Goal: Information Seeking & Learning: Compare options

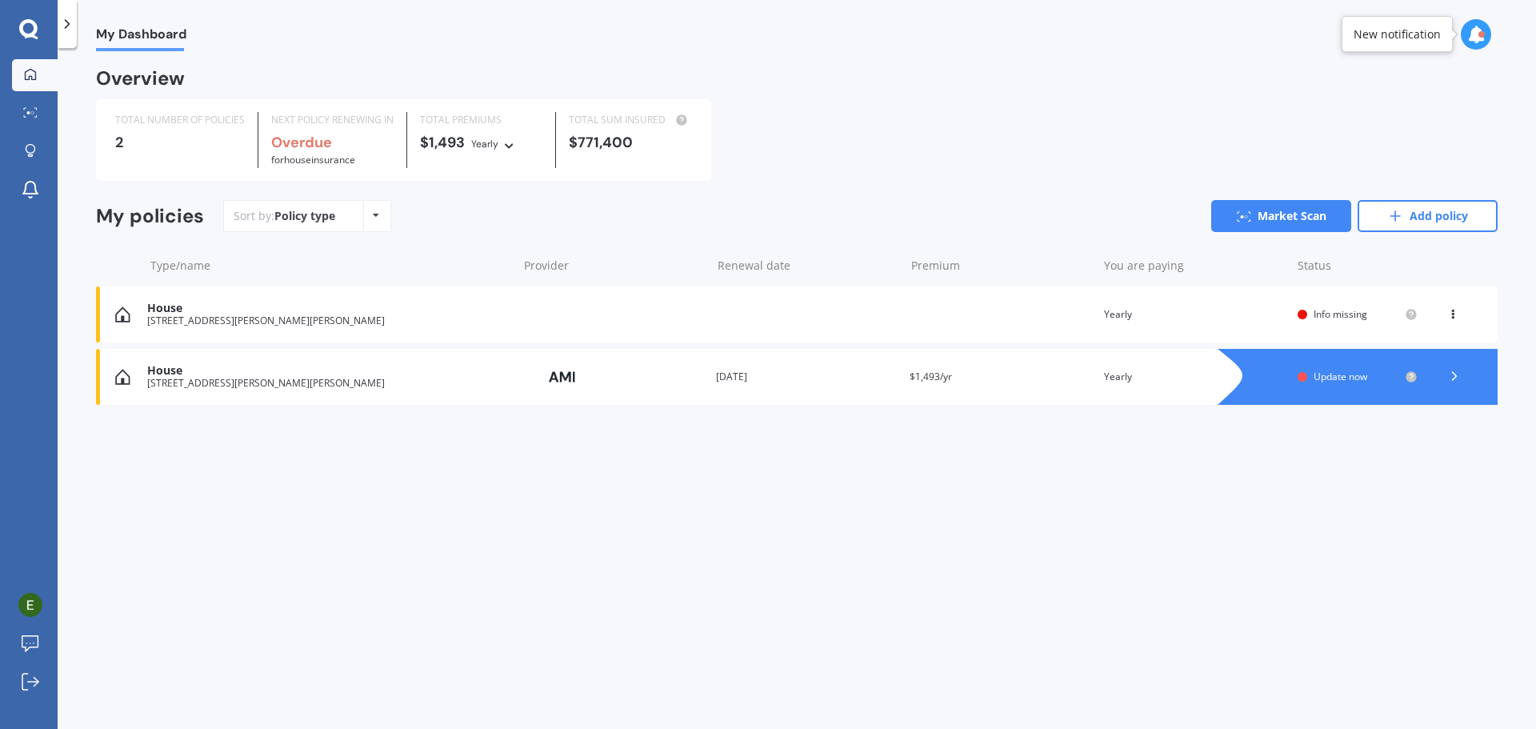
click at [1418, 43] on div "New notification" at bounding box center [1397, 34] width 111 height 36
click at [1480, 30] on icon at bounding box center [1476, 35] width 18 height 18
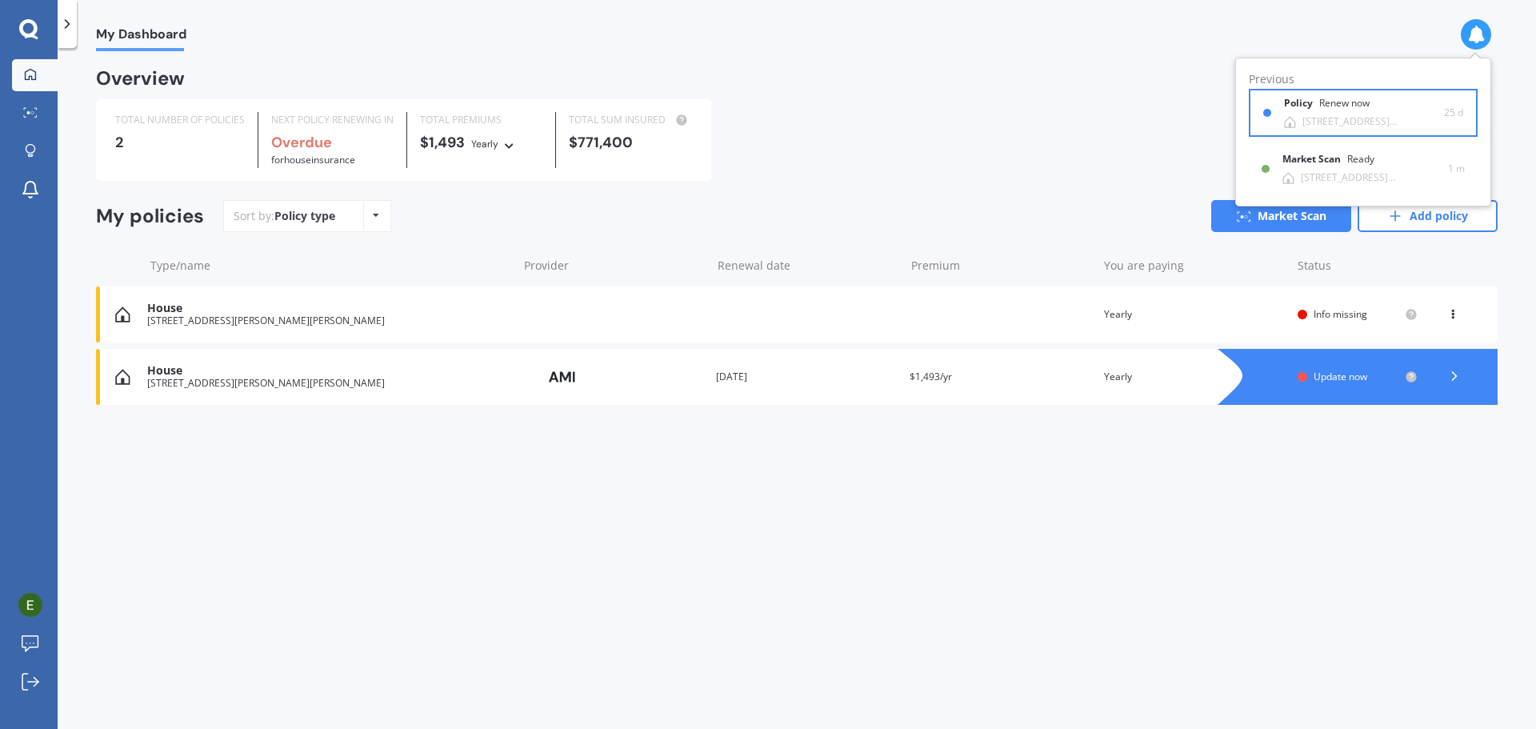
click at [1370, 123] on div "[STREET_ADDRESS][PERSON_NAME][PERSON_NAME]" at bounding box center [1373, 121] width 142 height 11
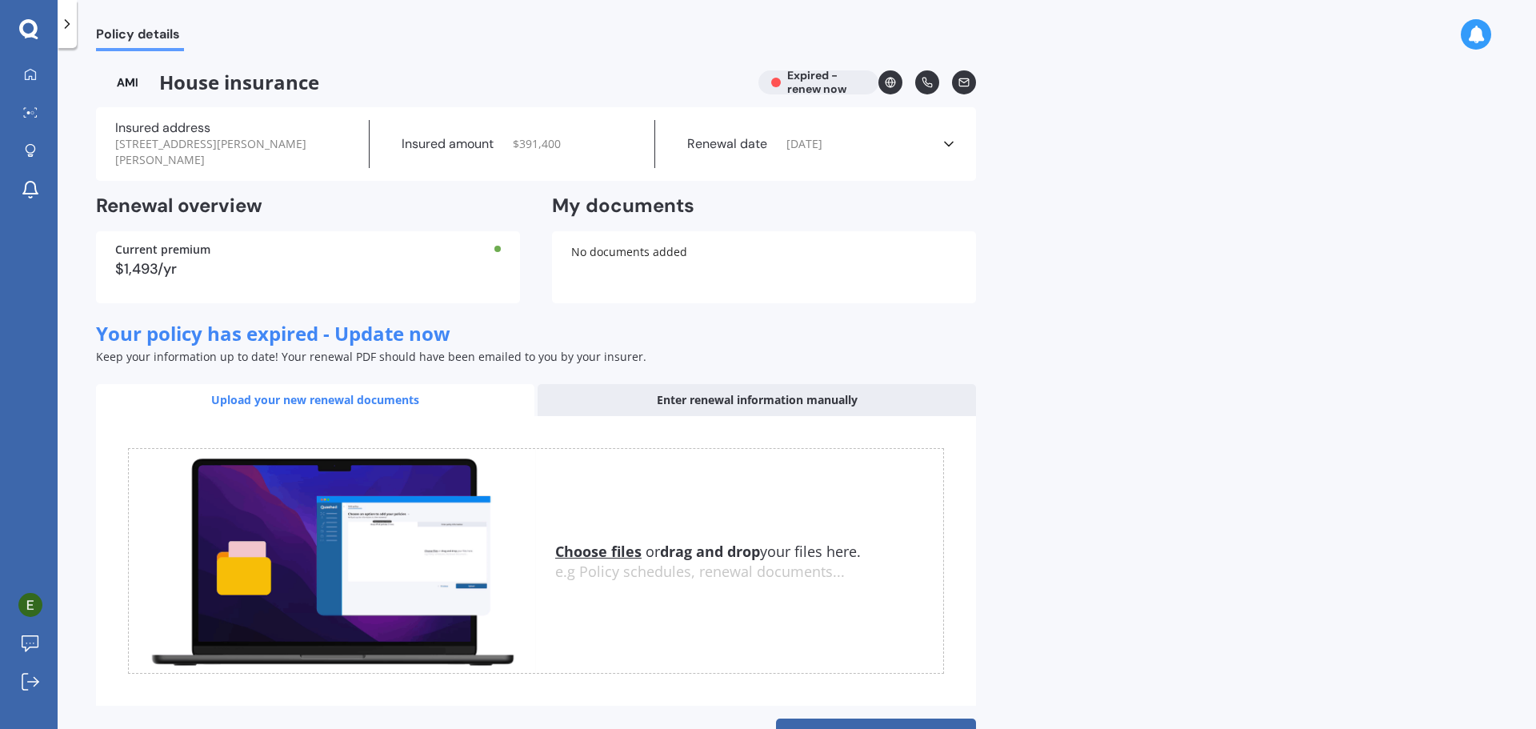
click at [947, 146] on icon at bounding box center [949, 144] width 16 height 16
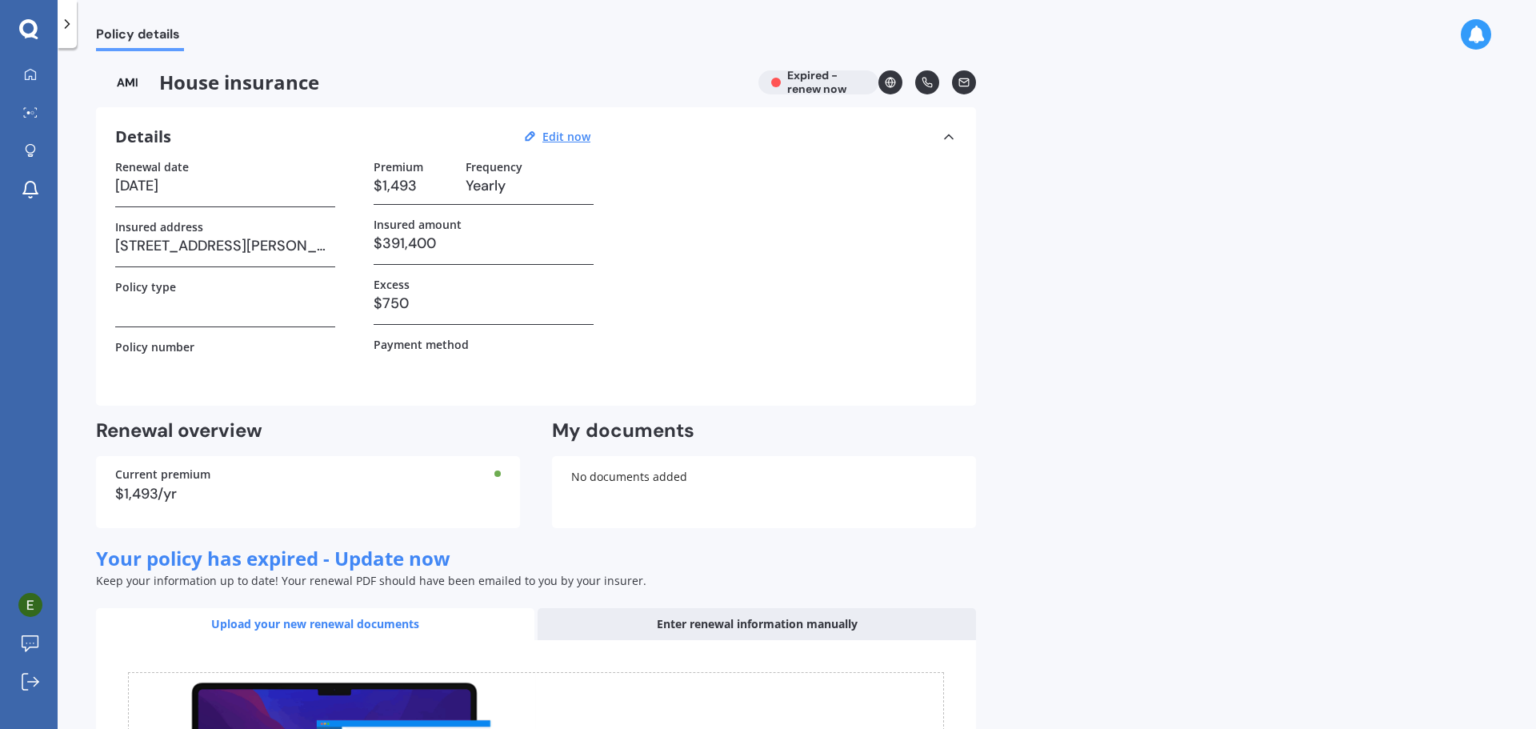
click at [157, 169] on label "Renewal date" at bounding box center [152, 167] width 74 height 14
click at [393, 625] on div "Upload your new renewal documents" at bounding box center [315, 624] width 438 height 32
click at [664, 623] on div "Enter renewal information manually" at bounding box center [757, 624] width 438 height 32
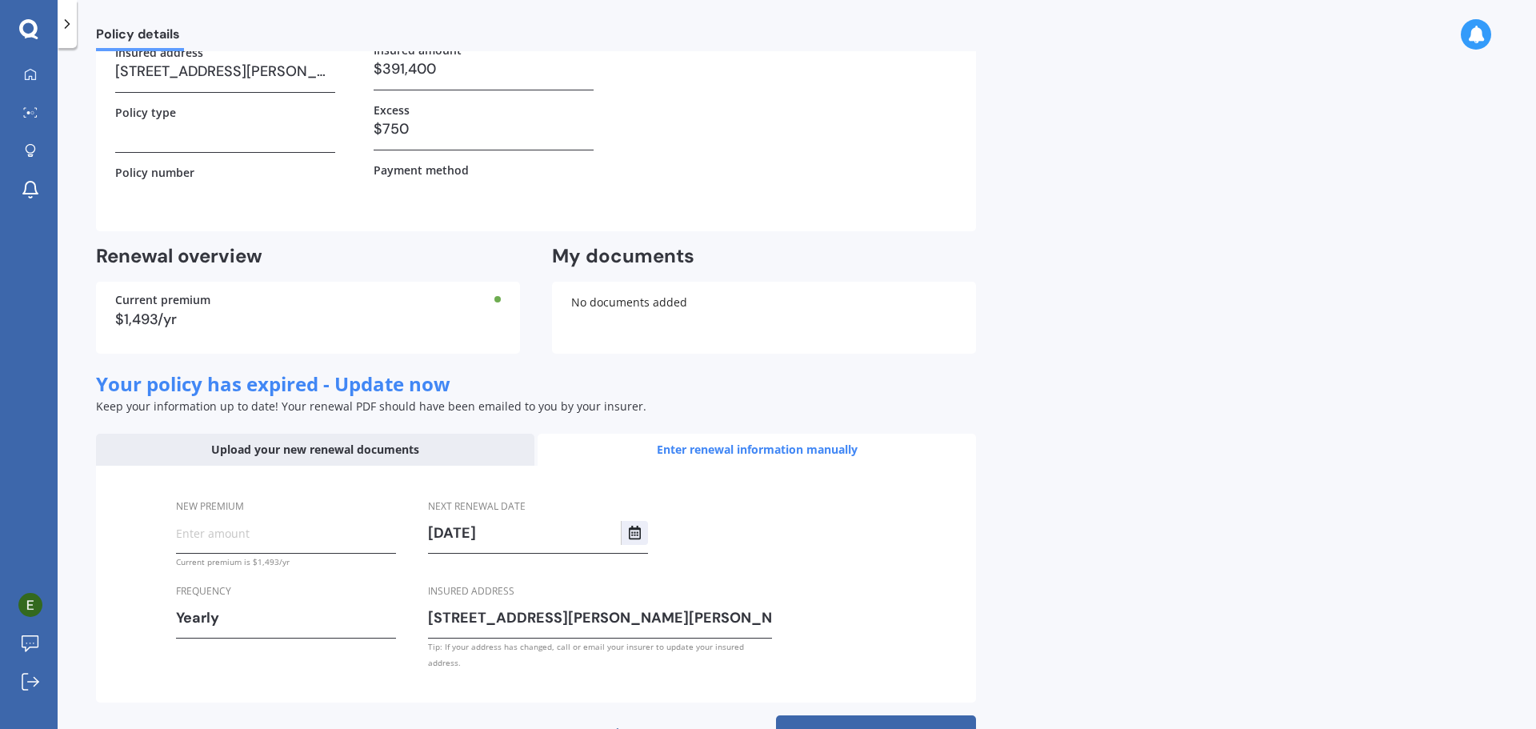
scroll to position [212, 0]
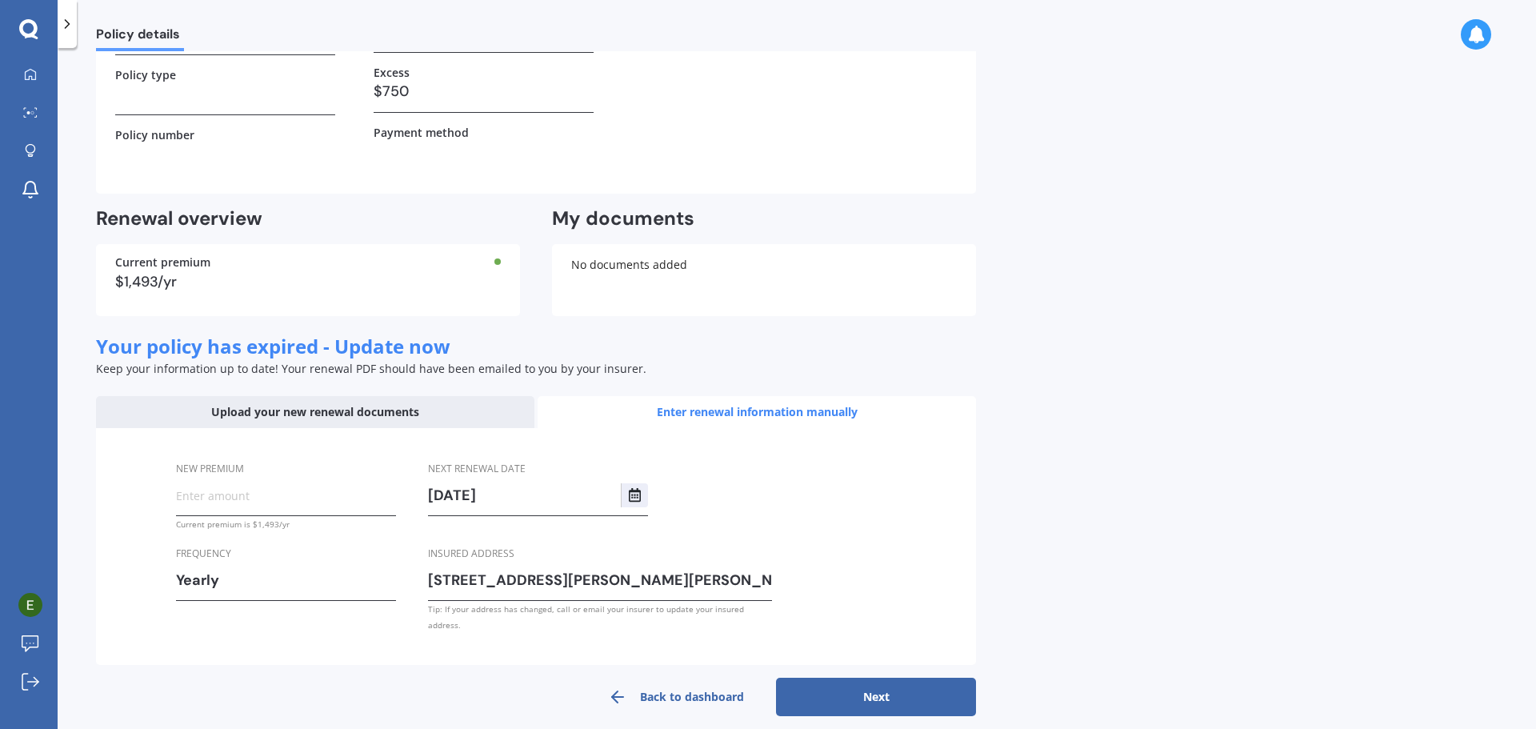
click at [192, 504] on input "New premium" at bounding box center [286, 495] width 220 height 24
type input "$1,493.60"
click at [891, 688] on button "Next" at bounding box center [876, 697] width 200 height 38
select select "01"
select select "09"
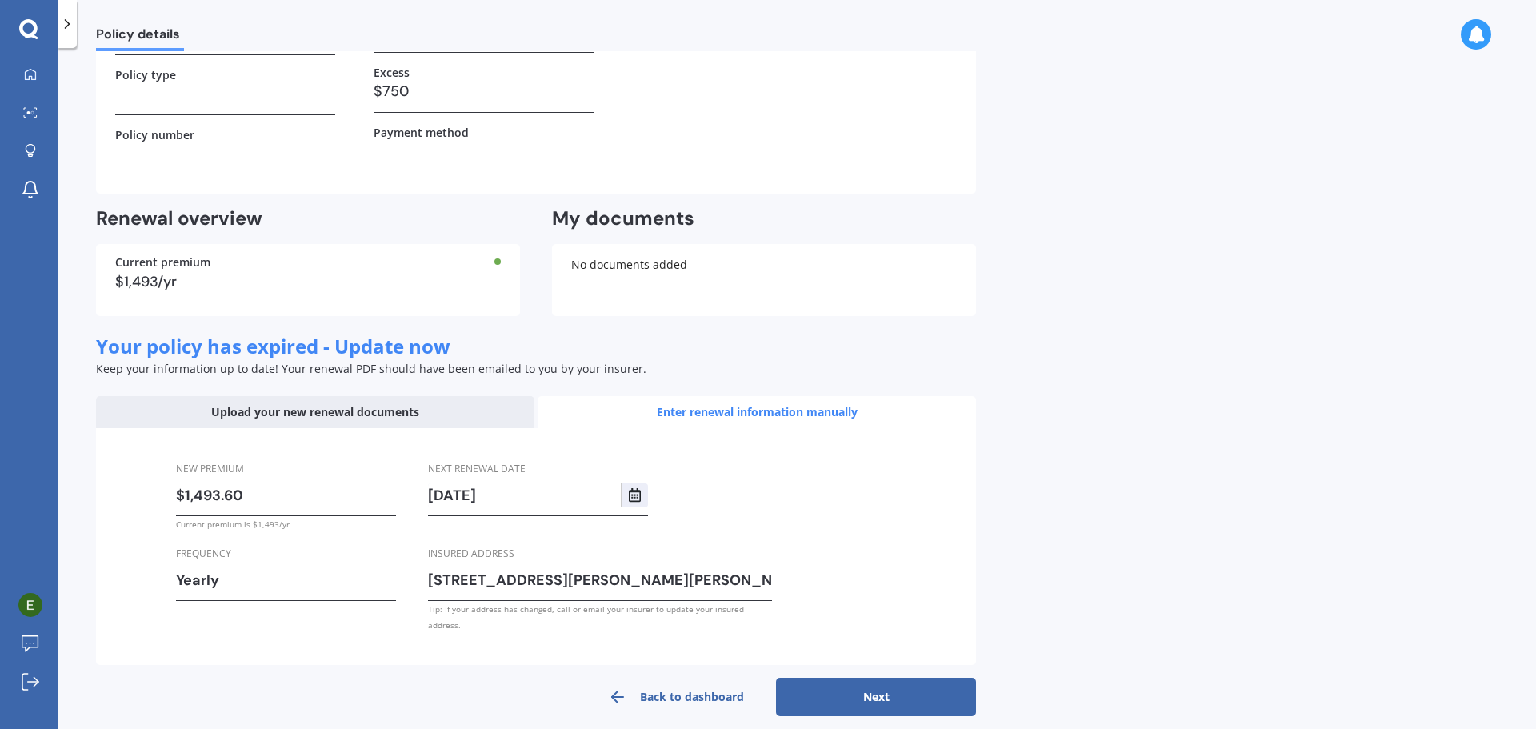
select select "2026"
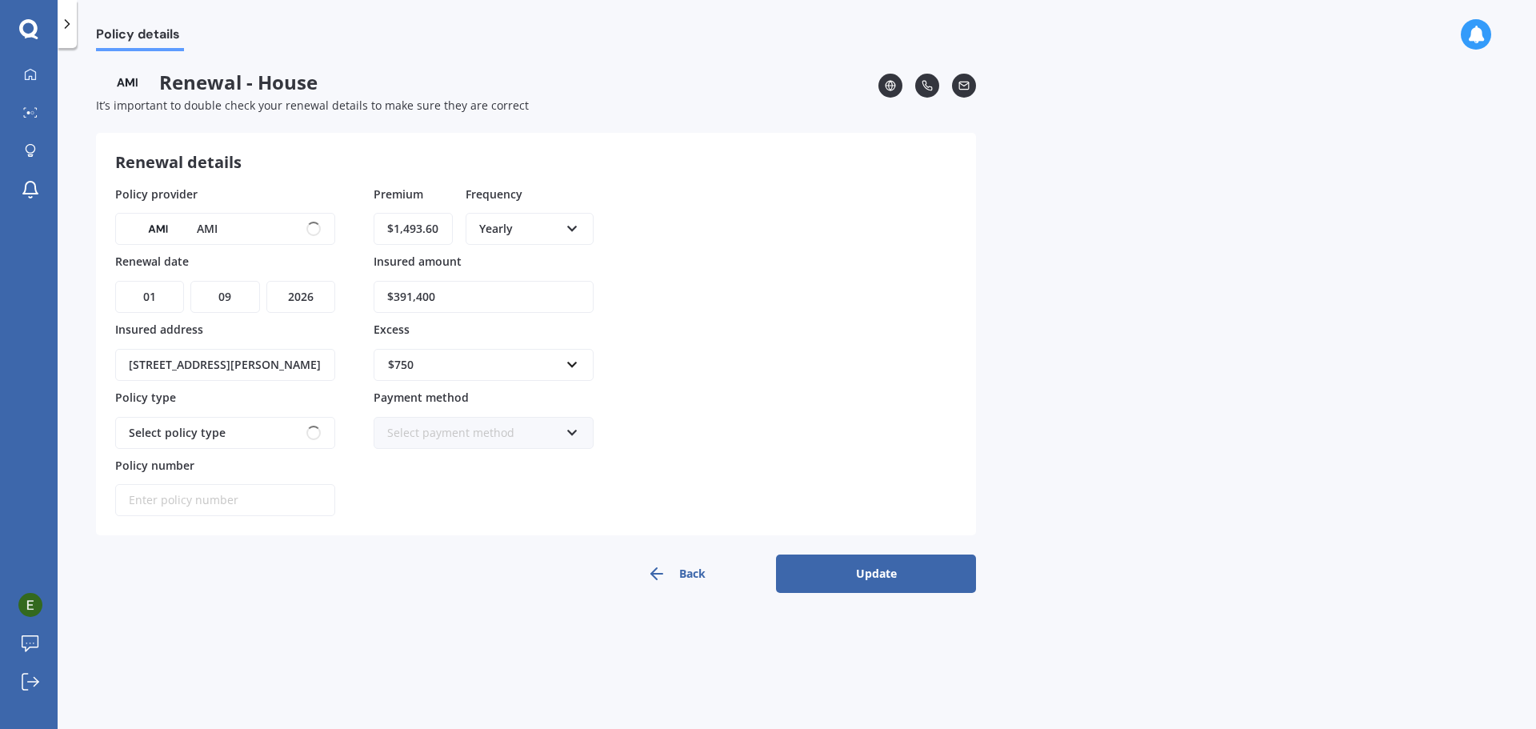
scroll to position [0, 0]
click at [315, 429] on icon at bounding box center [314, 429] width 14 height 11
click at [216, 465] on div "Premier House" at bounding box center [225, 463] width 217 height 29
click at [150, 499] on input "Policy number" at bounding box center [225, 500] width 220 height 32
paste input "HOMA01391612"
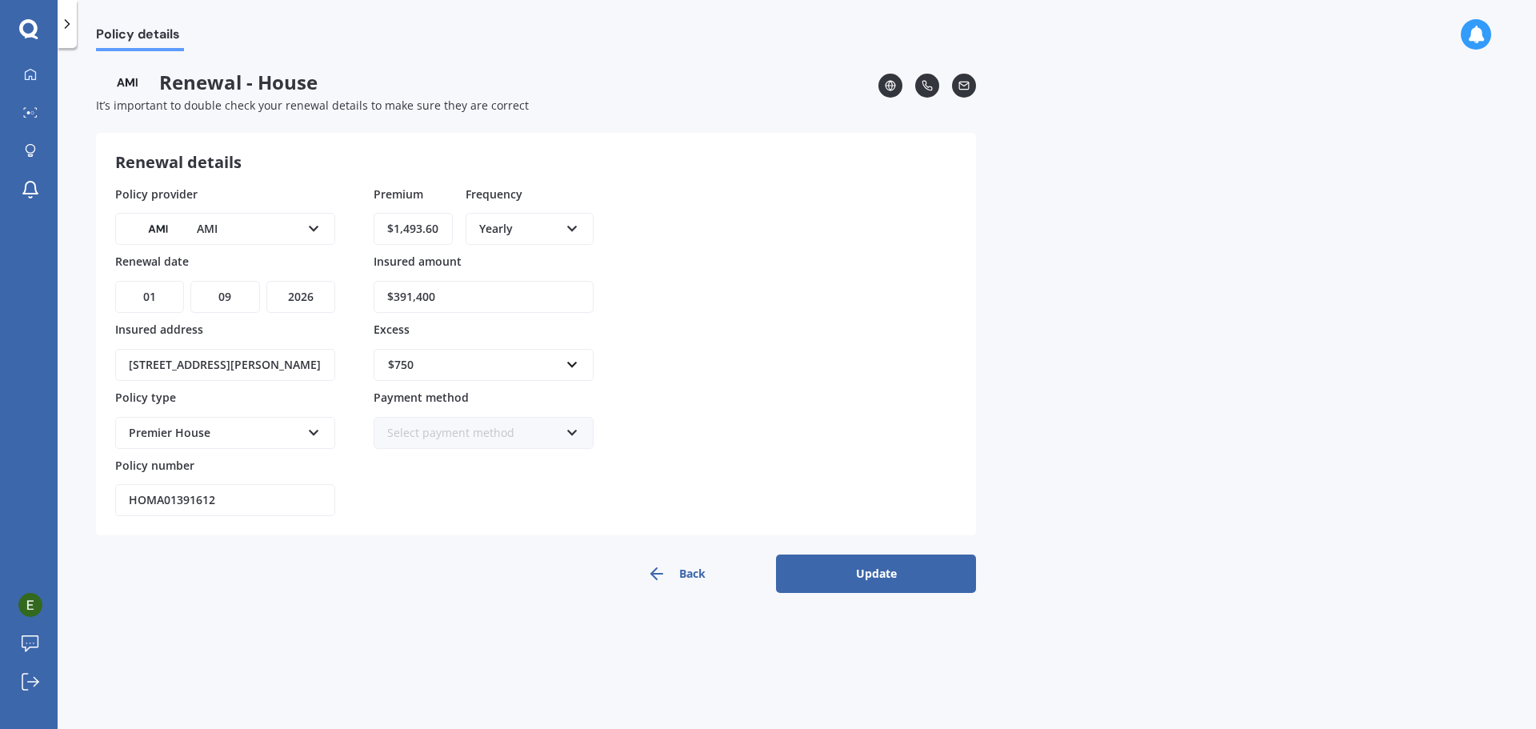
type input "HOMA01391612"
click at [433, 428] on div "Select payment method" at bounding box center [473, 433] width 172 height 18
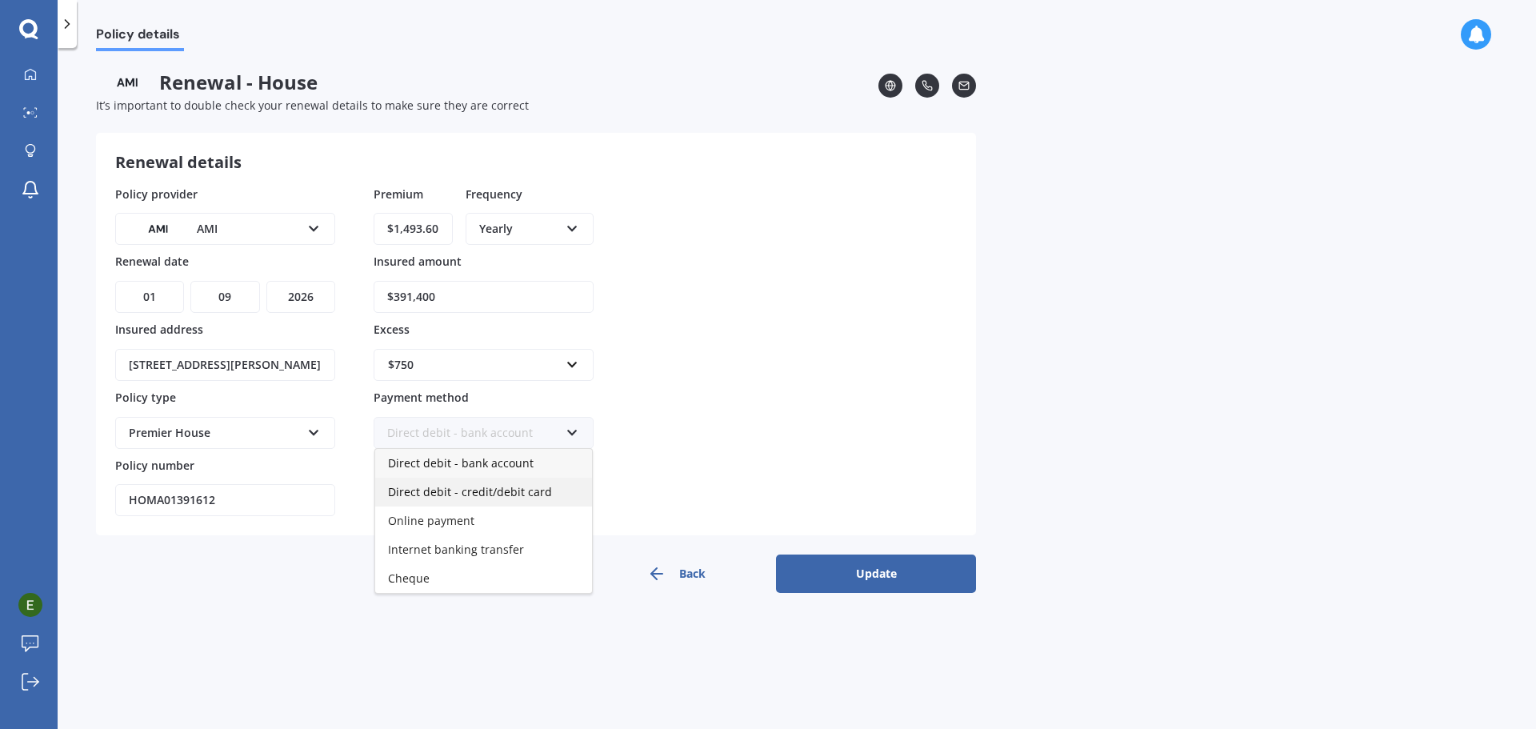
click at [437, 495] on span "Direct debit - credit/debit card" at bounding box center [470, 491] width 164 height 15
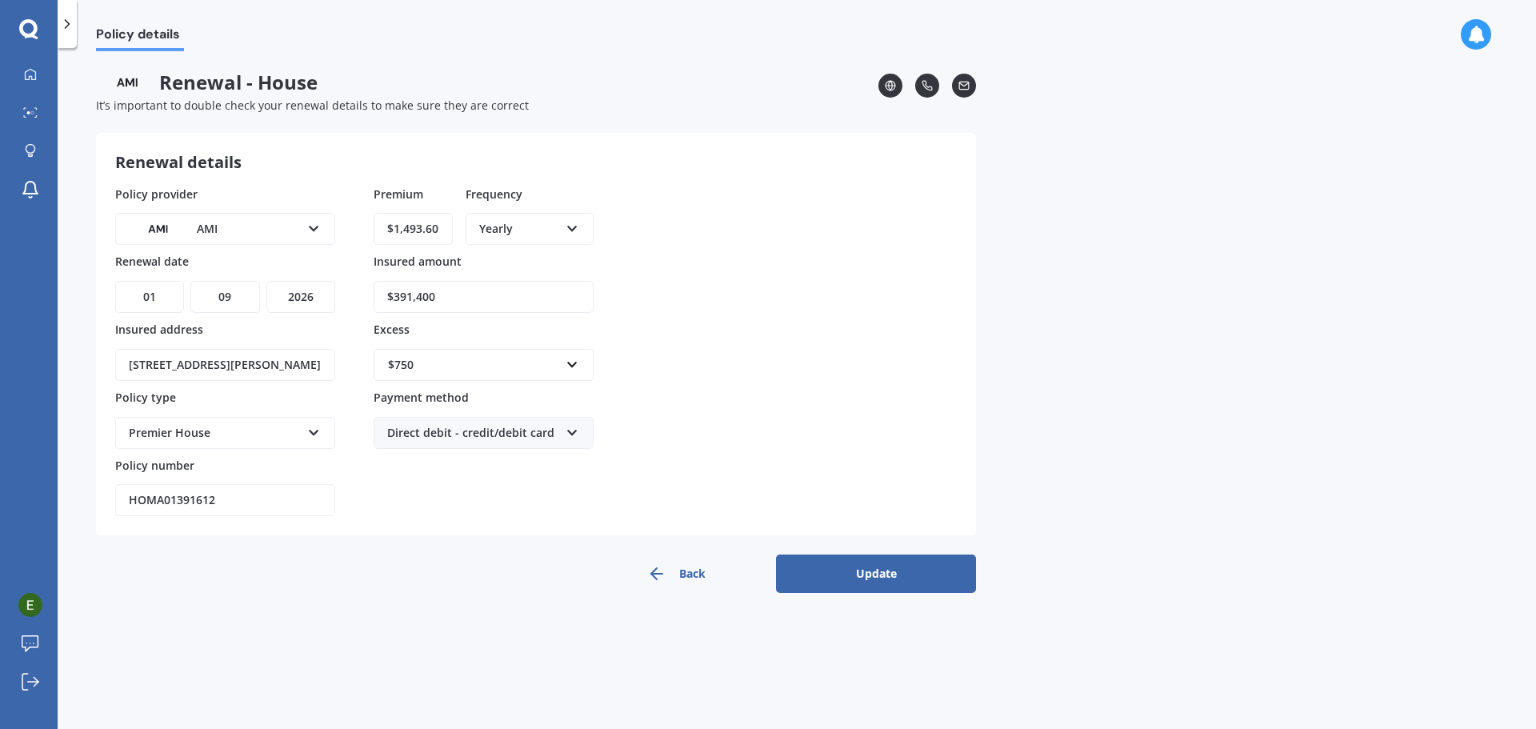
click at [839, 574] on button "Update" at bounding box center [876, 573] width 200 height 38
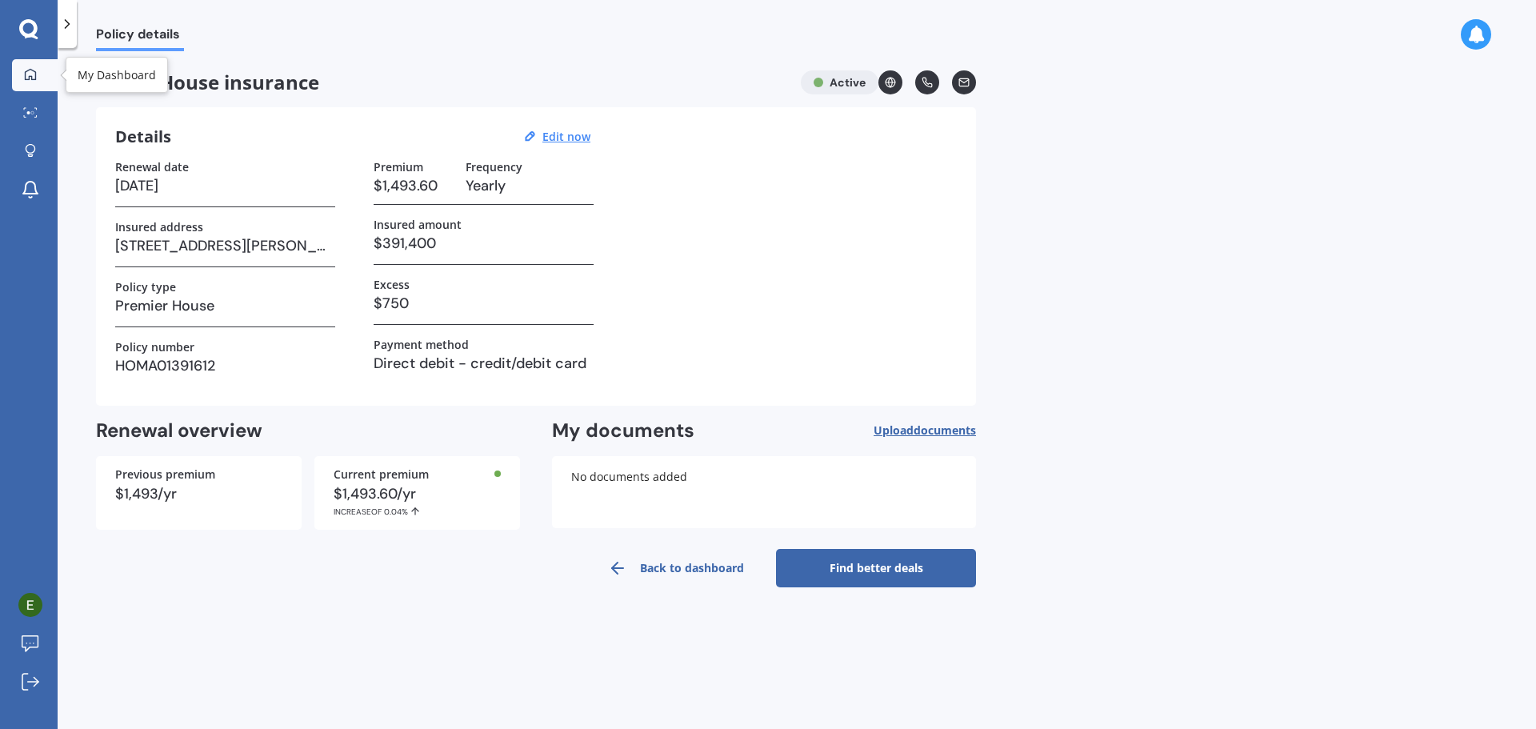
click at [31, 72] on icon at bounding box center [30, 74] width 13 height 13
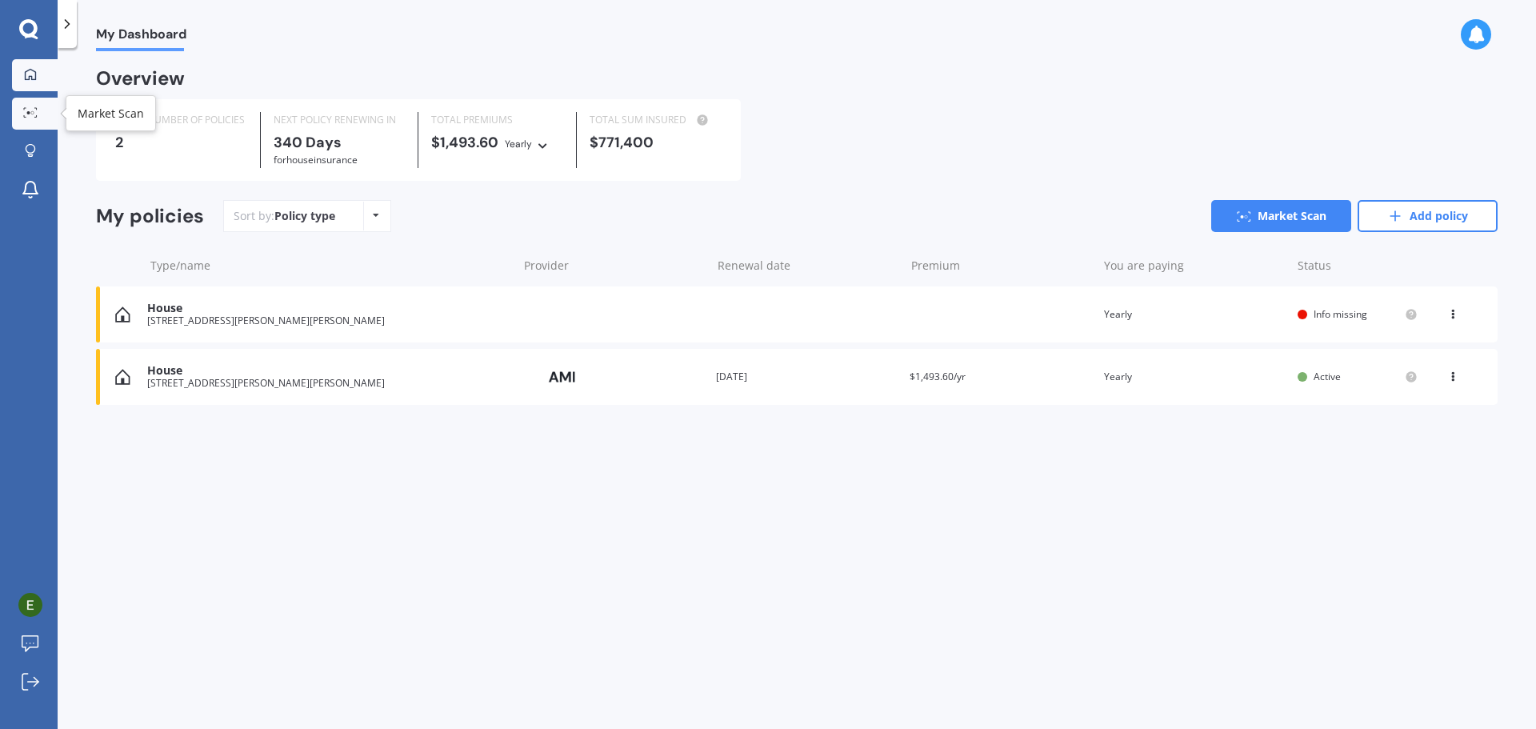
click at [34, 107] on icon at bounding box center [30, 112] width 14 height 10
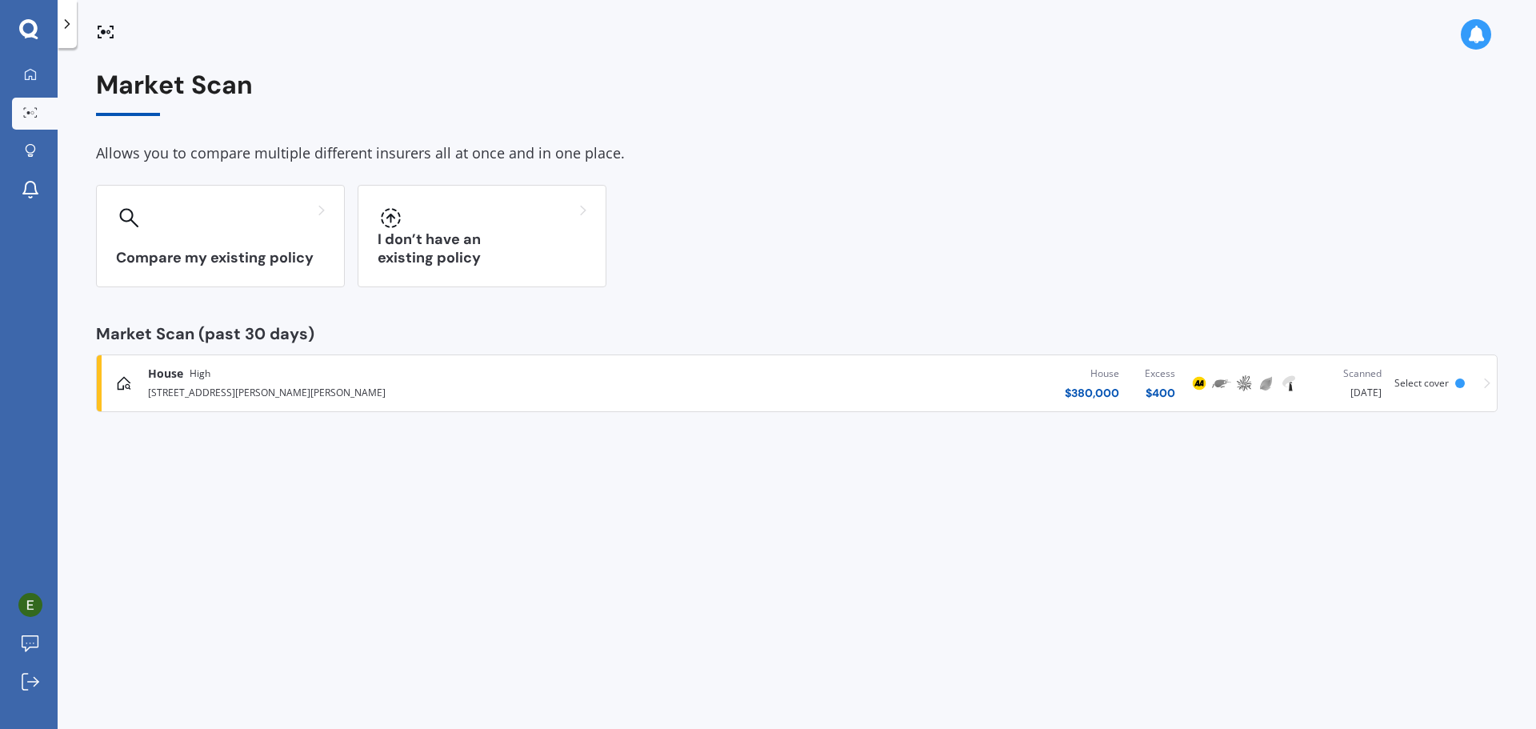
click at [64, 21] on icon at bounding box center [67, 24] width 16 height 16
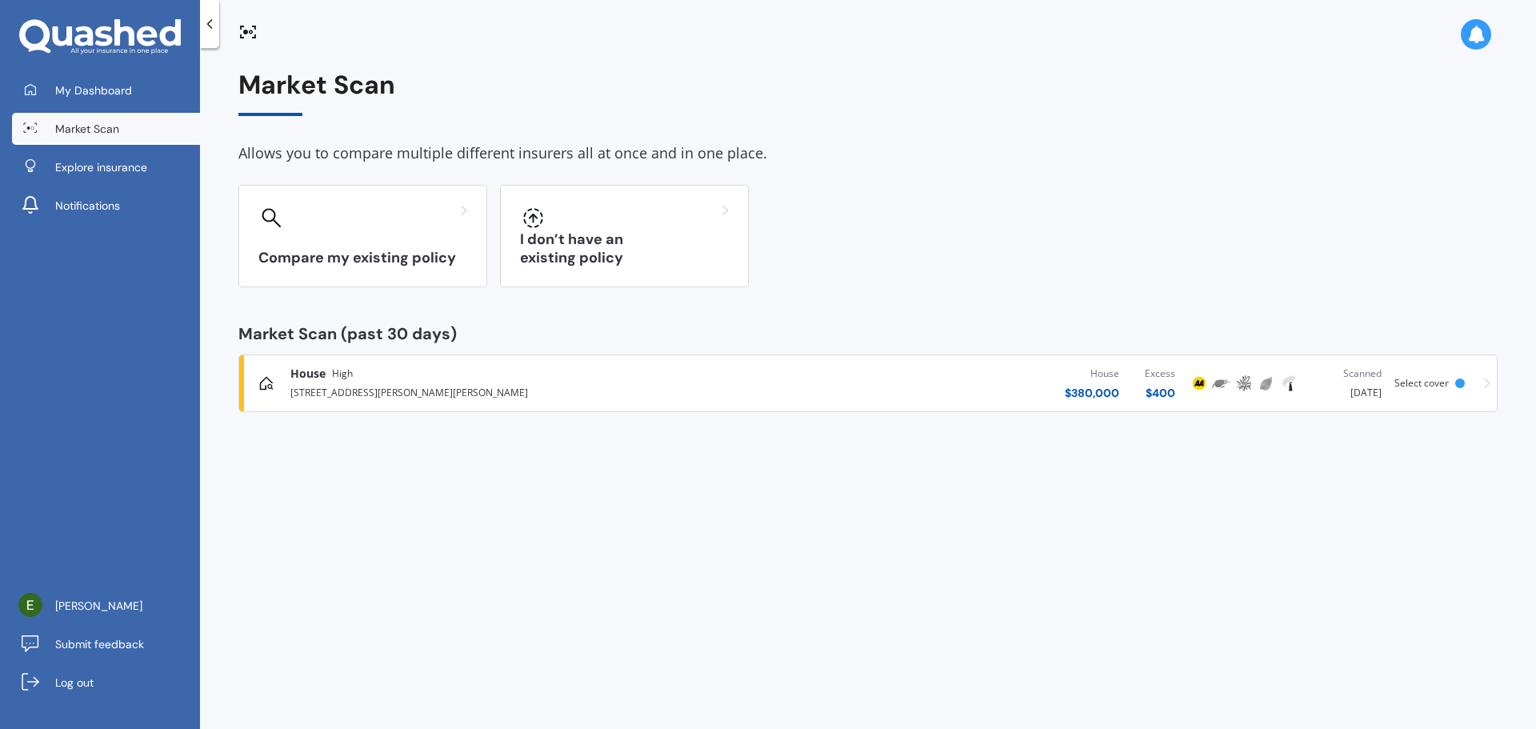
click at [95, 122] on span "Market Scan" at bounding box center [87, 129] width 64 height 16
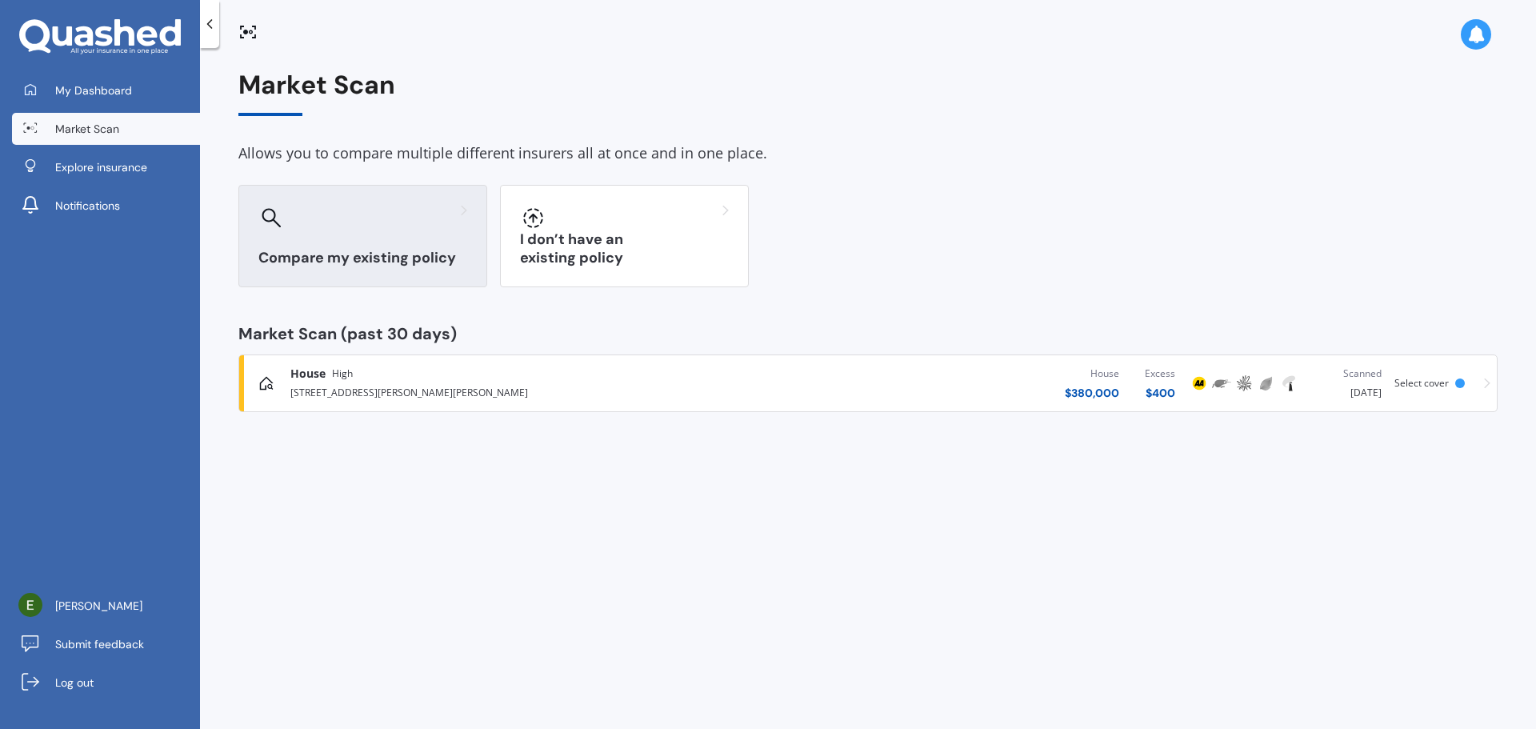
click at [439, 227] on div at bounding box center [362, 218] width 209 height 26
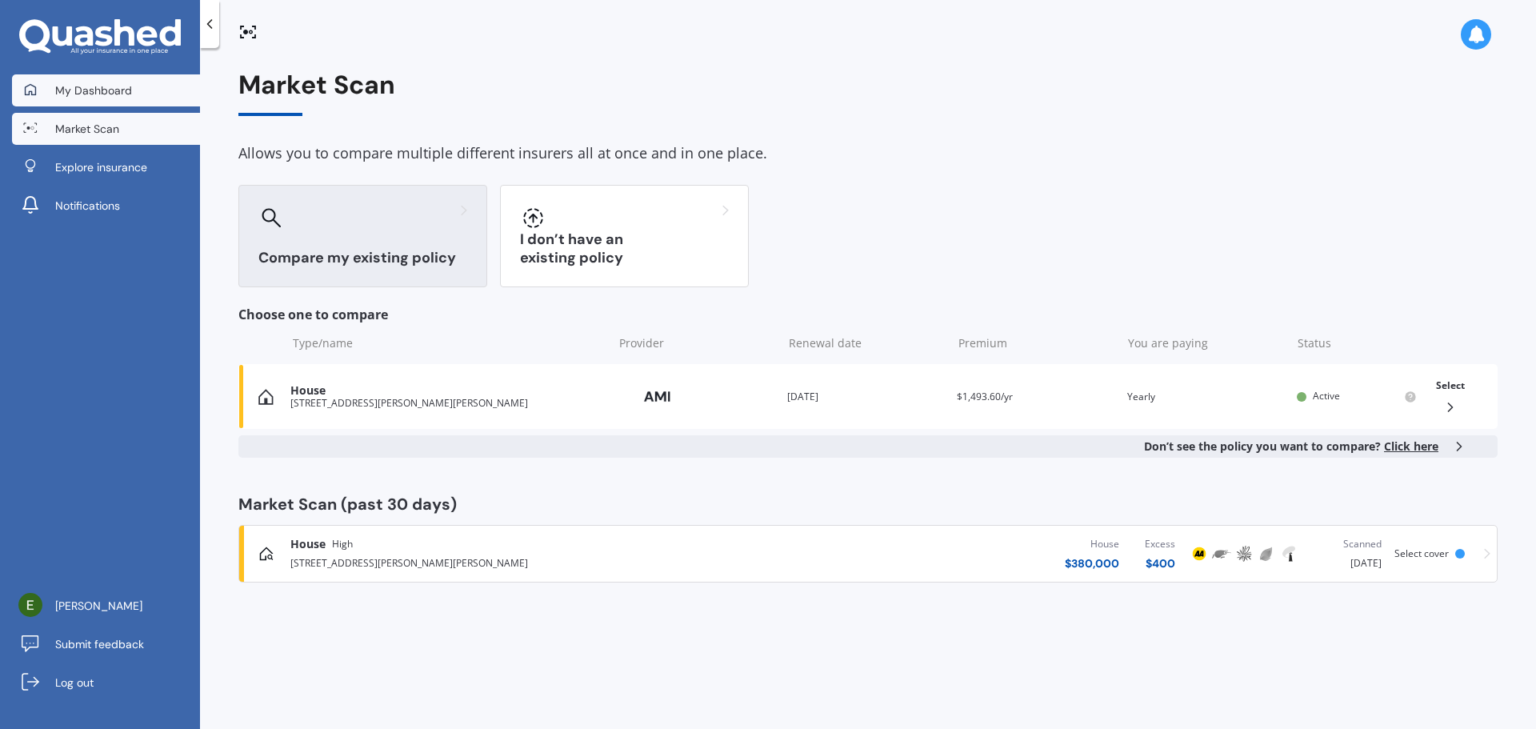
click at [87, 84] on span "My Dashboard" at bounding box center [93, 90] width 77 height 16
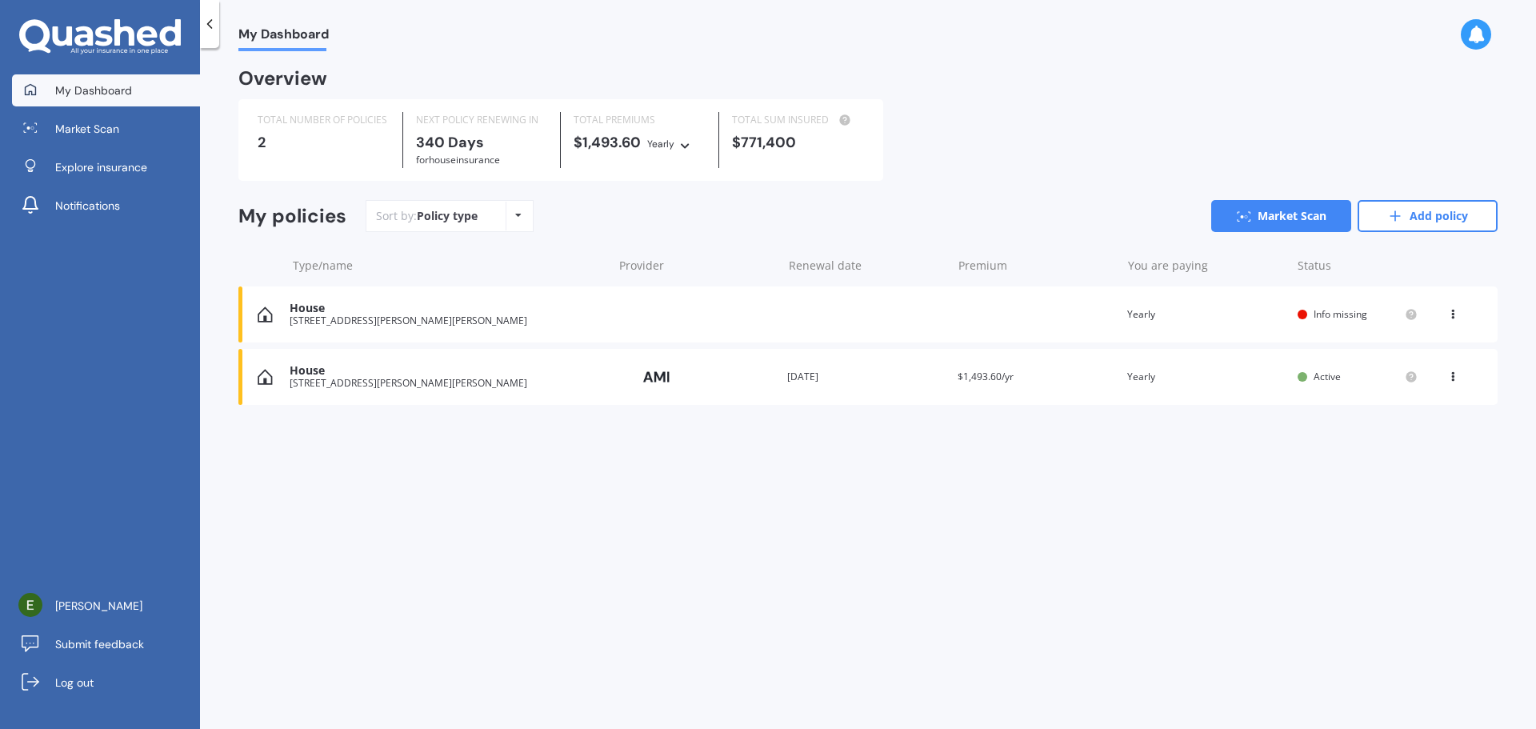
click at [521, 216] on div "Policy type Alphabetical Date added Renewing next" at bounding box center [518, 216] width 25 height 29
click at [429, 434] on div "Overview TOTAL NUMBER OF POLICIES 2 NEXT POLICY RENEWING [DATE] for House insur…" at bounding box center [867, 256] width 1259 height 373
click at [103, 127] on span "Market Scan" at bounding box center [87, 129] width 64 height 16
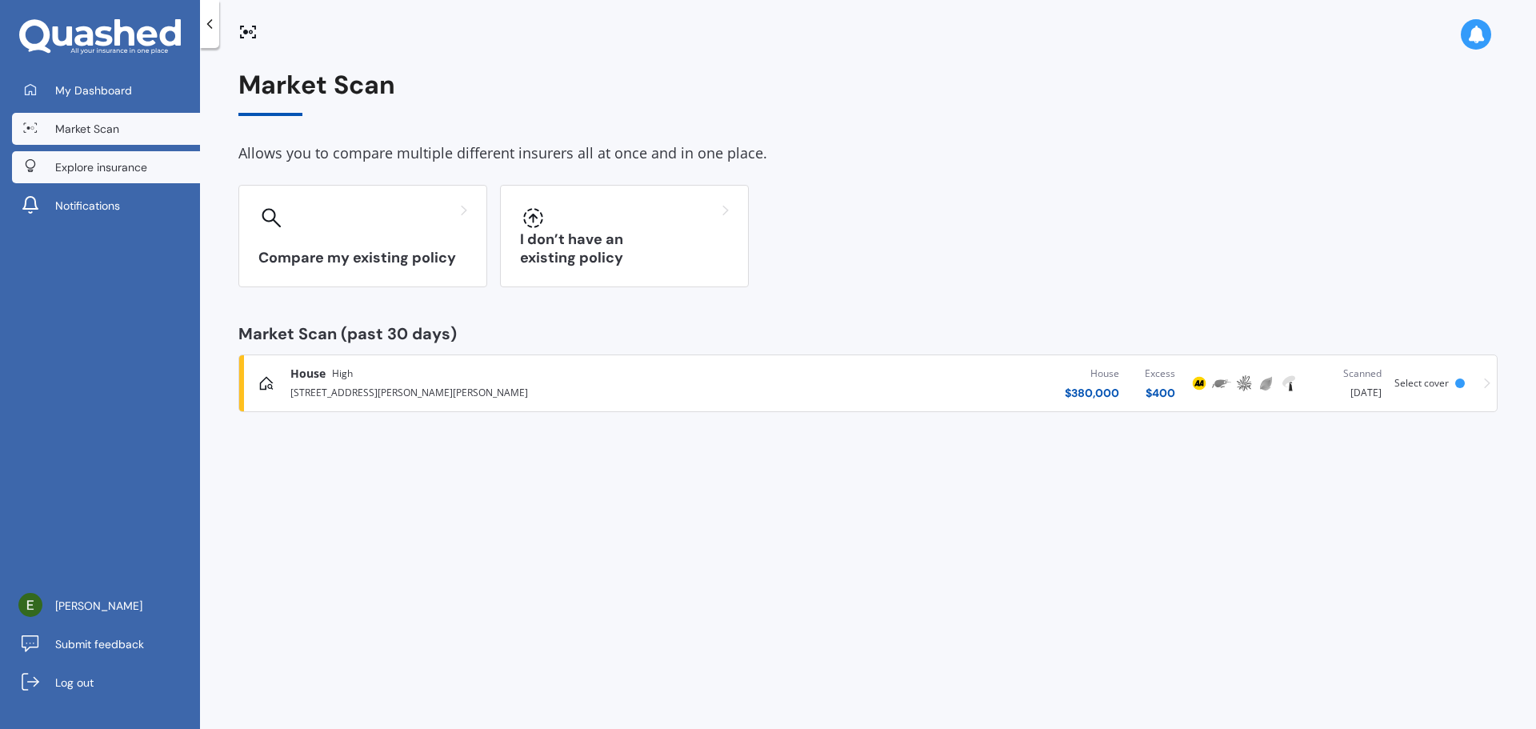
click at [105, 169] on span "Explore insurance" at bounding box center [101, 167] width 92 height 16
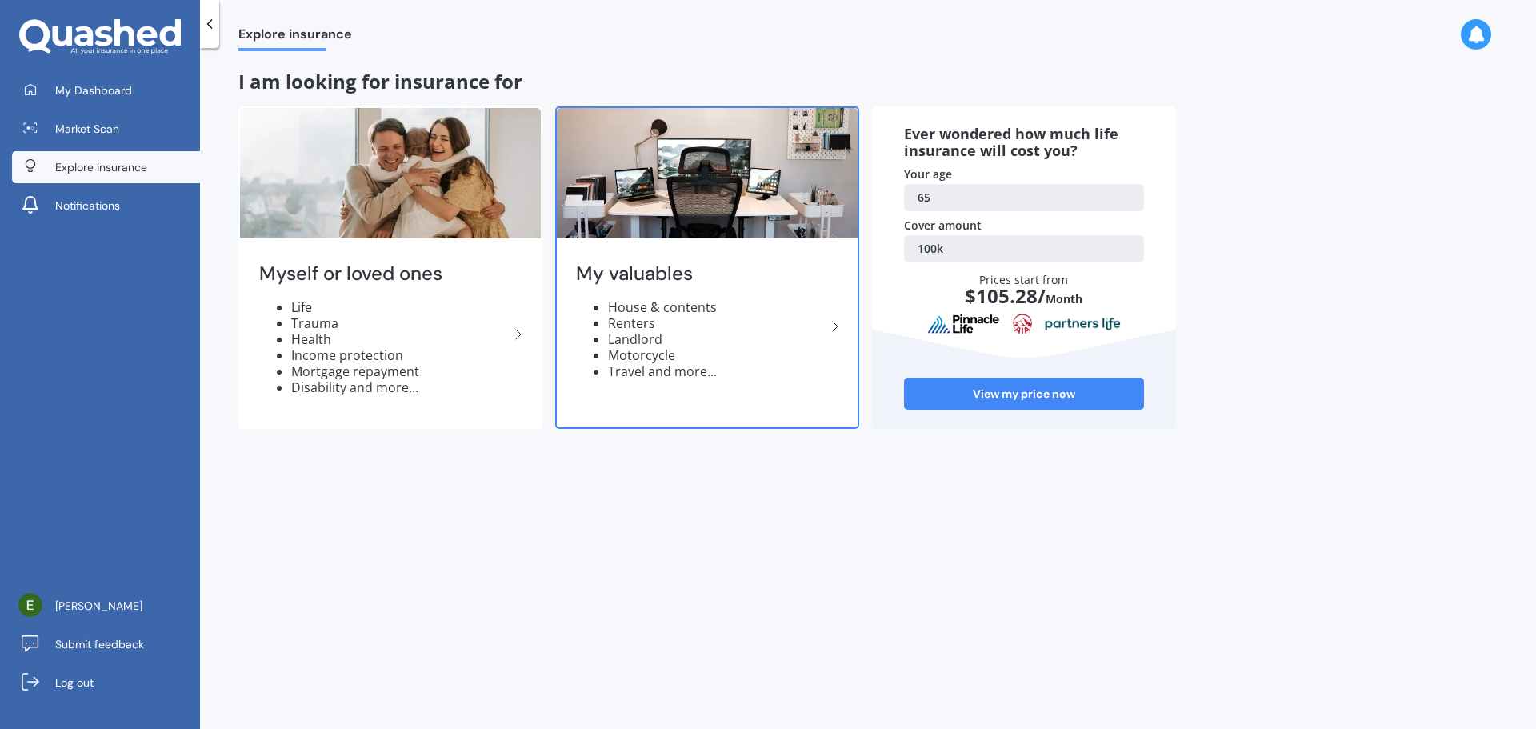
click at [680, 313] on li "House & contents" at bounding box center [717, 307] width 218 height 16
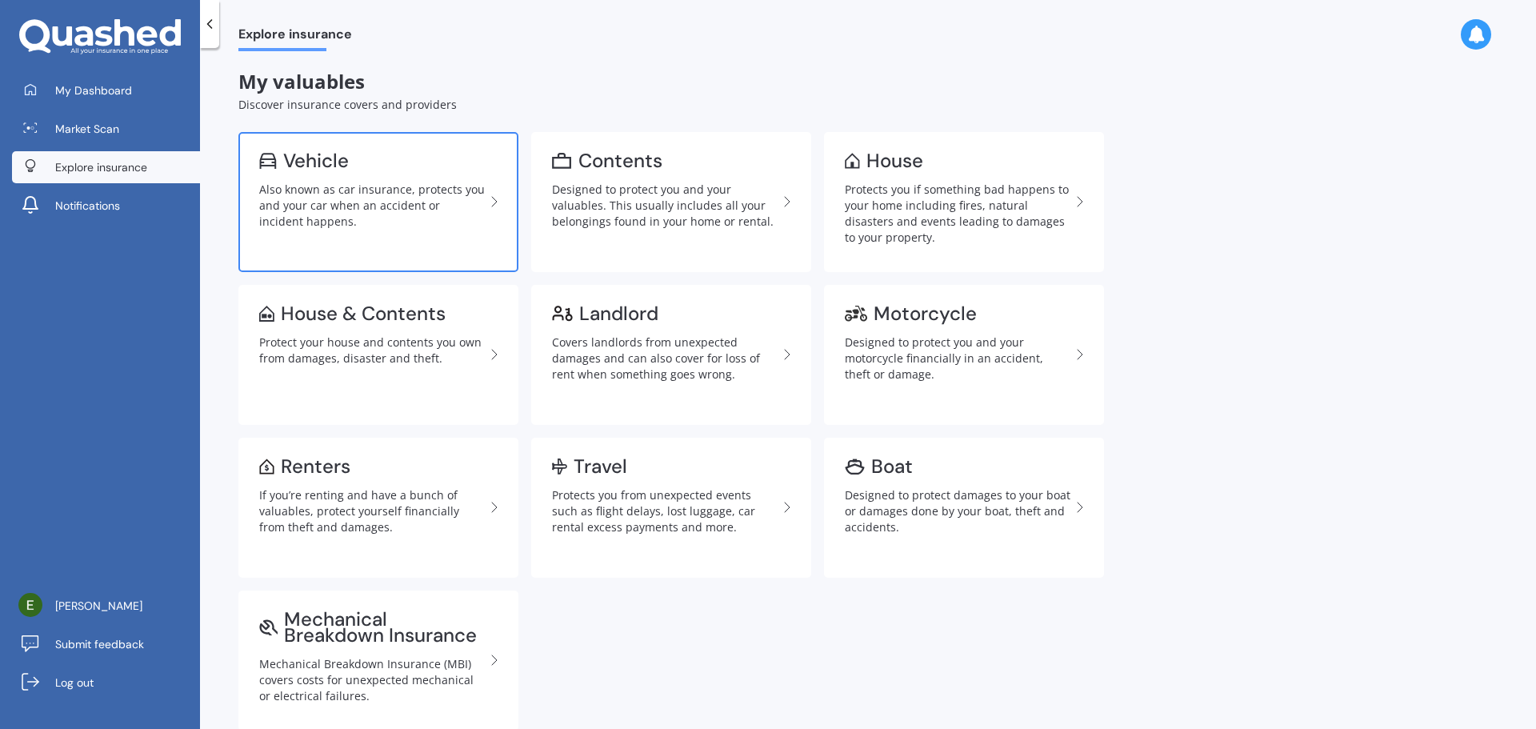
click at [394, 178] on link "Vehicle Also known as car insurance, protects you and your car when an accident…" at bounding box center [378, 202] width 280 height 140
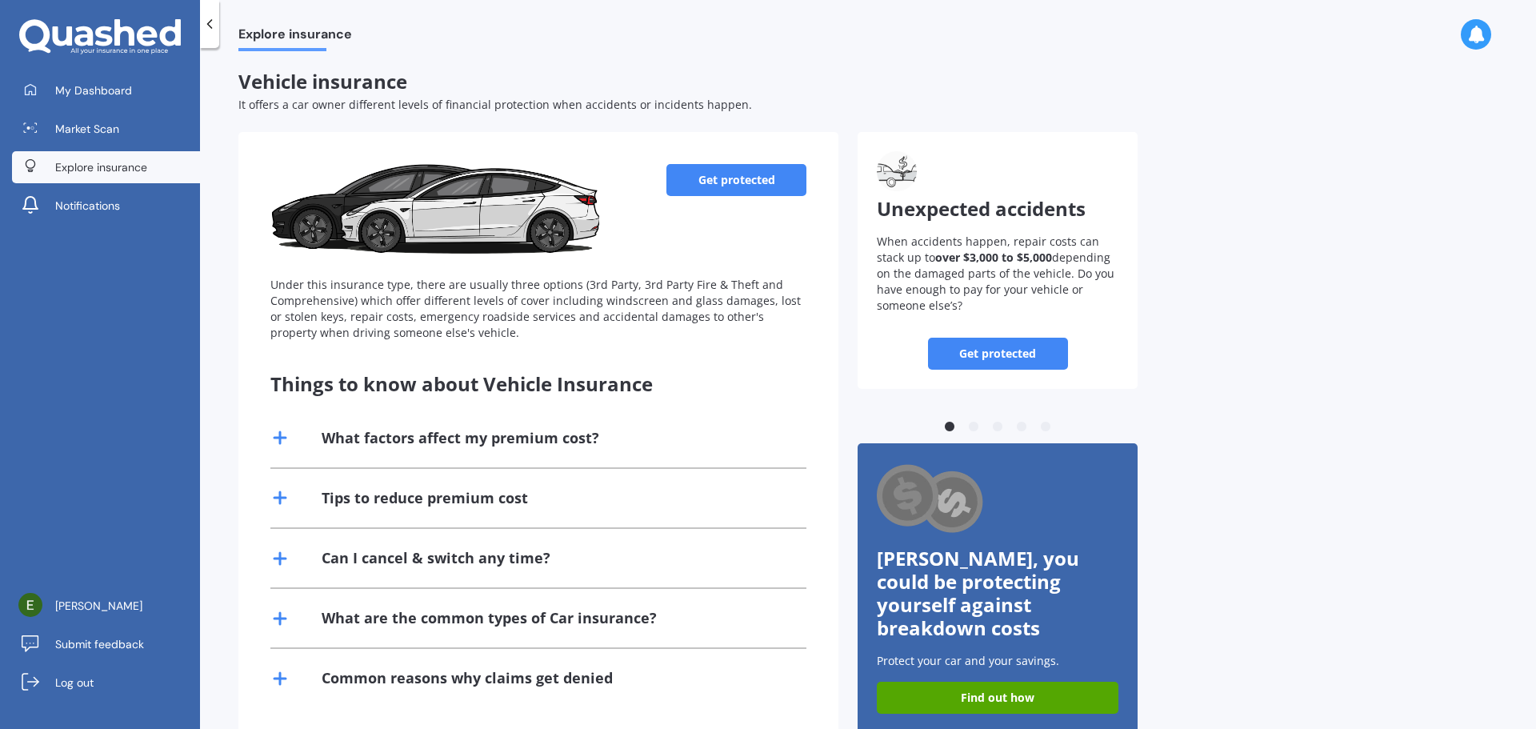
click at [746, 174] on link "Get protected" at bounding box center [736, 180] width 140 height 32
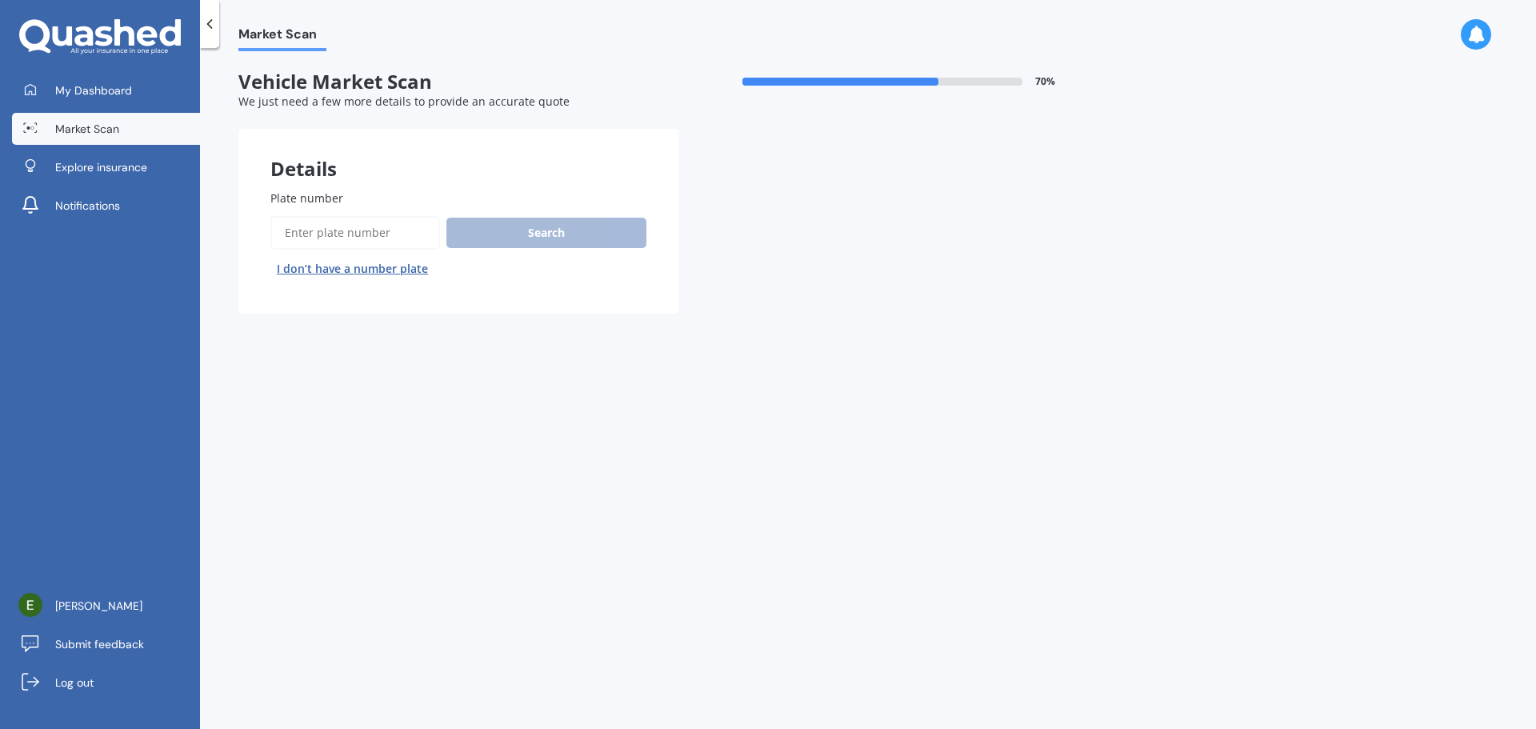
click at [292, 227] on input "Plate number" at bounding box center [355, 233] width 170 height 34
type input "qfq256"
click at [548, 224] on button "Search" at bounding box center [546, 233] width 200 height 30
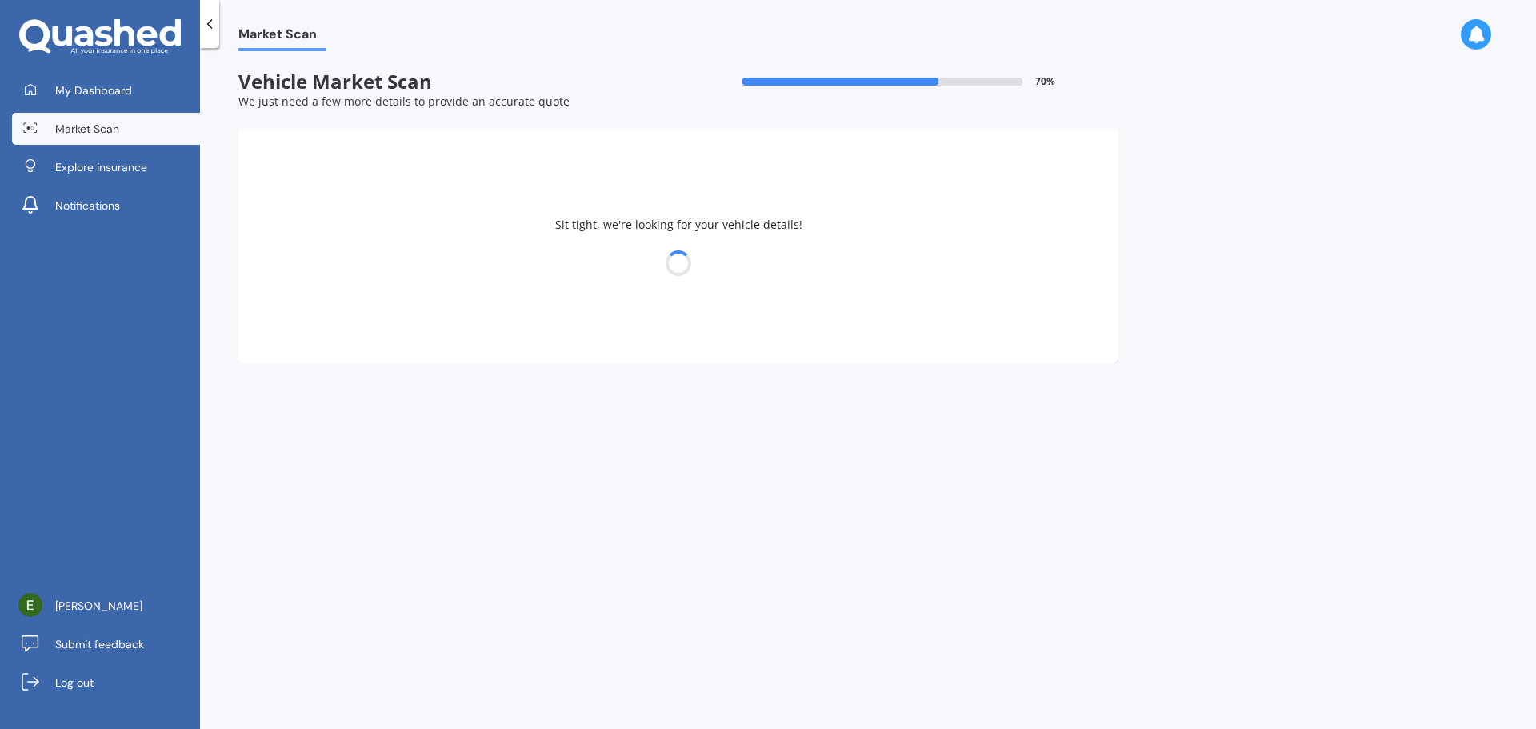
select select "TOYOTA"
select select "PRIUS"
select select "03"
select select "11"
select select "1959"
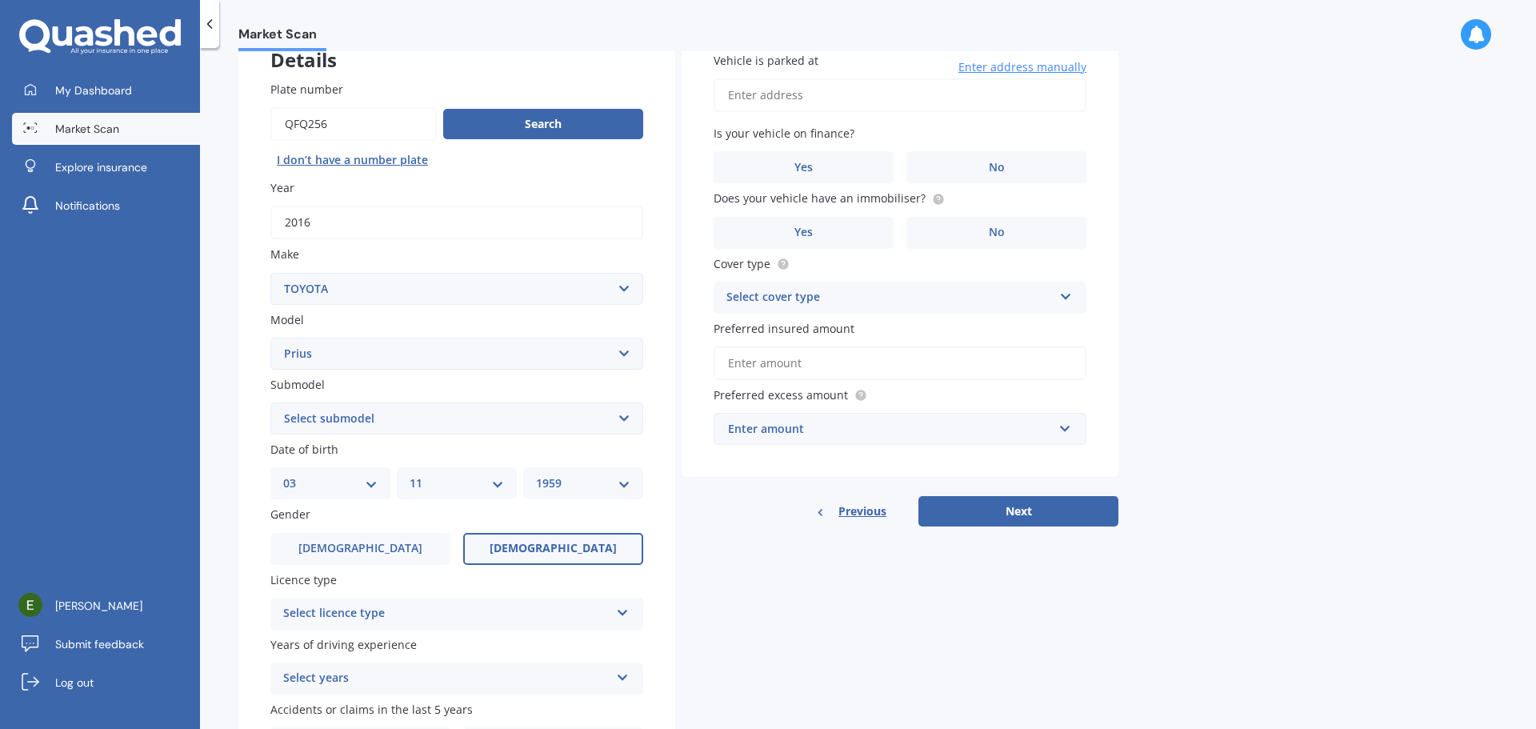
scroll to position [213, 0]
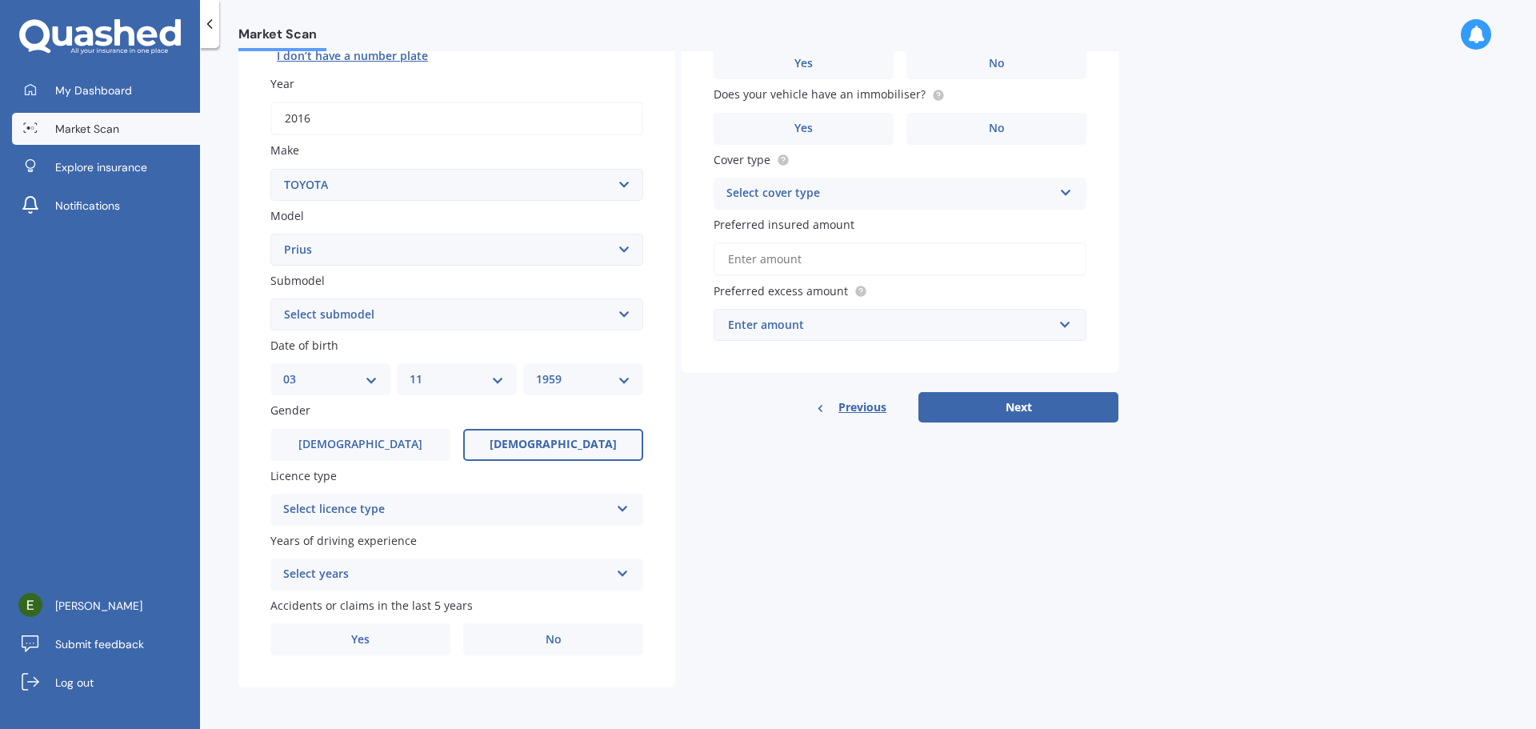
click at [626, 502] on icon at bounding box center [623, 505] width 14 height 11
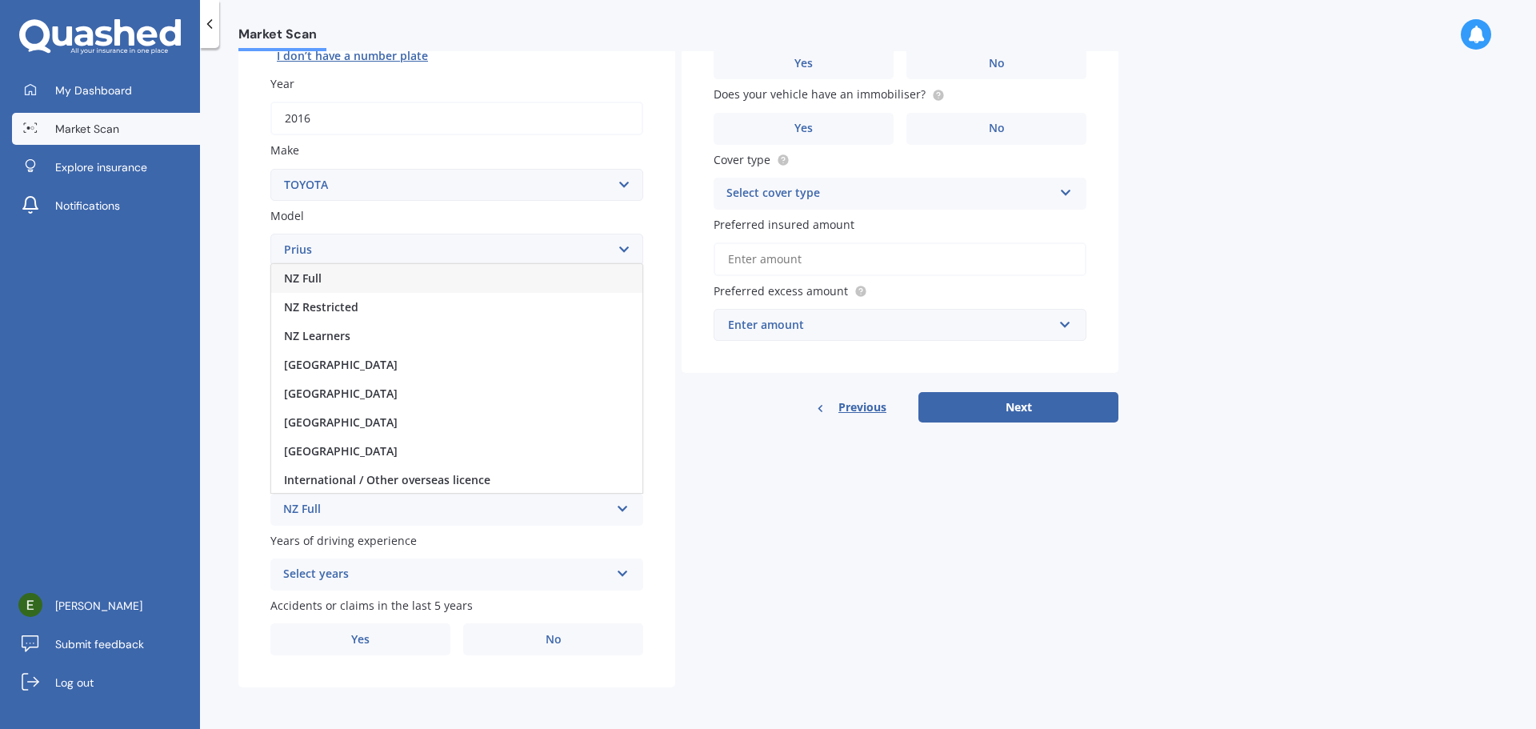
click at [354, 274] on div "NZ Full" at bounding box center [456, 278] width 371 height 29
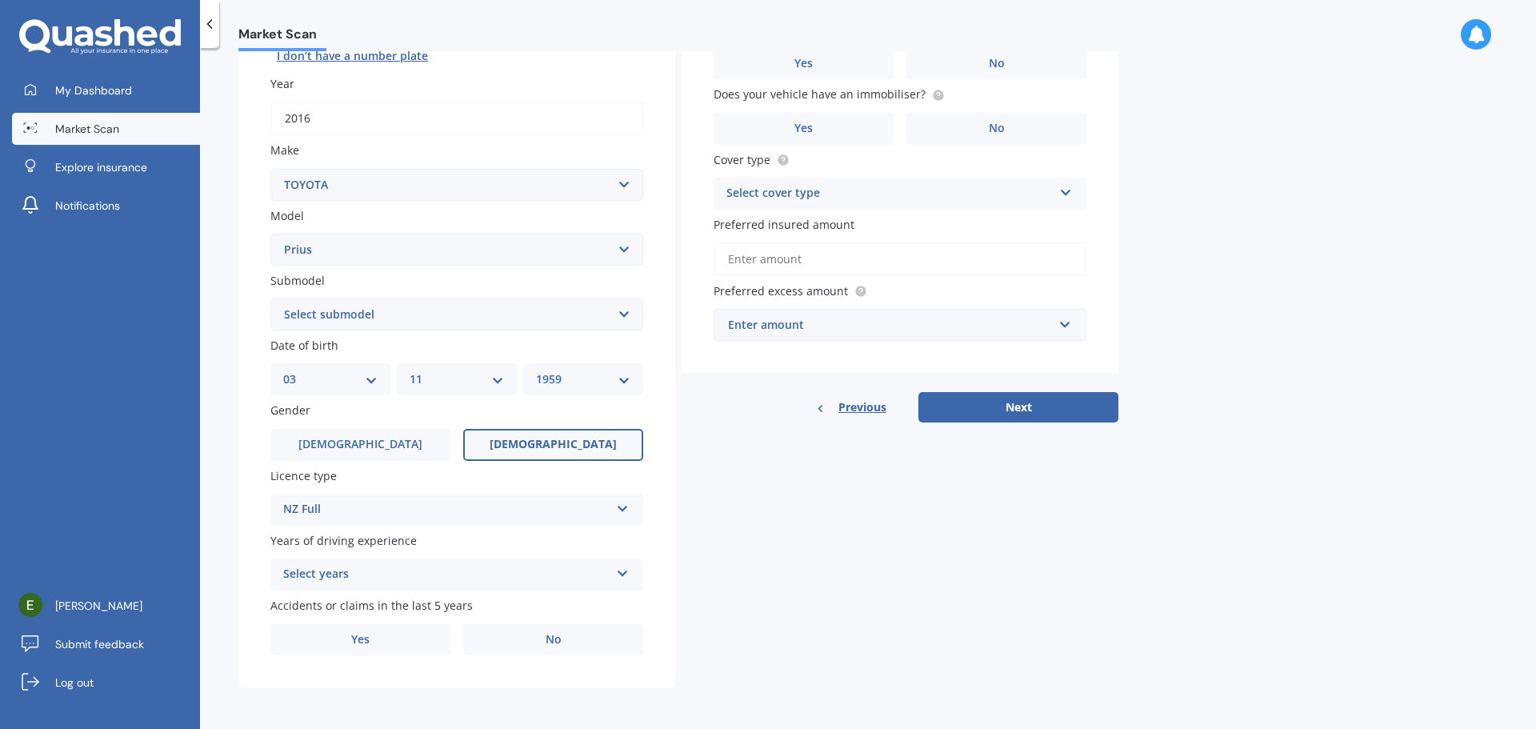
click at [622, 574] on icon at bounding box center [623, 570] width 14 height 11
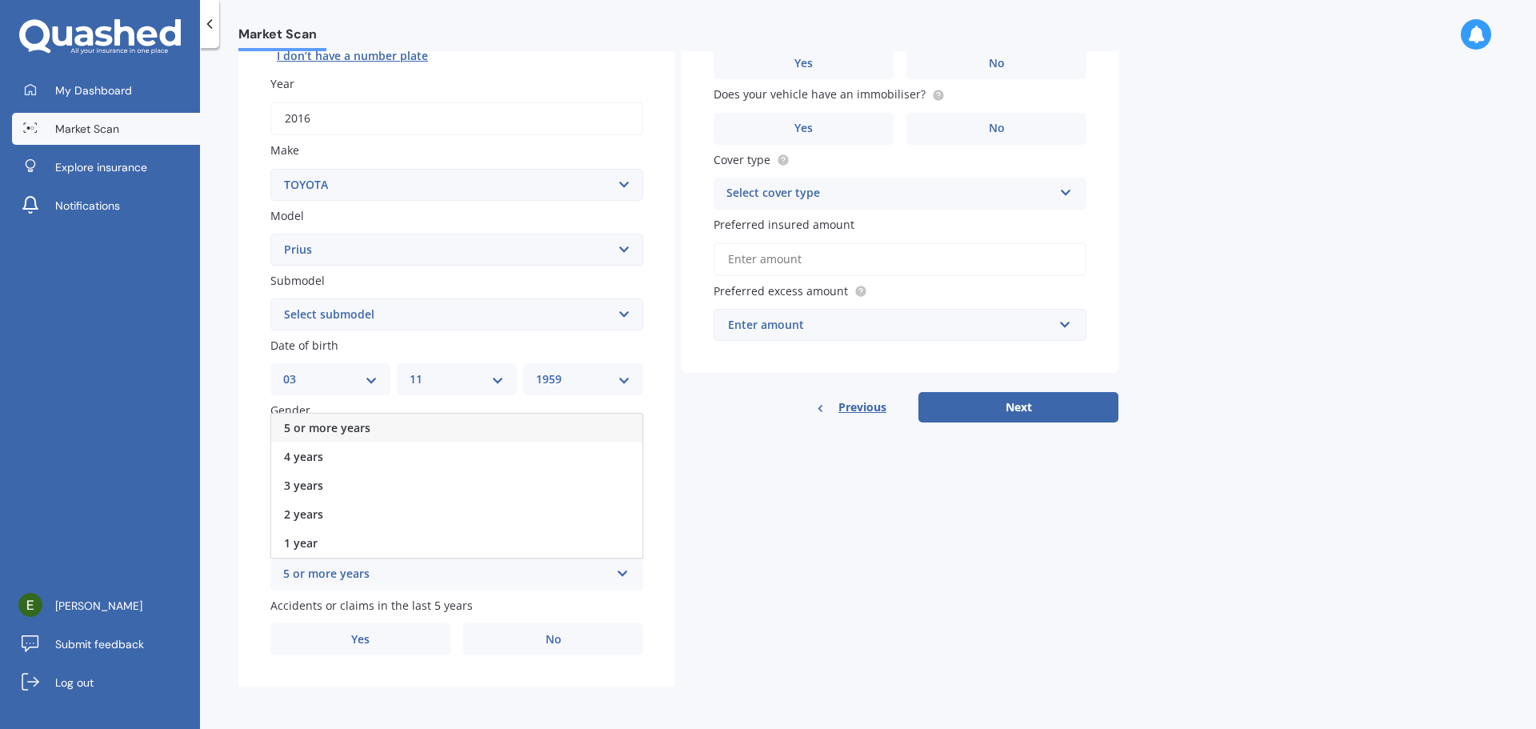
click at [434, 427] on div "5 or more years" at bounding box center [456, 428] width 371 height 29
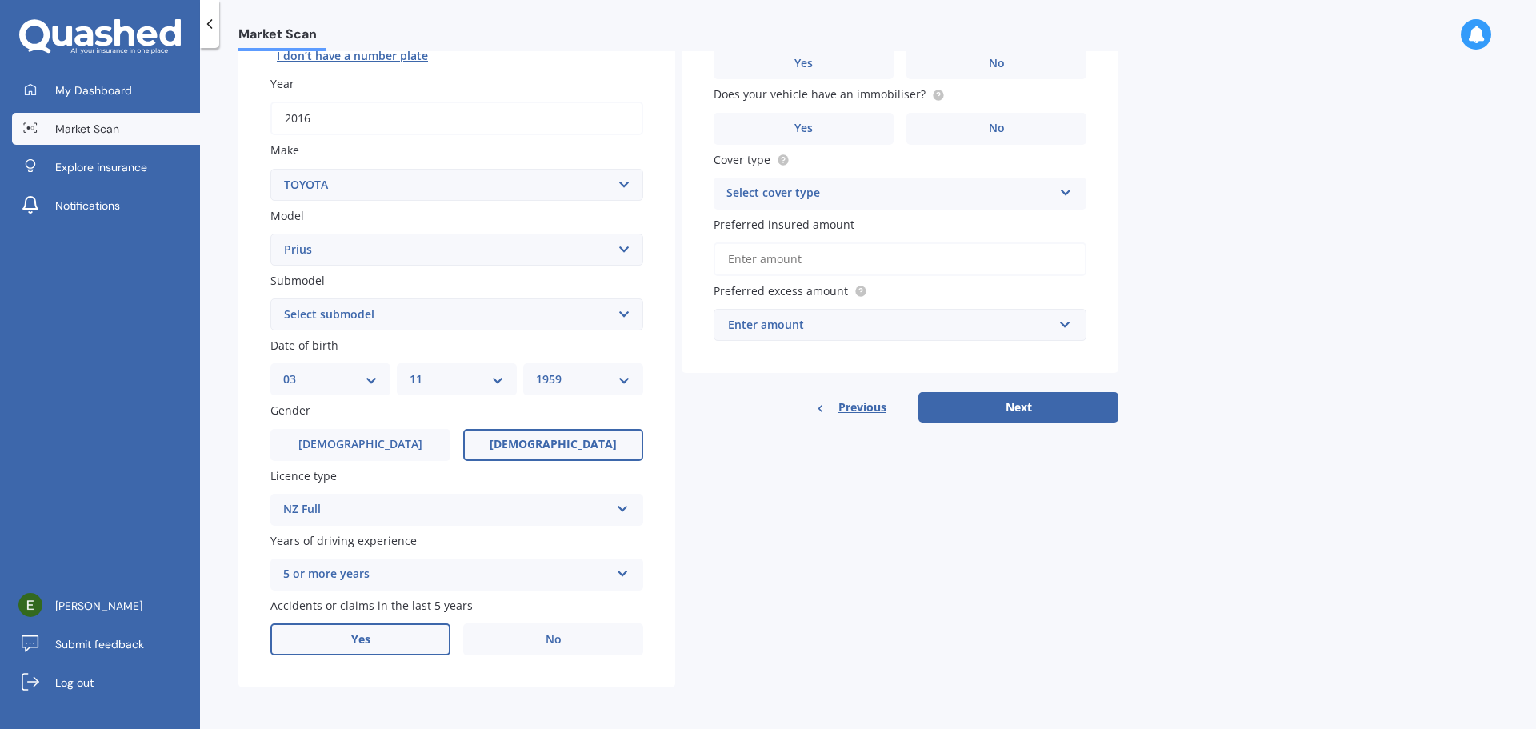
click at [394, 642] on label "Yes" at bounding box center [360, 639] width 180 height 32
click at [0, 0] on input "Yes" at bounding box center [0, 0] width 0 height 0
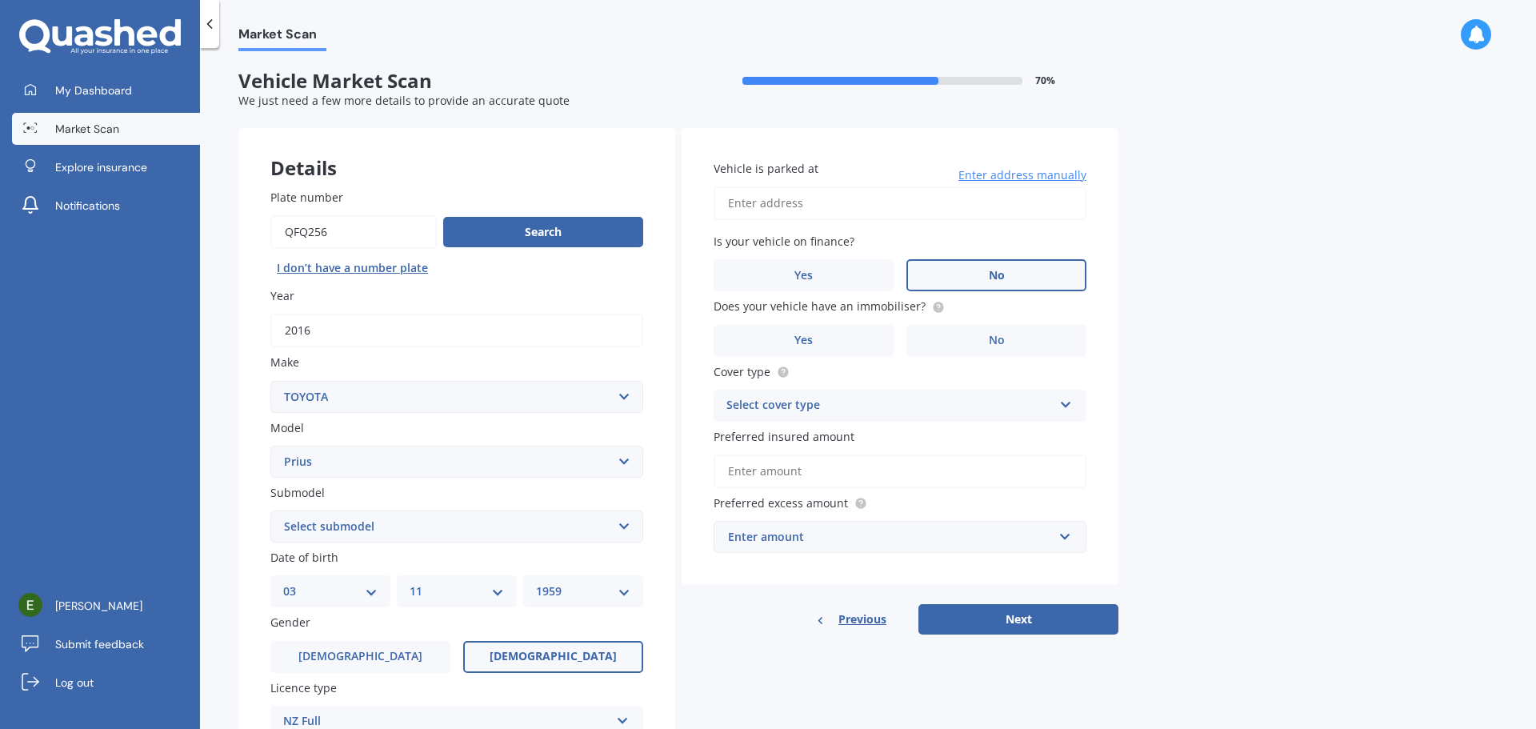
scroll to position [0, 0]
click at [1015, 170] on span "Enter address manually" at bounding box center [1022, 176] width 128 height 16
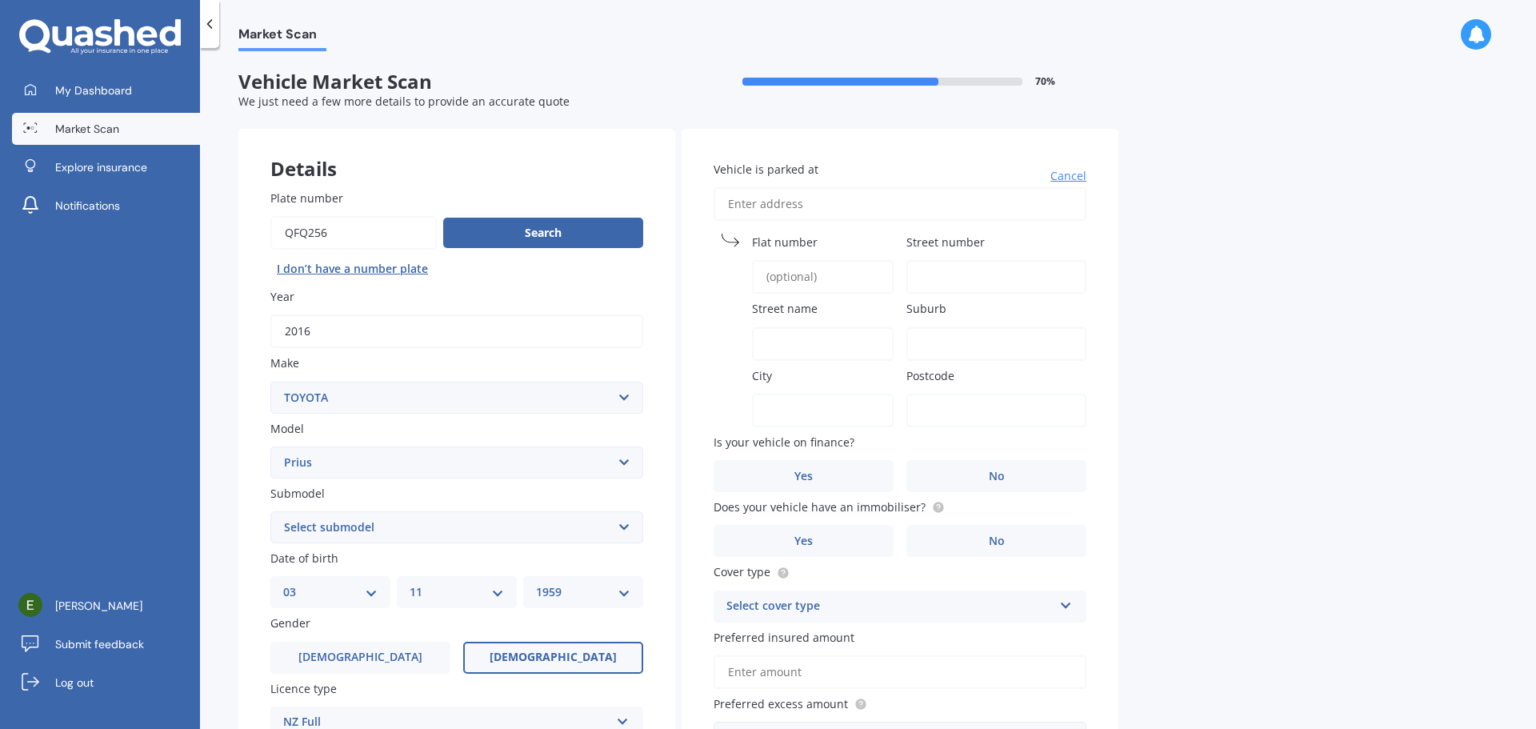
click at [792, 194] on input "Vehicle is parked at" at bounding box center [900, 204] width 373 height 34
type input "[STREET_ADDRESS][PERSON_NAME]"
type input "[GEOGRAPHIC_DATA]"
type input "1022"
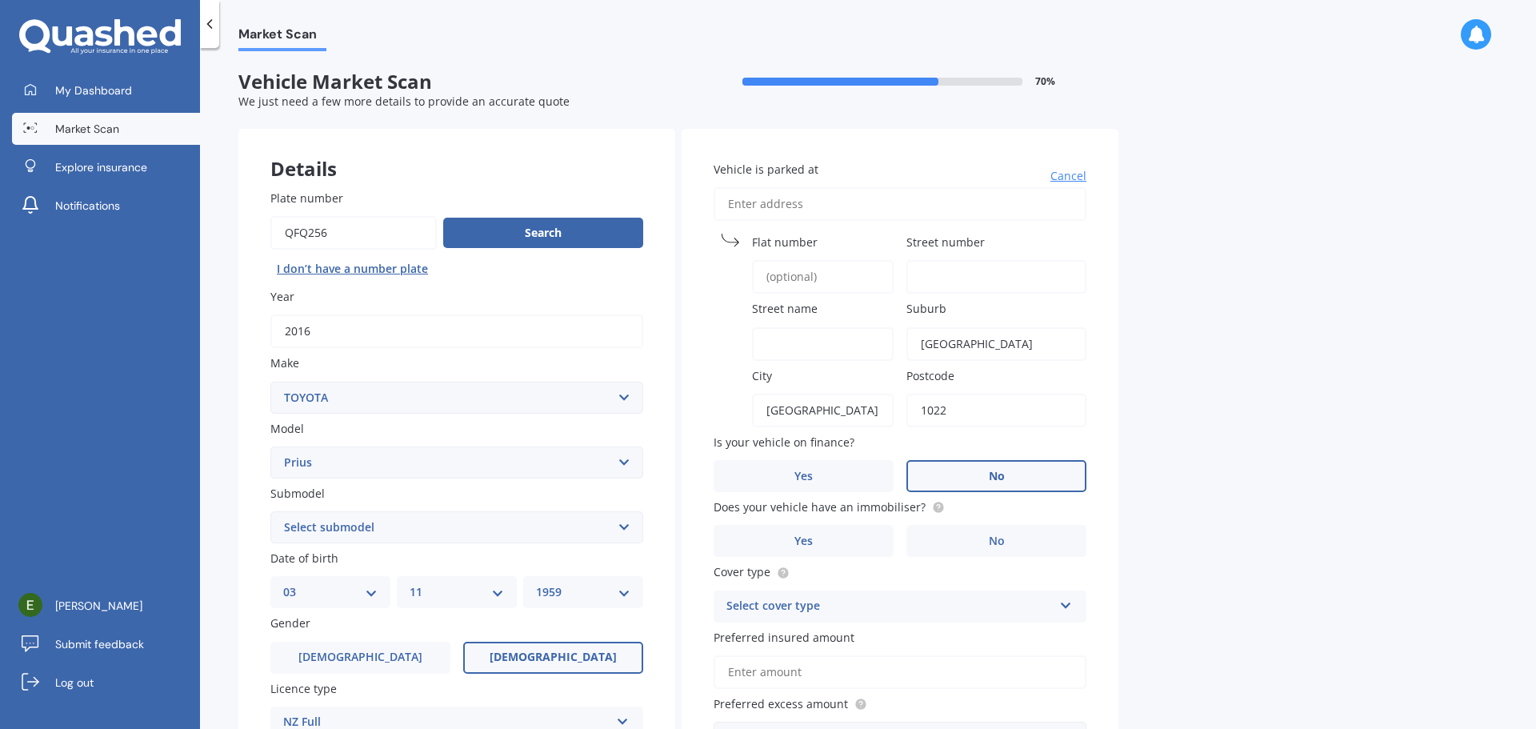
click at [982, 474] on label "No" at bounding box center [996, 476] width 180 height 32
click at [0, 0] on input "No" at bounding box center [0, 0] width 0 height 0
click at [998, 538] on span "No" at bounding box center [997, 541] width 16 height 14
click at [0, 0] on input "No" at bounding box center [0, 0] width 0 height 0
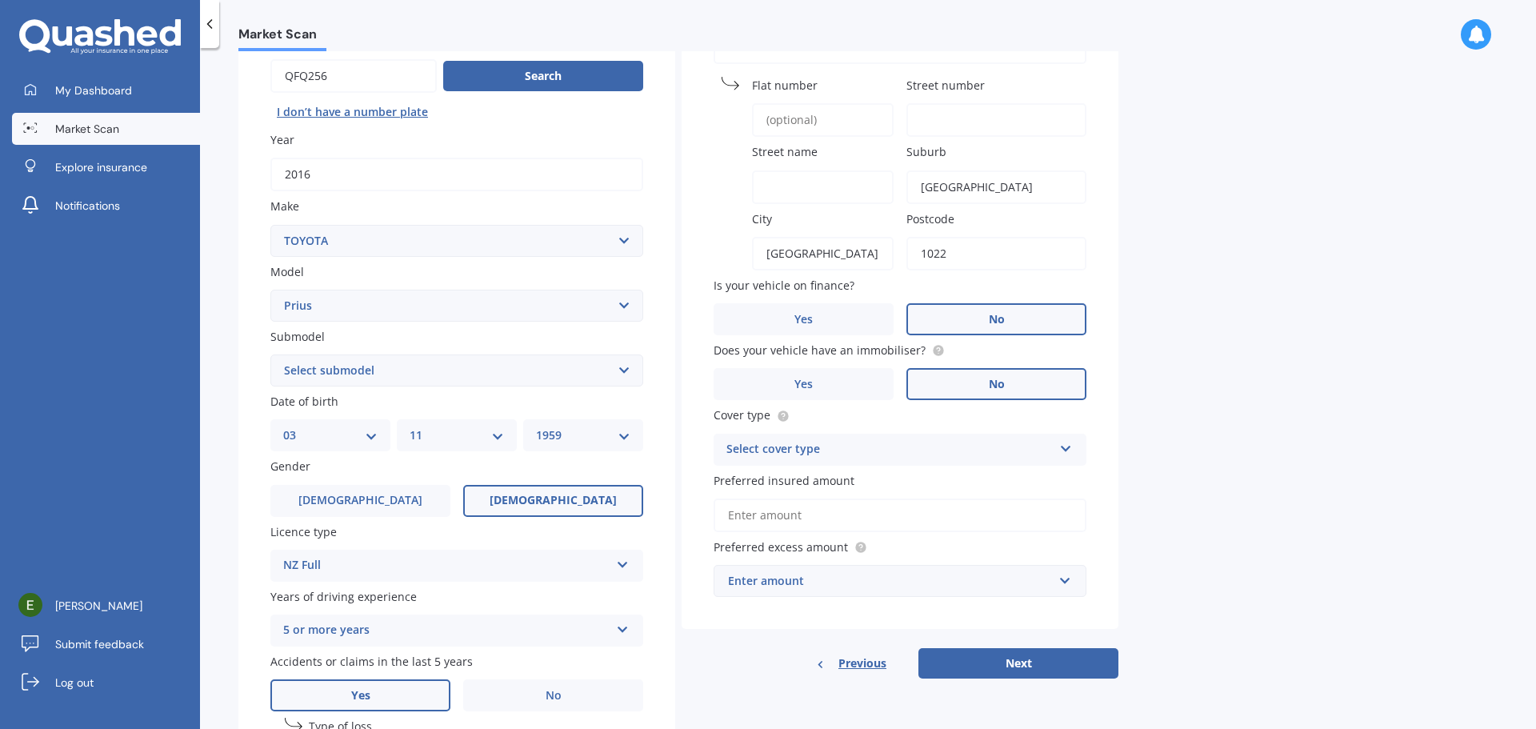
scroll to position [160, 0]
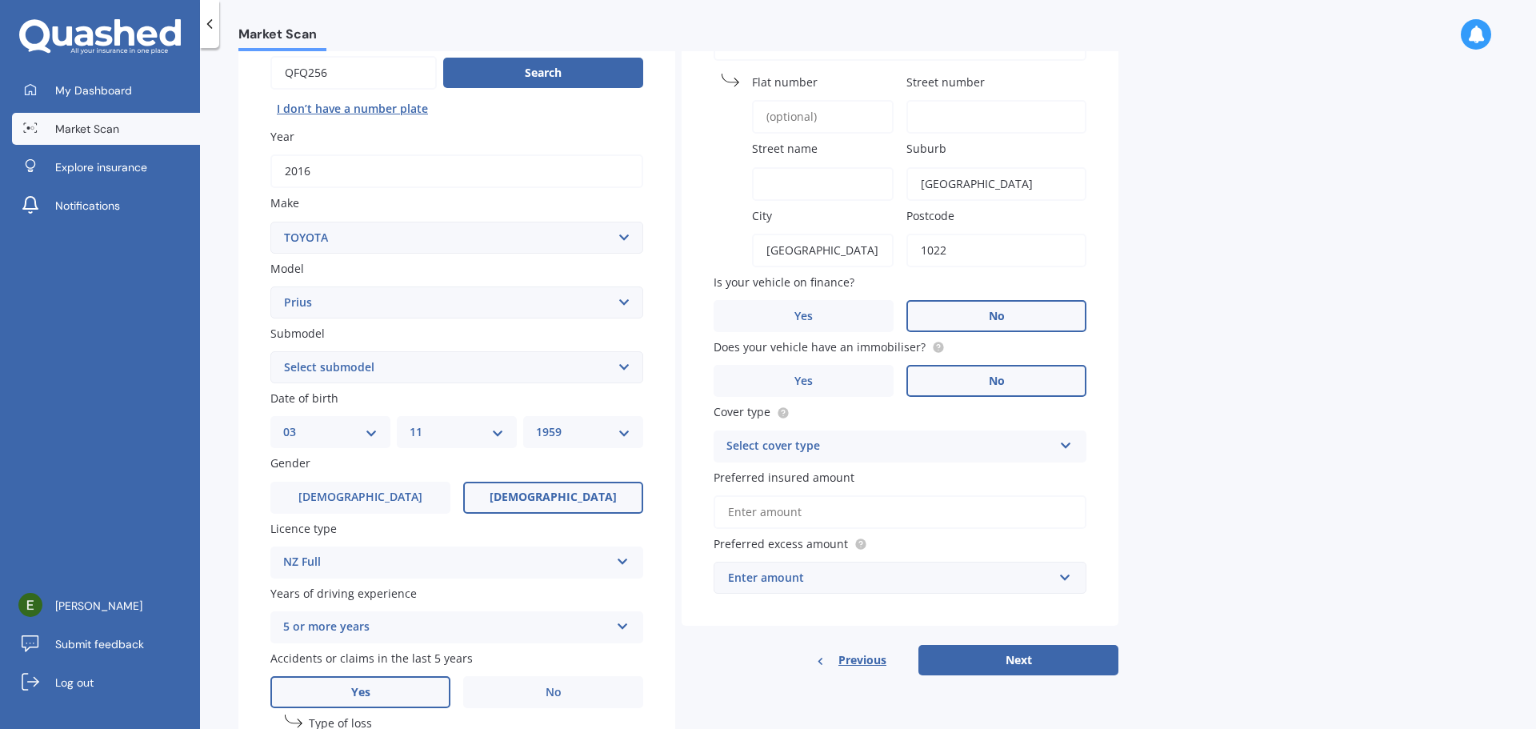
click at [1066, 444] on icon at bounding box center [1066, 442] width 14 height 11
click at [822, 474] on div "Comprehensive" at bounding box center [899, 477] width 371 height 29
click at [750, 510] on input "Preferred insured amount" at bounding box center [900, 512] width 373 height 34
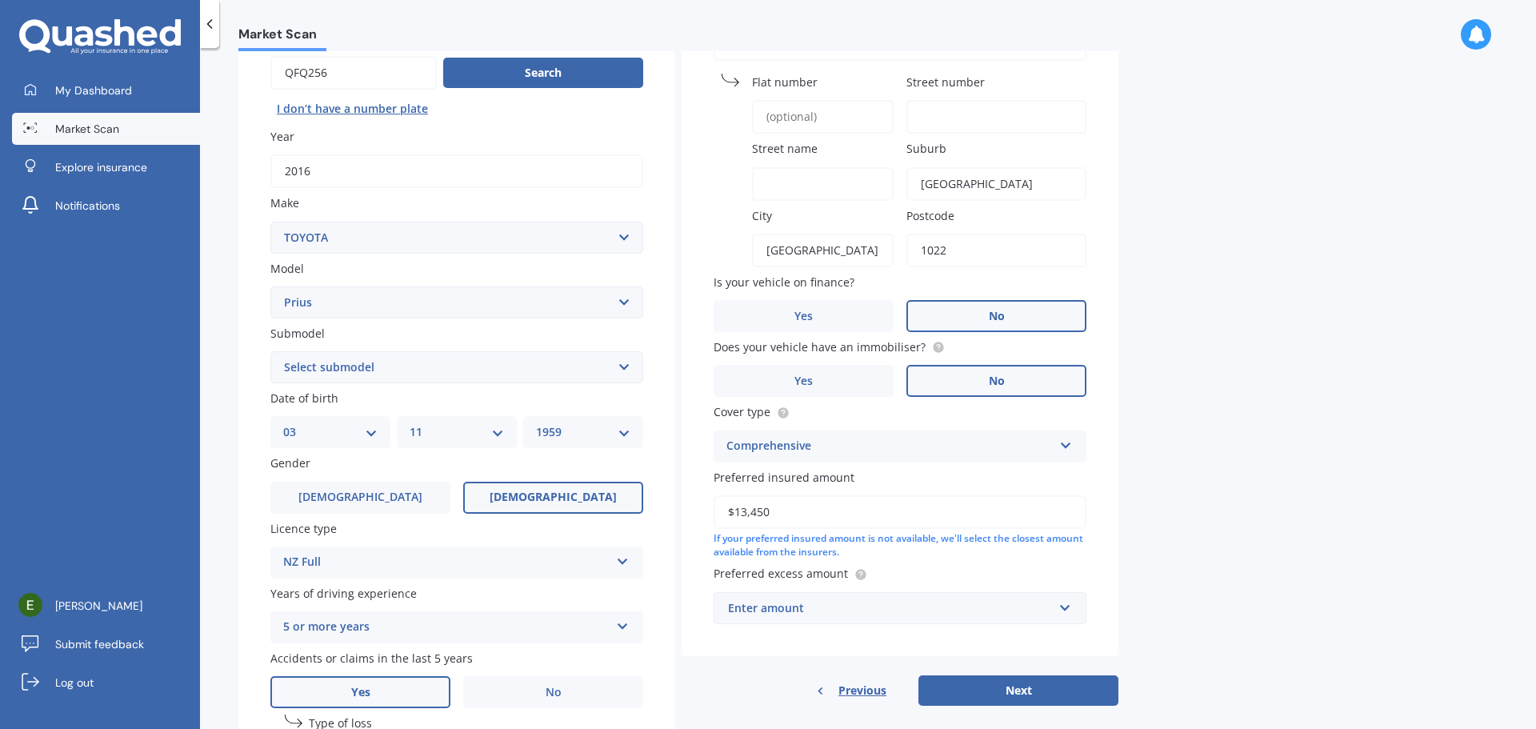
type input "$13,450"
click at [772, 612] on div "Enter amount" at bounding box center [890, 608] width 325 height 18
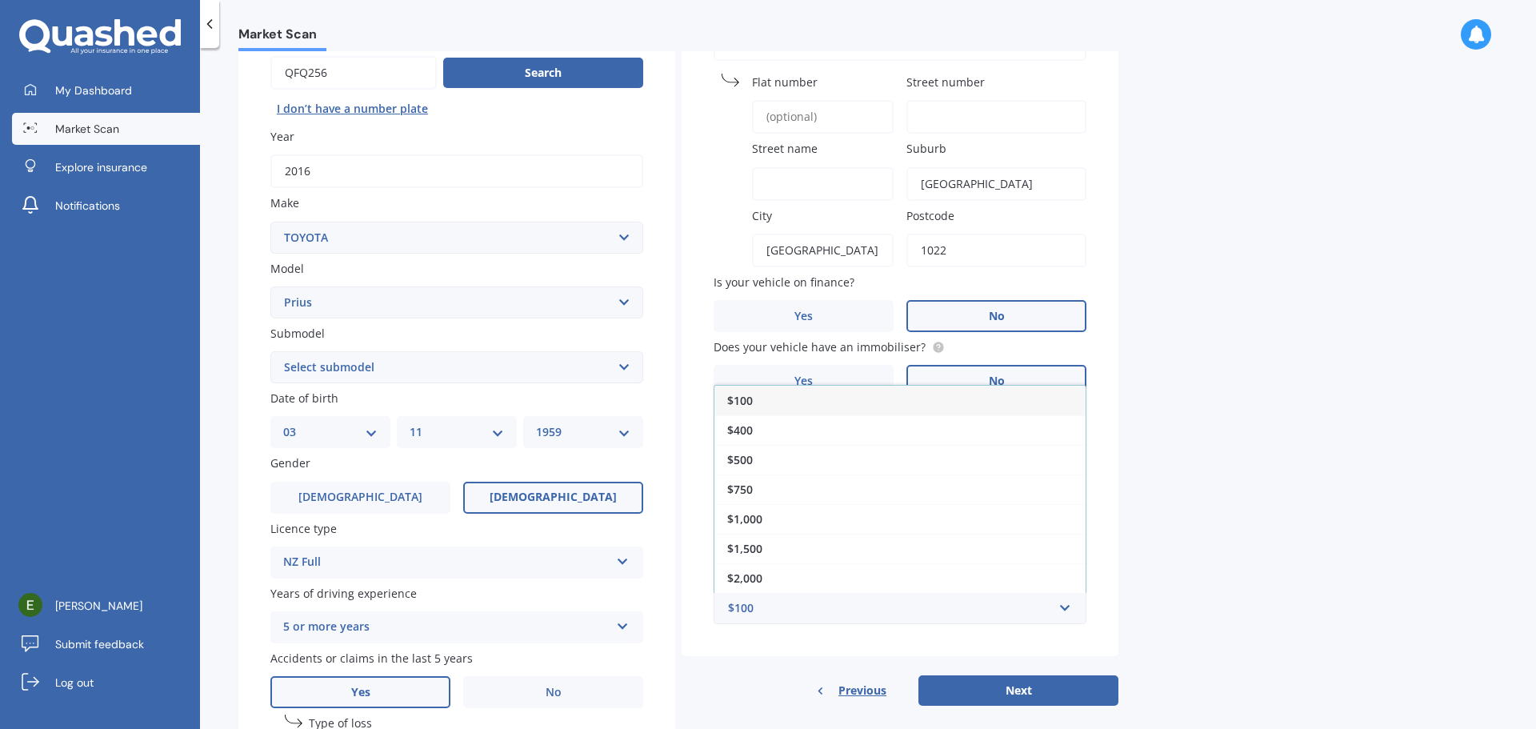
drag, startPoint x: 757, startPoint y: 458, endPoint x: 761, endPoint y: 470, distance: 12.6
click at [757, 456] on div "$500" at bounding box center [899, 460] width 371 height 30
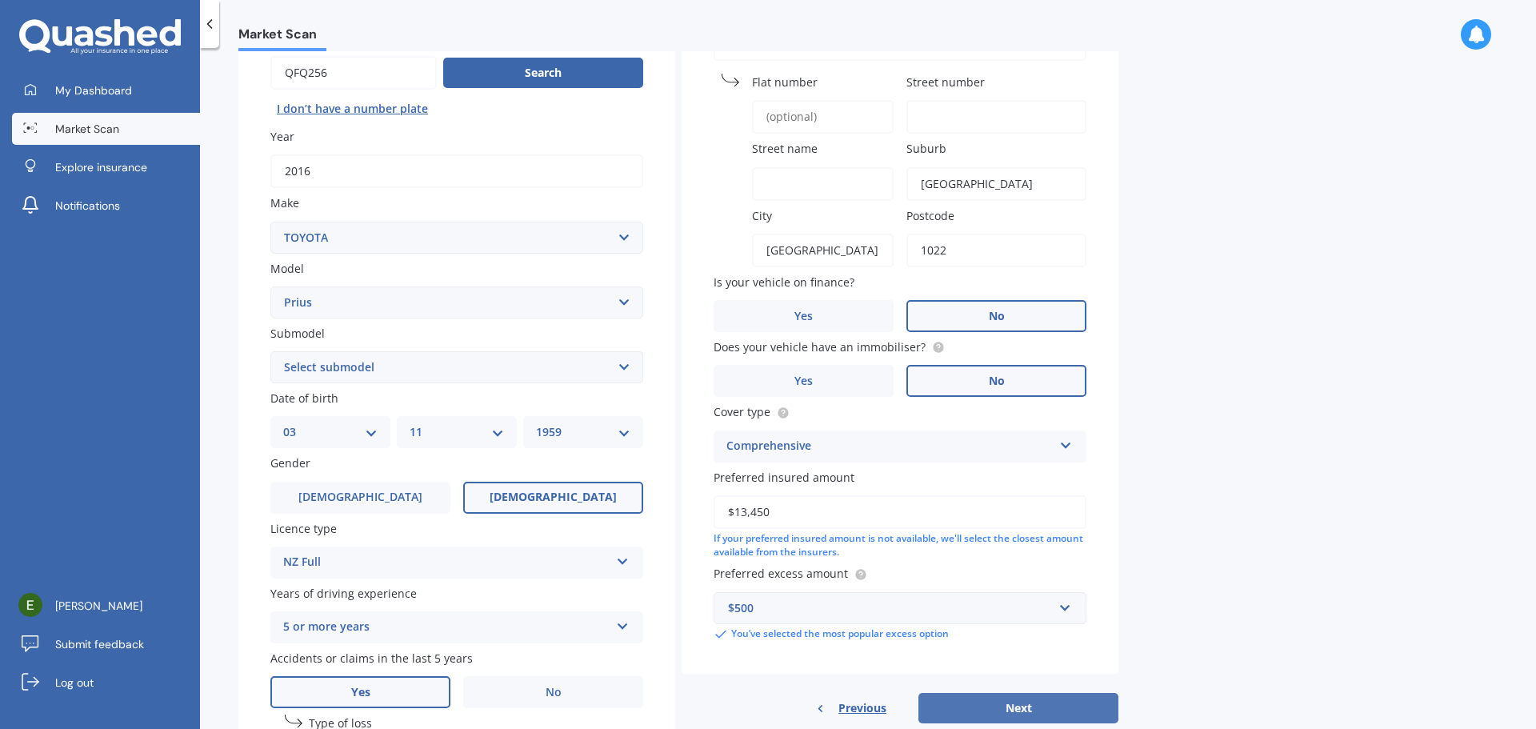
click at [1005, 710] on button "Next" at bounding box center [1018, 708] width 200 height 30
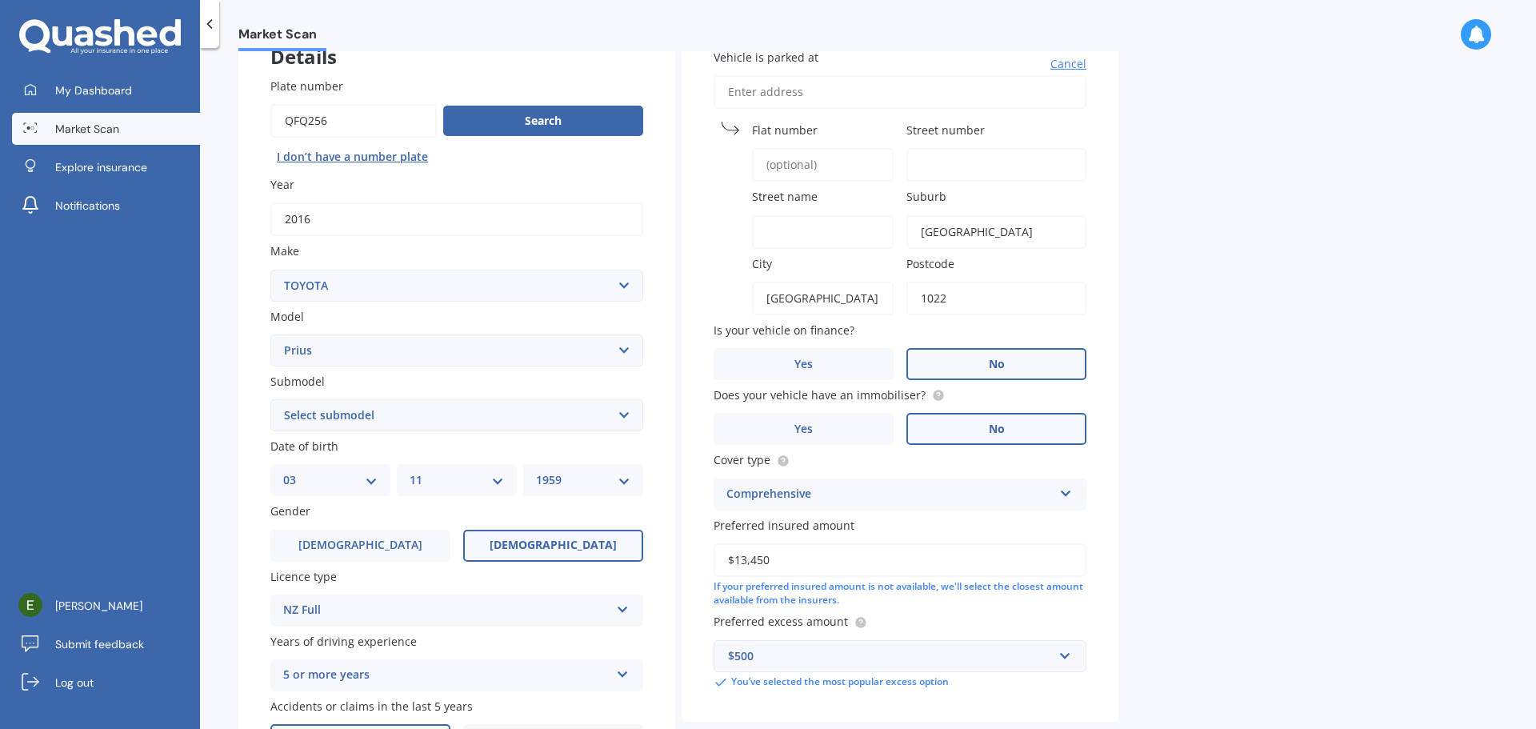
scroll to position [0, 0]
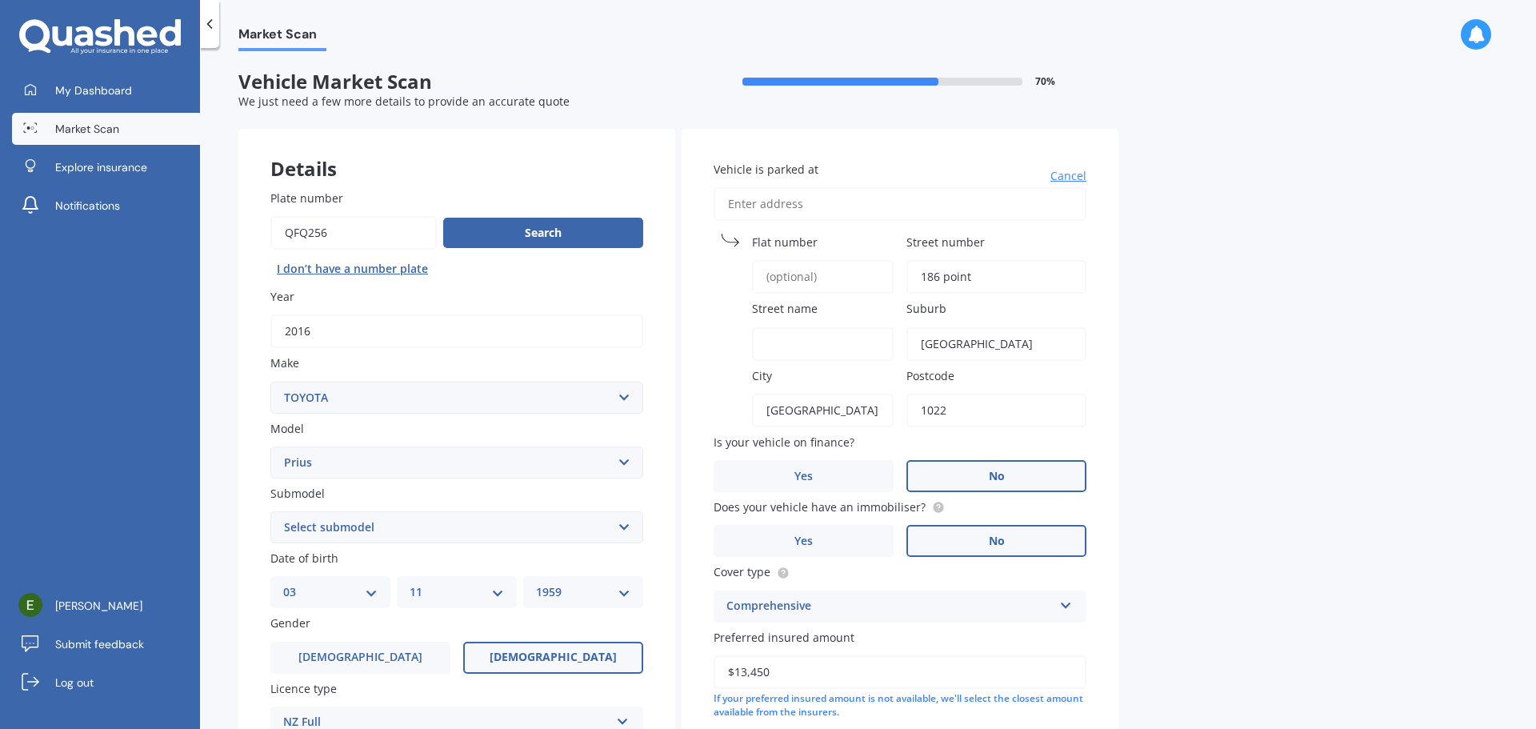
type input "186 point"
click at [736, 214] on input "Vehicle is parked at" at bounding box center [900, 204] width 373 height 34
type input "[STREET_ADDRESS][PERSON_NAME]"
click at [805, 289] on input "Flat number" at bounding box center [823, 277] width 142 height 34
type input "1"
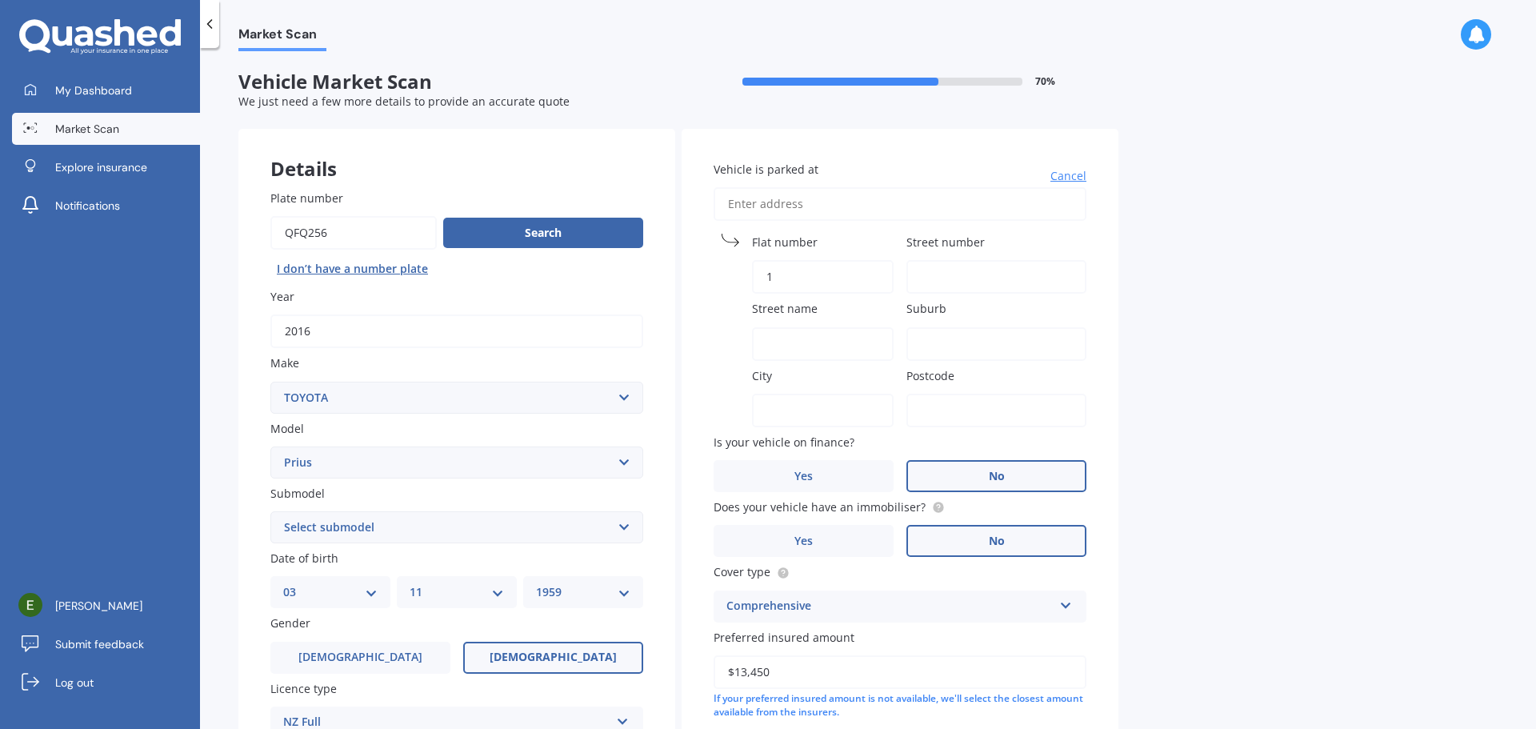
click at [946, 283] on input "Street number" at bounding box center [996, 277] width 180 height 34
type input "186"
click at [806, 346] on input "Street name" at bounding box center [823, 344] width 142 height 34
type input "[GEOGRAPHIC_DATA][PERSON_NAME]"
click at [974, 350] on input "Suburb" at bounding box center [996, 344] width 180 height 34
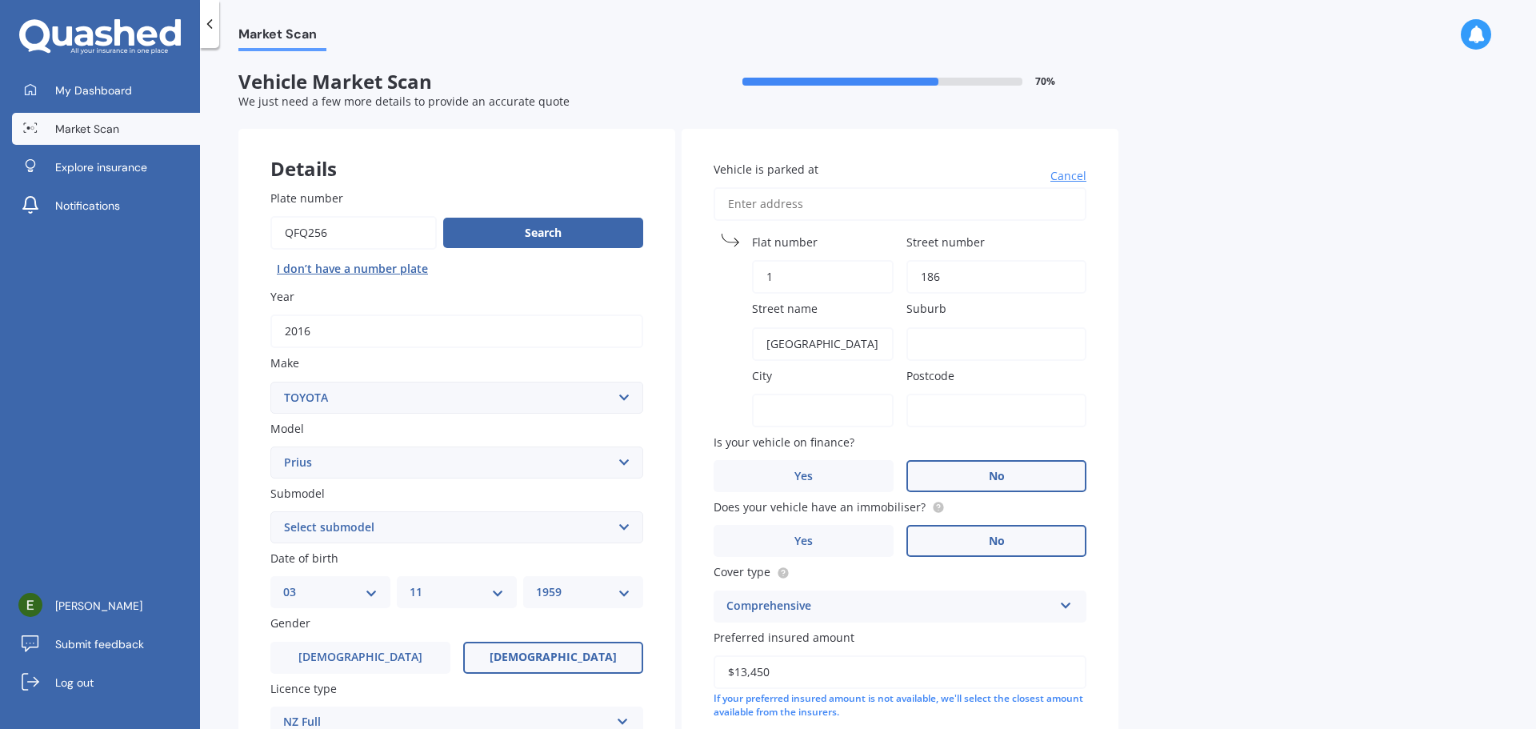
type input "[GEOGRAPHIC_DATA]"
type input "[STREET_ADDRESS][PERSON_NAME]"
type input "[GEOGRAPHIC_DATA]"
type input "1022"
click at [799, 268] on input "Flat number" at bounding box center [823, 277] width 142 height 34
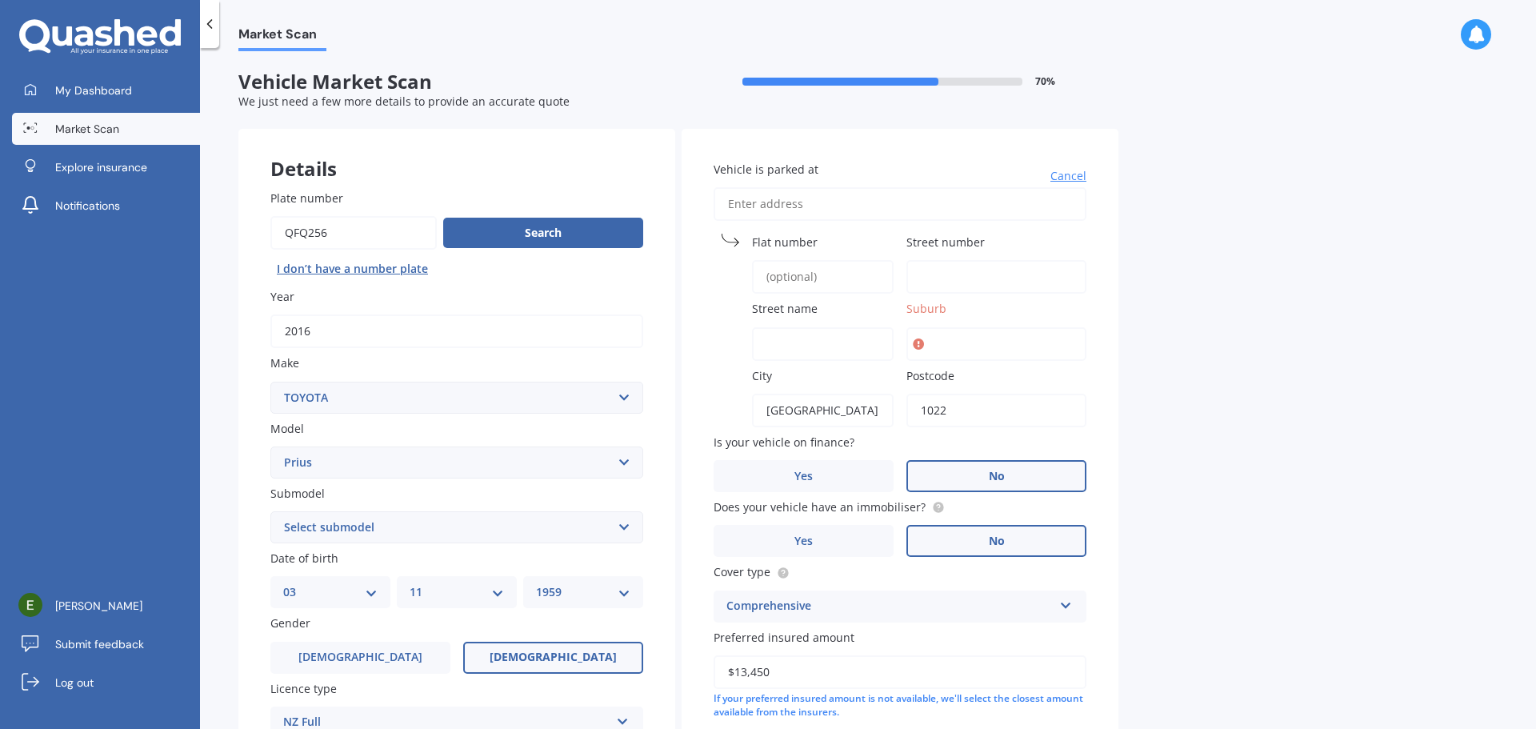
type input "1"
click at [942, 287] on input "Street number" at bounding box center [996, 277] width 180 height 34
type input "186"
click at [798, 342] on input "Street name" at bounding box center [823, 344] width 142 height 34
type input "[GEOGRAPHIC_DATA][PERSON_NAME]"
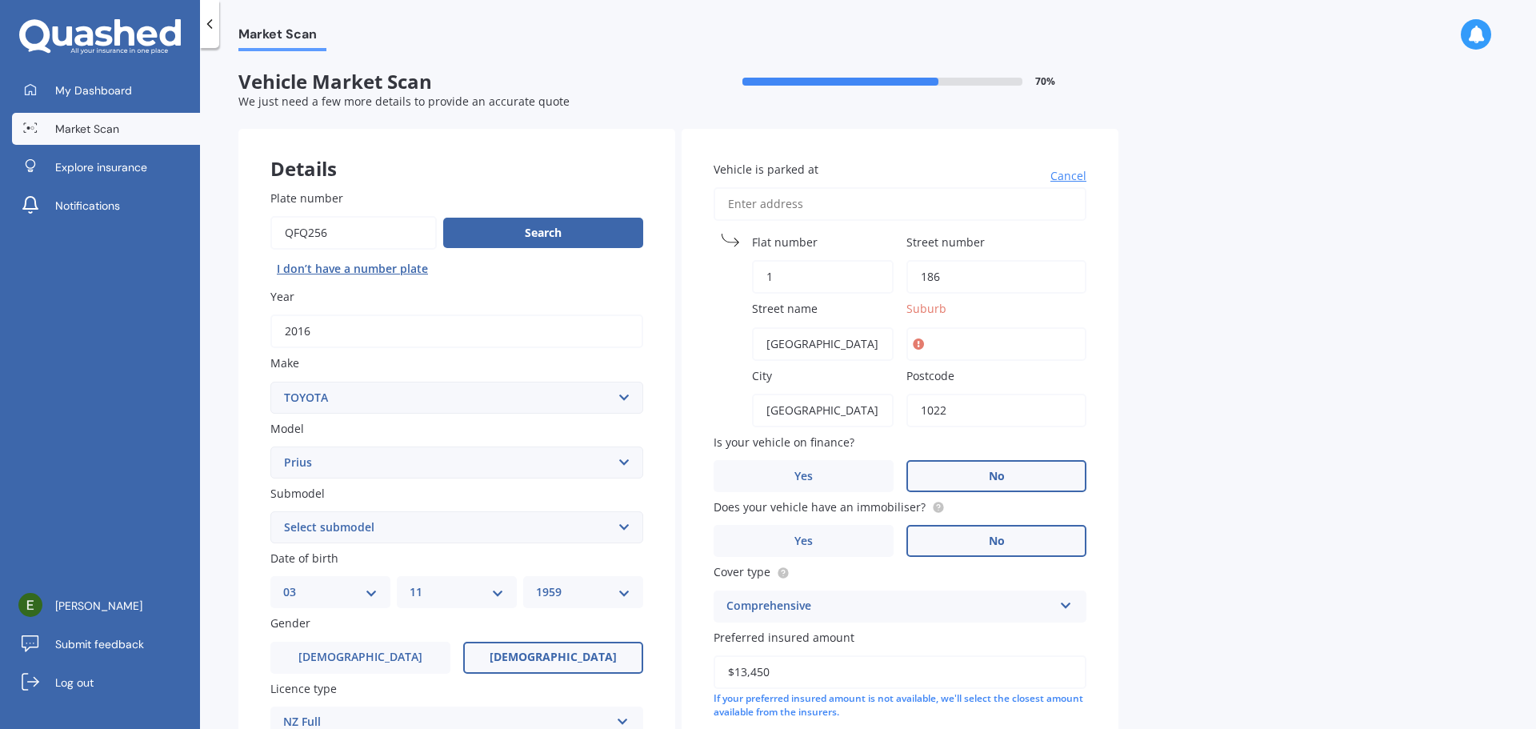
click at [956, 344] on input "Suburb" at bounding box center [996, 344] width 180 height 34
type input "[GEOGRAPHIC_DATA]"
type input "[STREET_ADDRESS][PERSON_NAME]"
click at [770, 343] on input "Street name" at bounding box center [823, 344] width 142 height 34
click at [774, 275] on input "Flat number" at bounding box center [823, 277] width 142 height 34
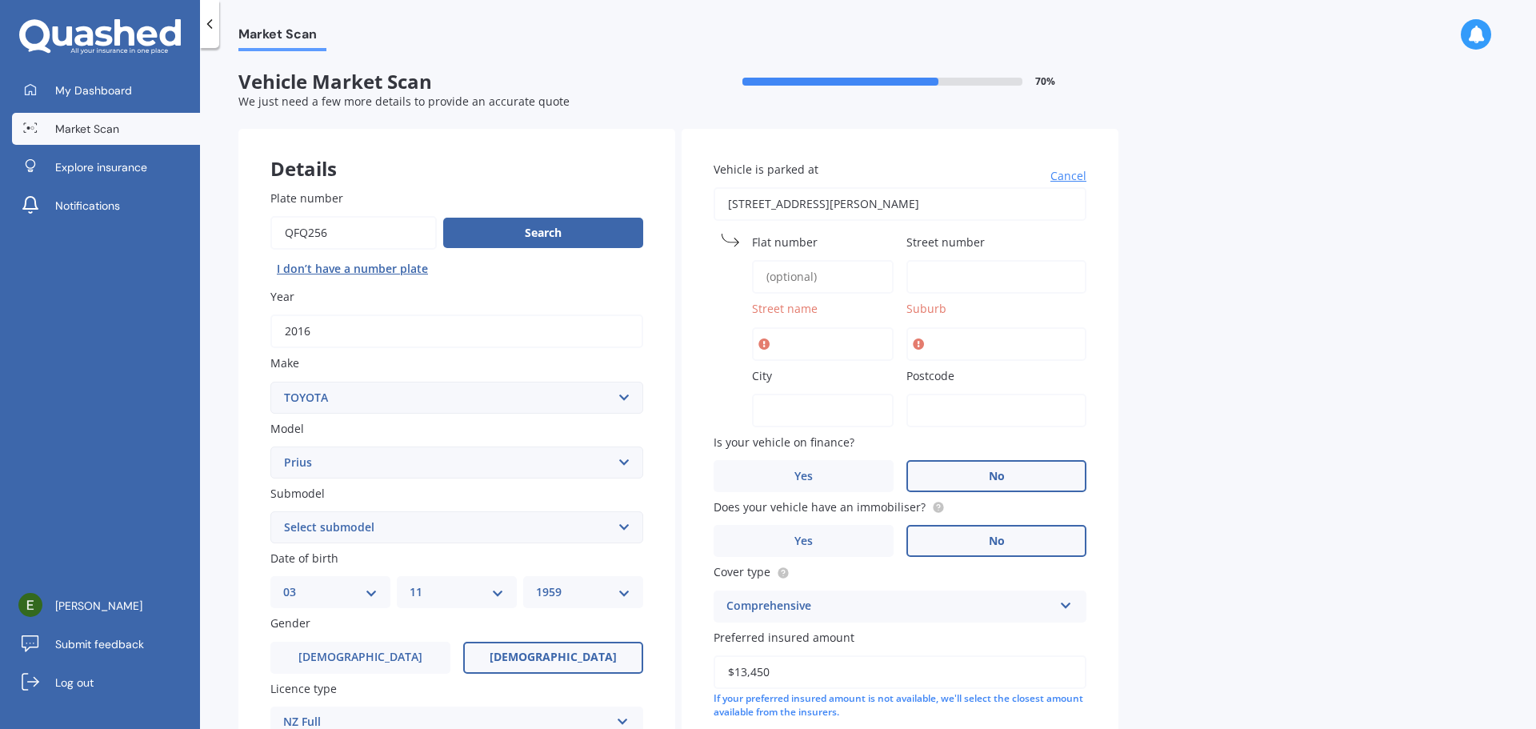
type input "1"
click at [924, 275] on input "Street number" at bounding box center [996, 277] width 180 height 34
type input "186"
click at [786, 334] on input "Street name" at bounding box center [823, 344] width 142 height 34
type input "[GEOGRAPHIC_DATA][PERSON_NAME]"
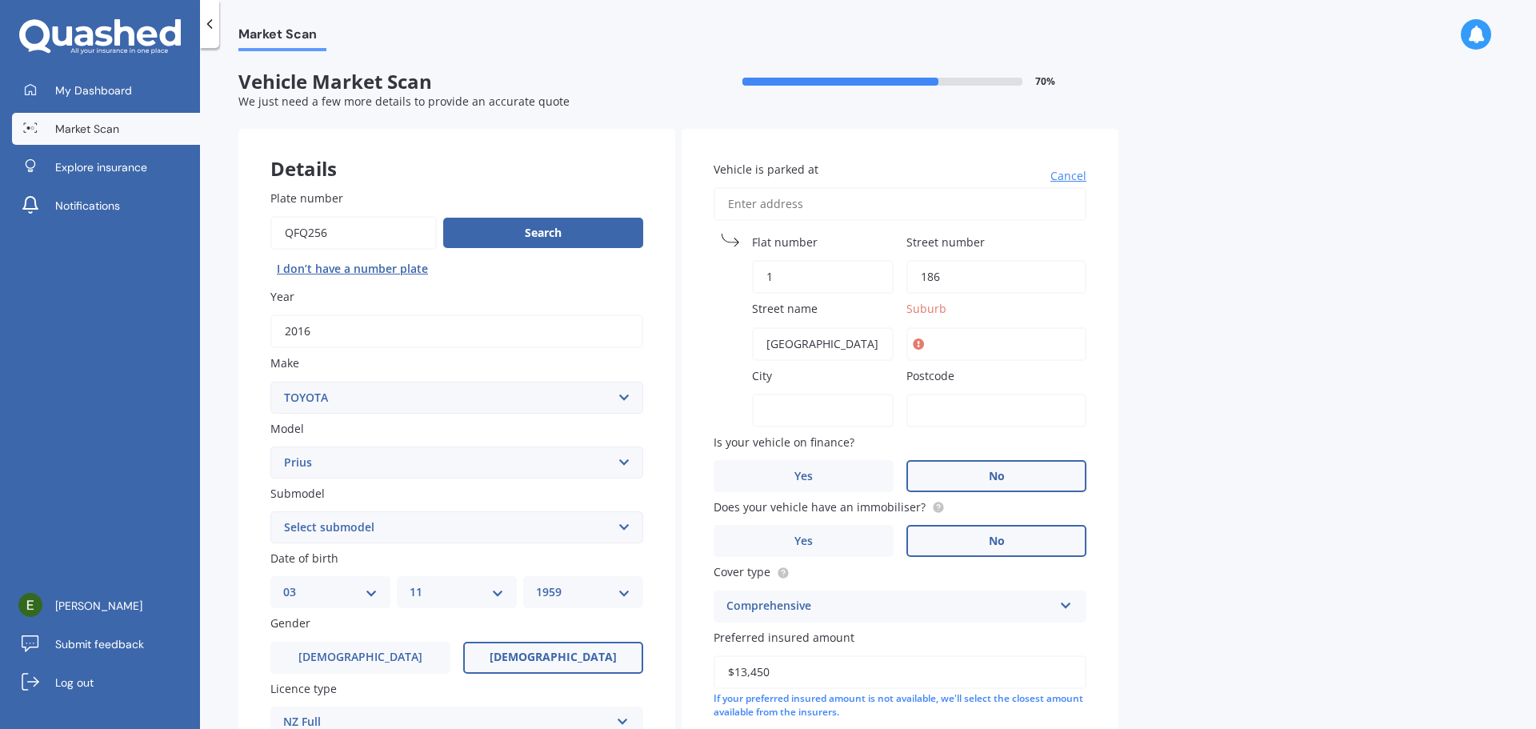
click at [940, 343] on input "Suburb" at bounding box center [996, 344] width 180 height 34
type input "[GEOGRAPHIC_DATA]"
click at [930, 407] on input "Postcode" at bounding box center [996, 411] width 180 height 34
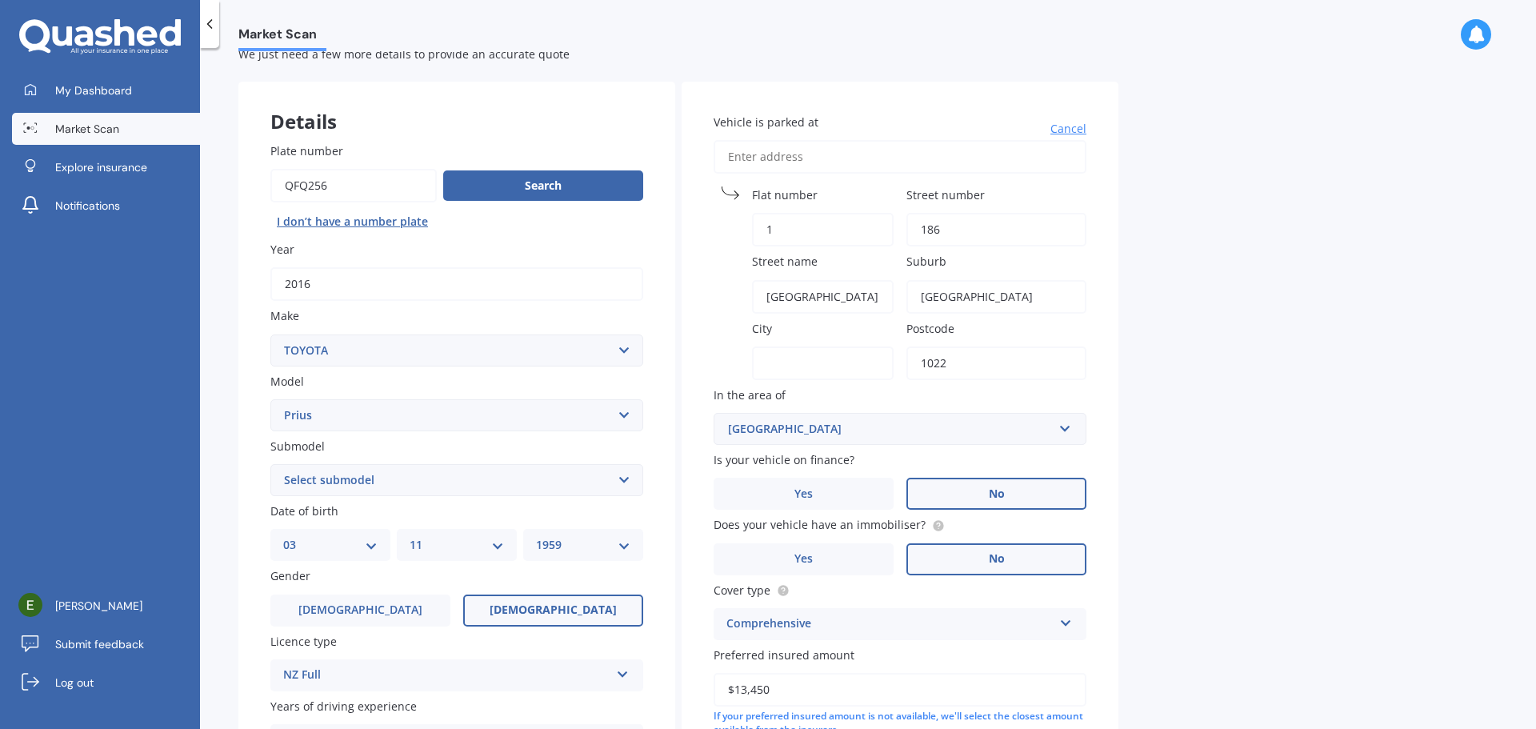
scroll to position [320, 0]
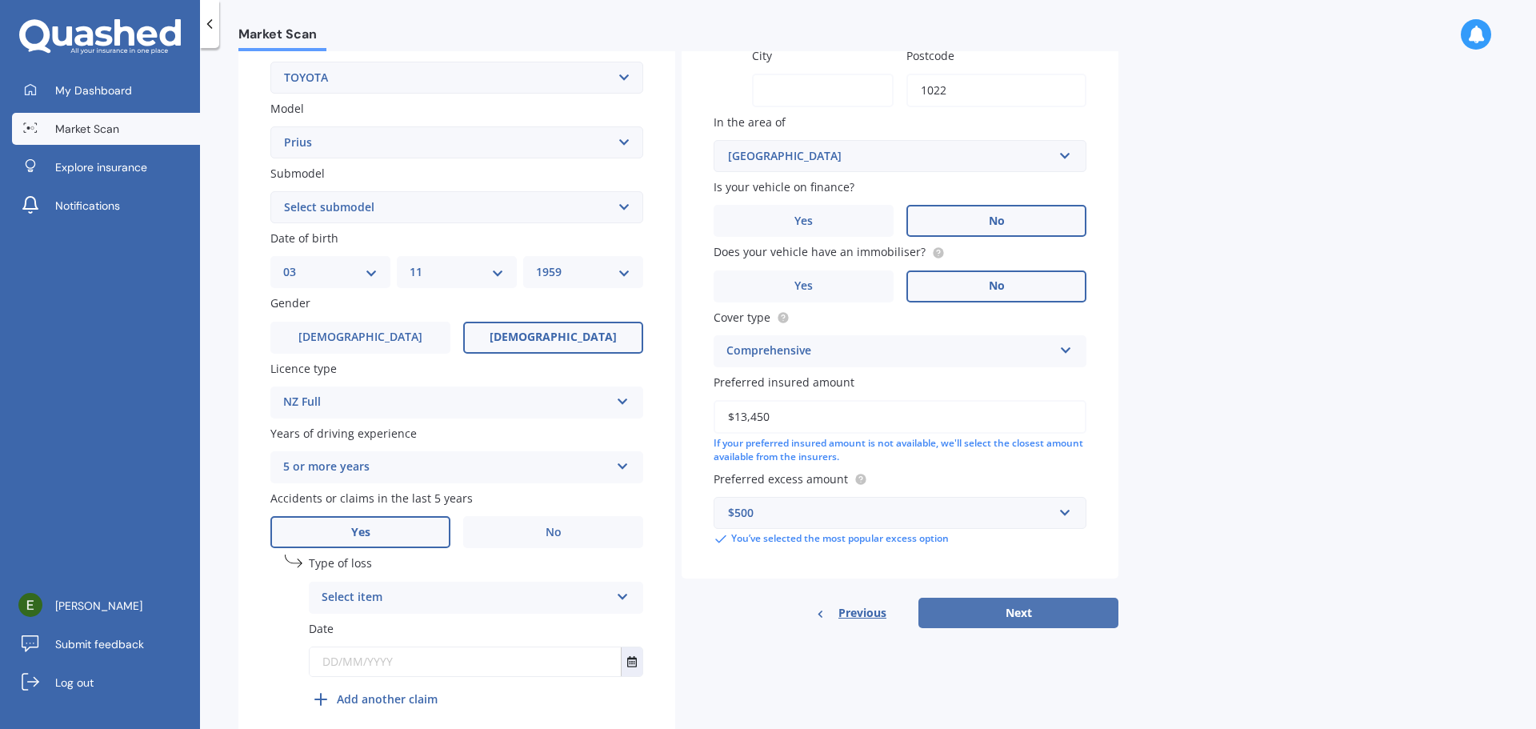
type input "1022"
click at [982, 608] on button "Next" at bounding box center [1018, 613] width 200 height 30
type input "[GEOGRAPHIC_DATA]"
click at [1010, 613] on button "Next" at bounding box center [1018, 613] width 200 height 30
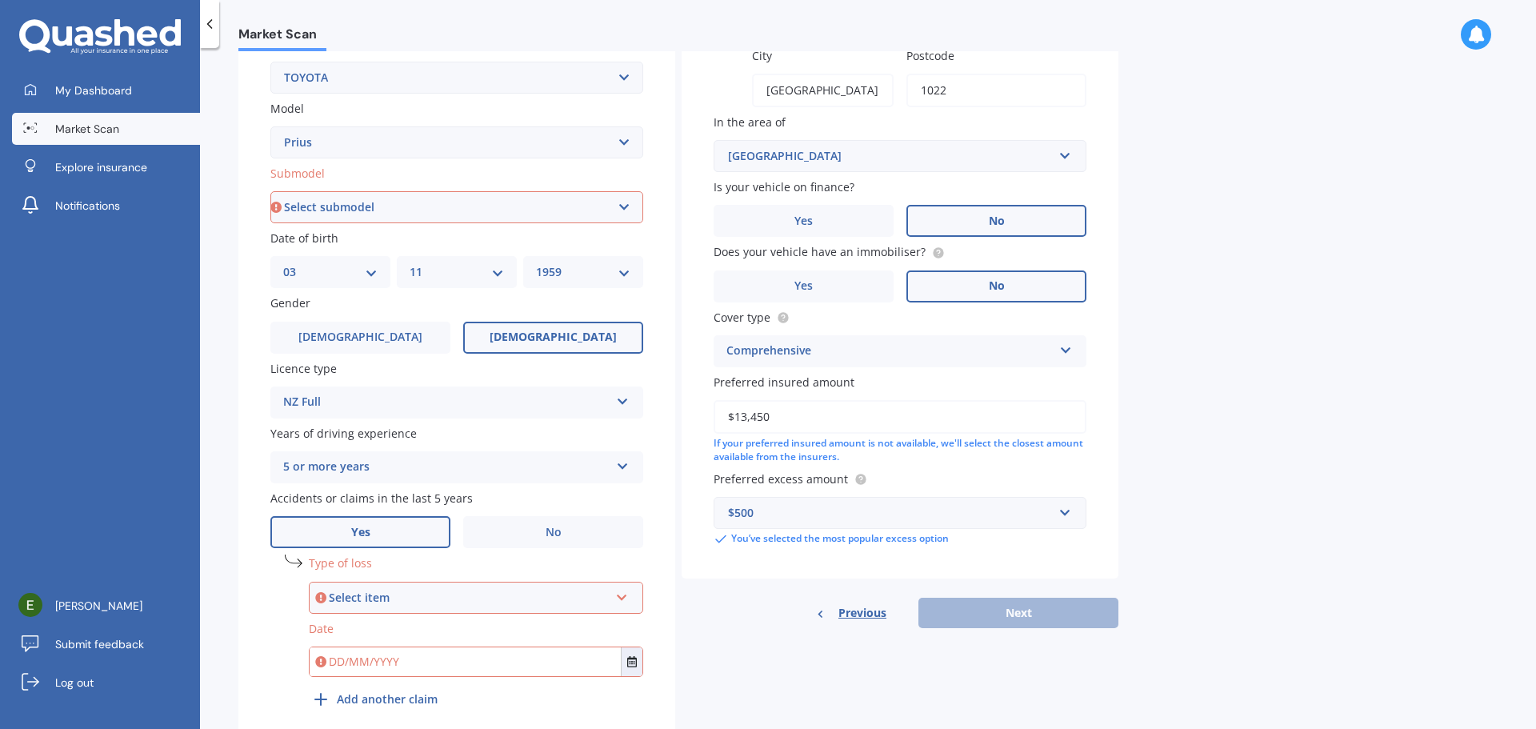
click at [625, 595] on icon at bounding box center [622, 594] width 14 height 11
click at [435, 627] on div "At fault accident" at bounding box center [475, 628] width 331 height 29
click at [406, 666] on input "text" at bounding box center [465, 661] width 311 height 29
type input "[DATE]"
click at [1006, 626] on div "Previous Next" at bounding box center [900, 613] width 437 height 30
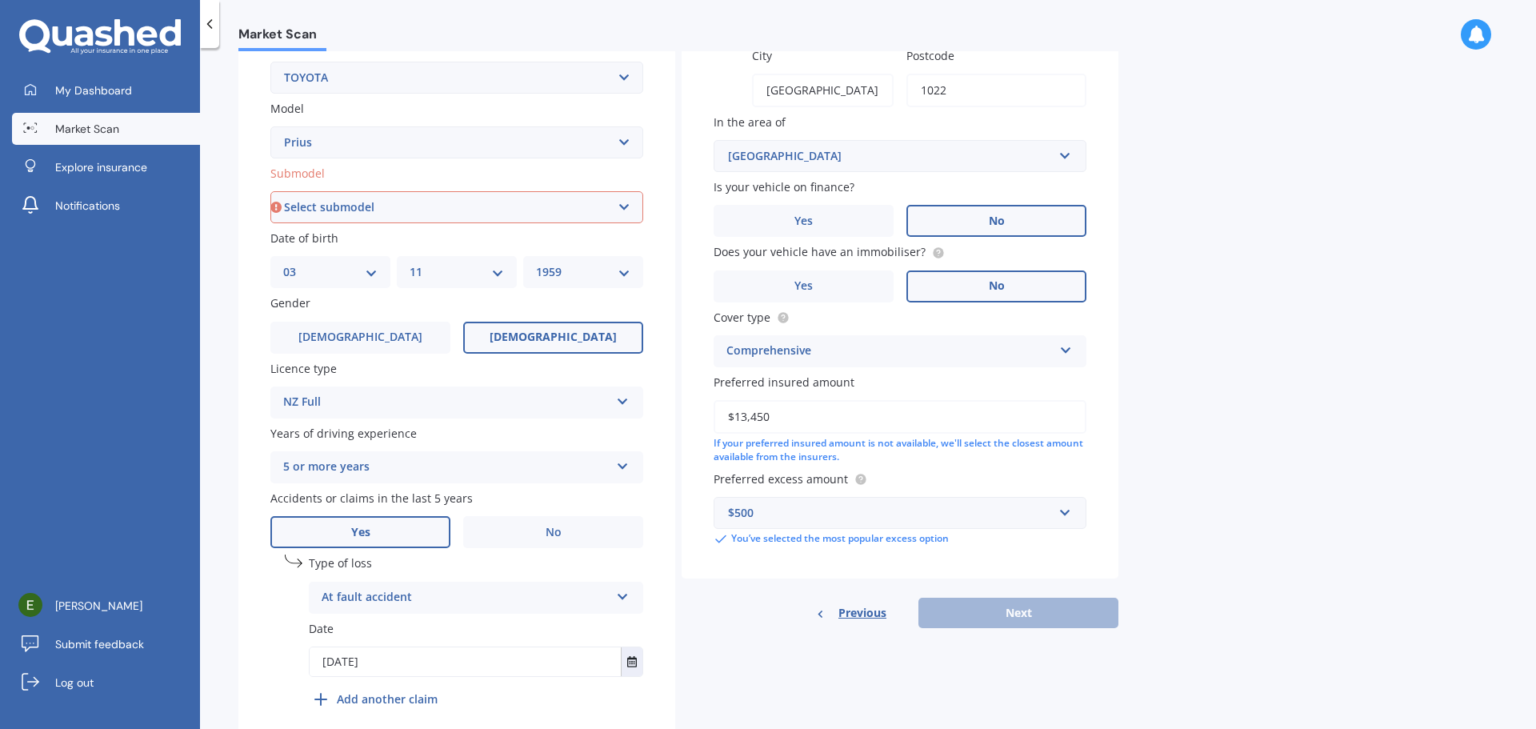
click at [1018, 613] on div "Previous Next" at bounding box center [900, 613] width 437 height 30
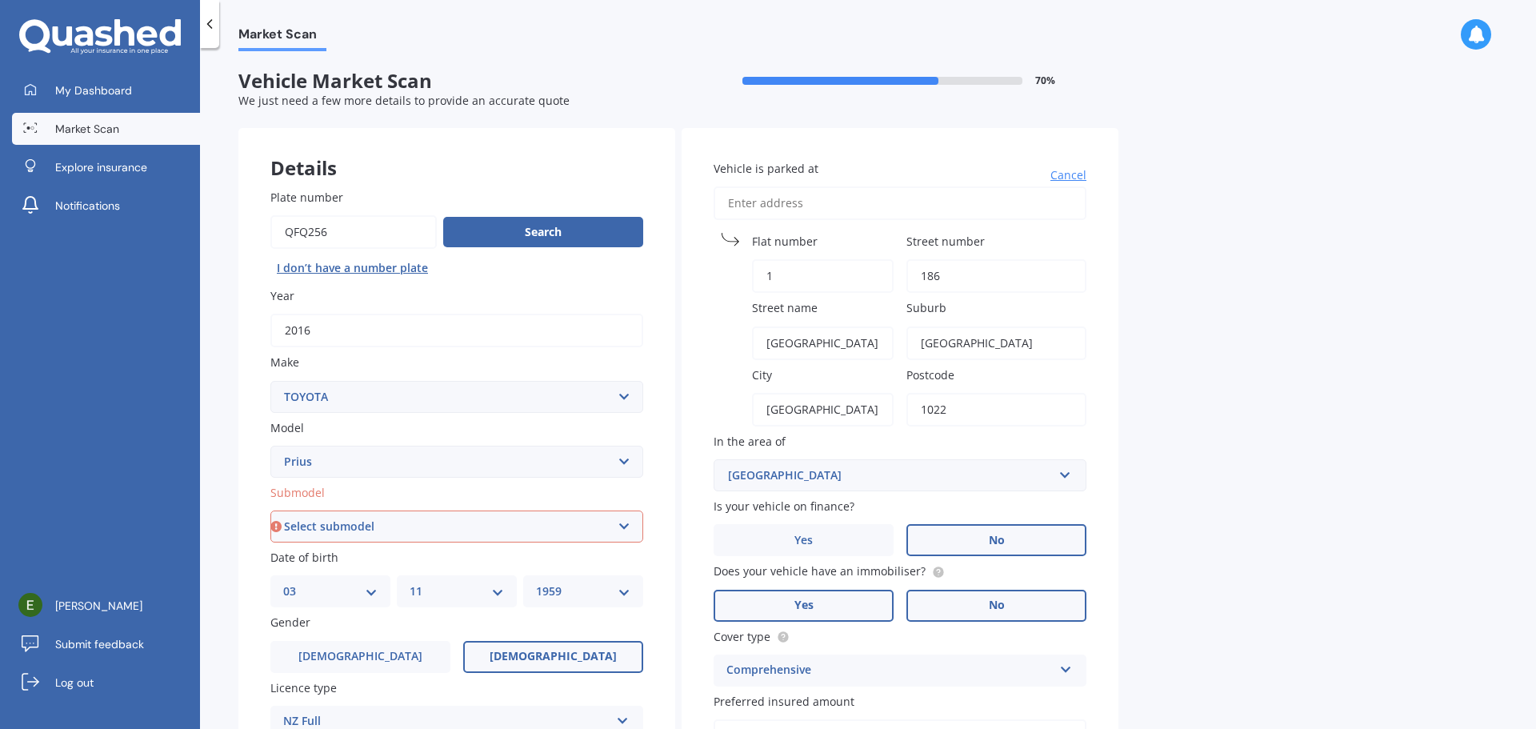
scroll to position [0, 0]
click at [631, 526] on select "Select submodel (All other) Hybrid" at bounding box center [456, 527] width 373 height 32
select select "HYBRID"
click at [270, 511] on select "Select submodel (All other) Hybrid" at bounding box center [456, 527] width 373 height 32
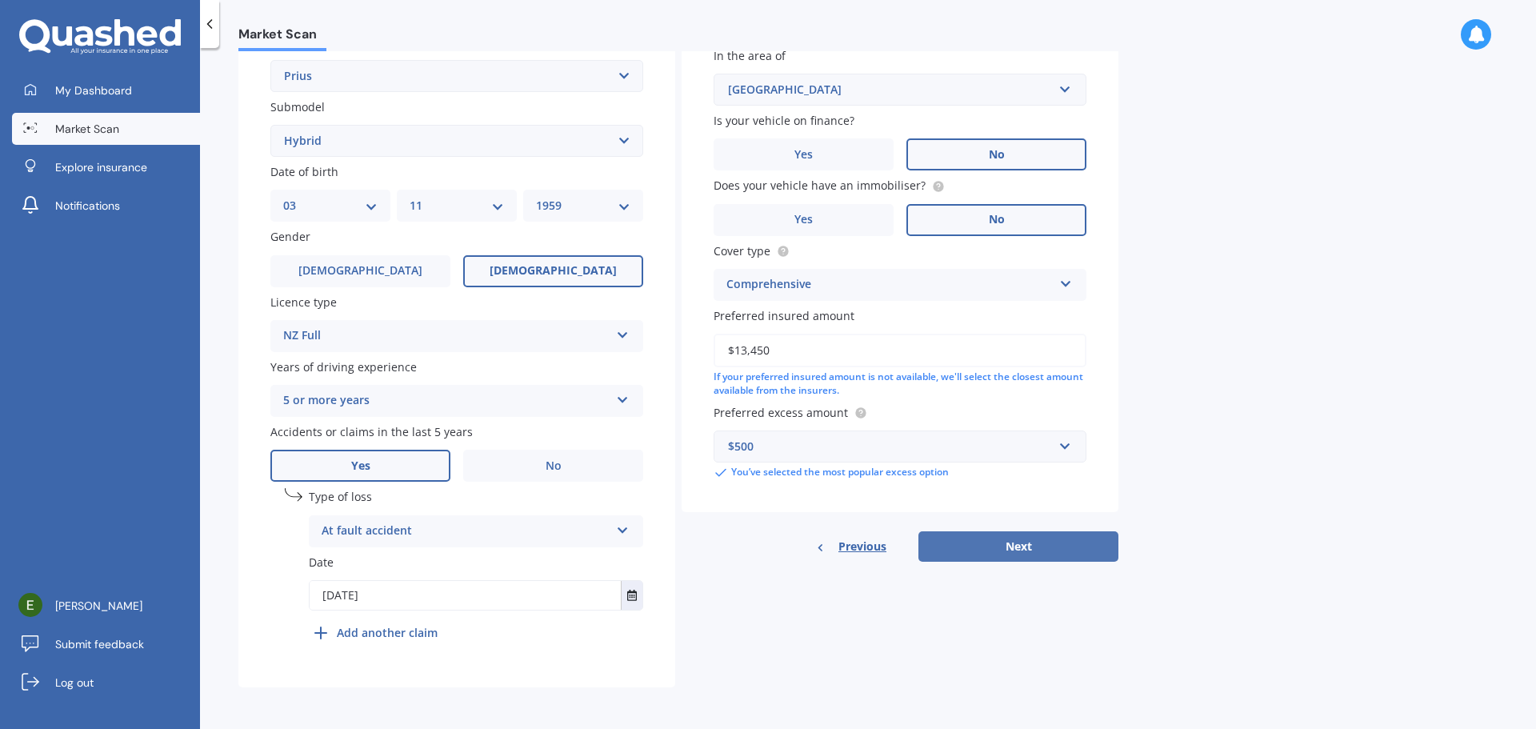
click at [1015, 545] on button "Next" at bounding box center [1018, 546] width 200 height 30
select select "03"
select select "11"
select select "1959"
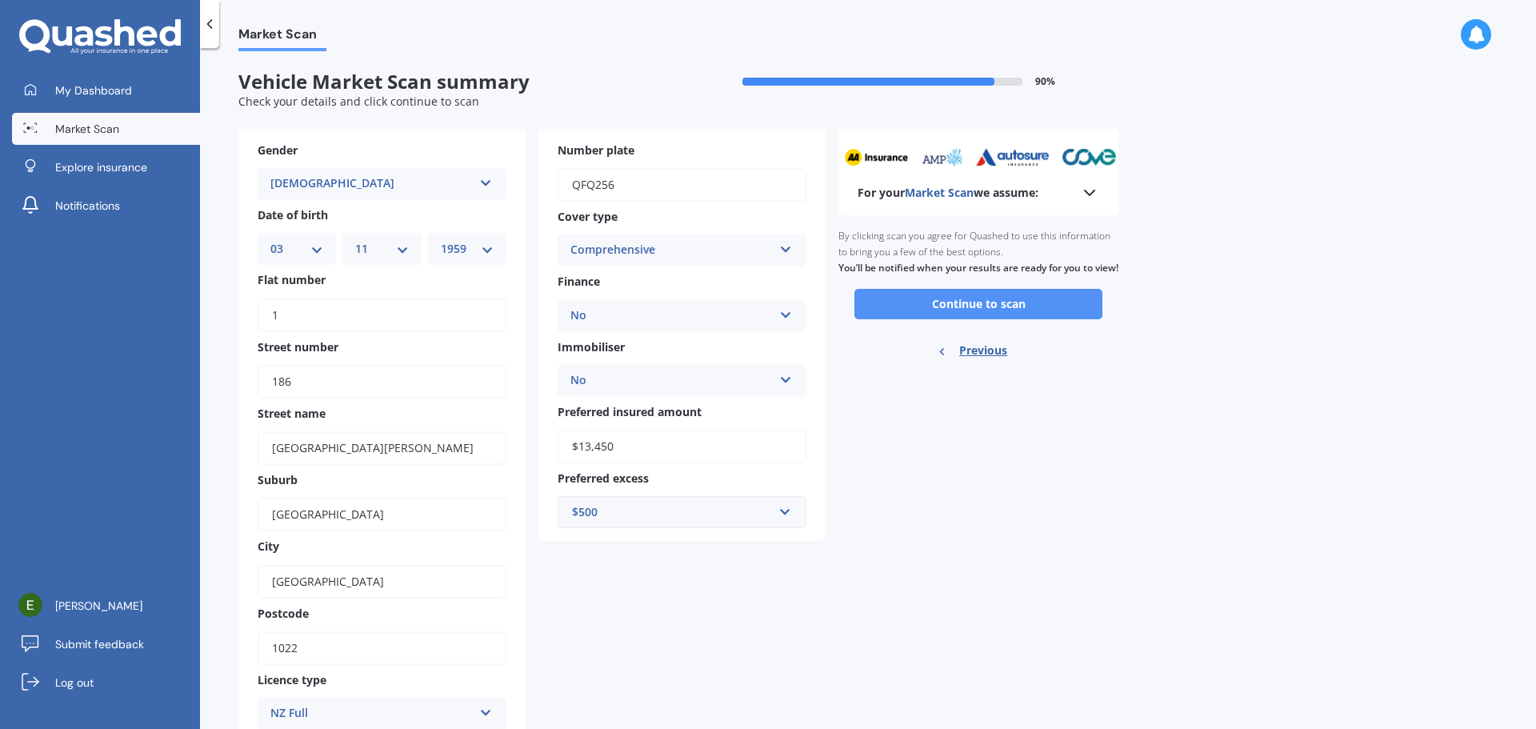
click at [978, 319] on button "Continue to scan" at bounding box center [978, 304] width 248 height 30
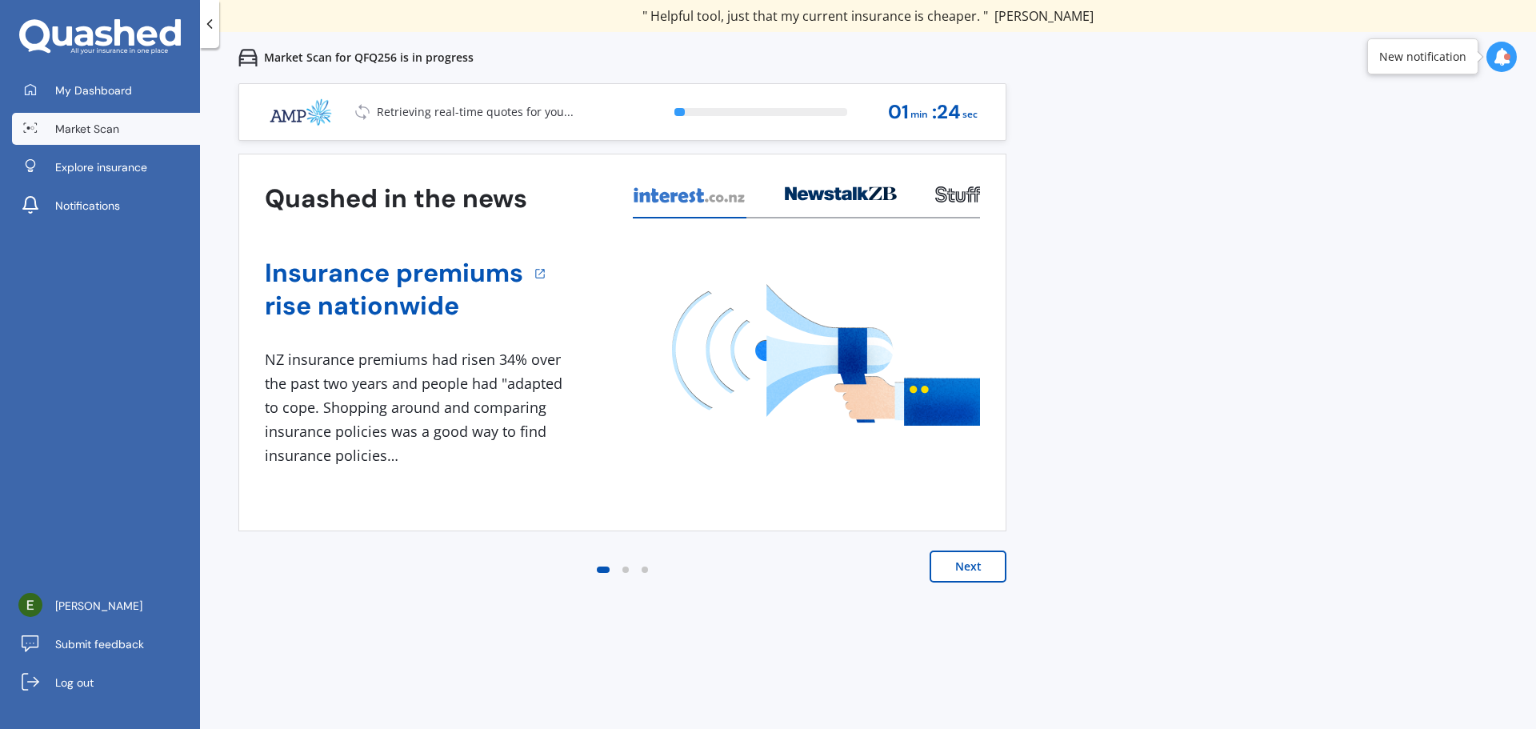
click at [972, 566] on button "Next" at bounding box center [968, 566] width 77 height 32
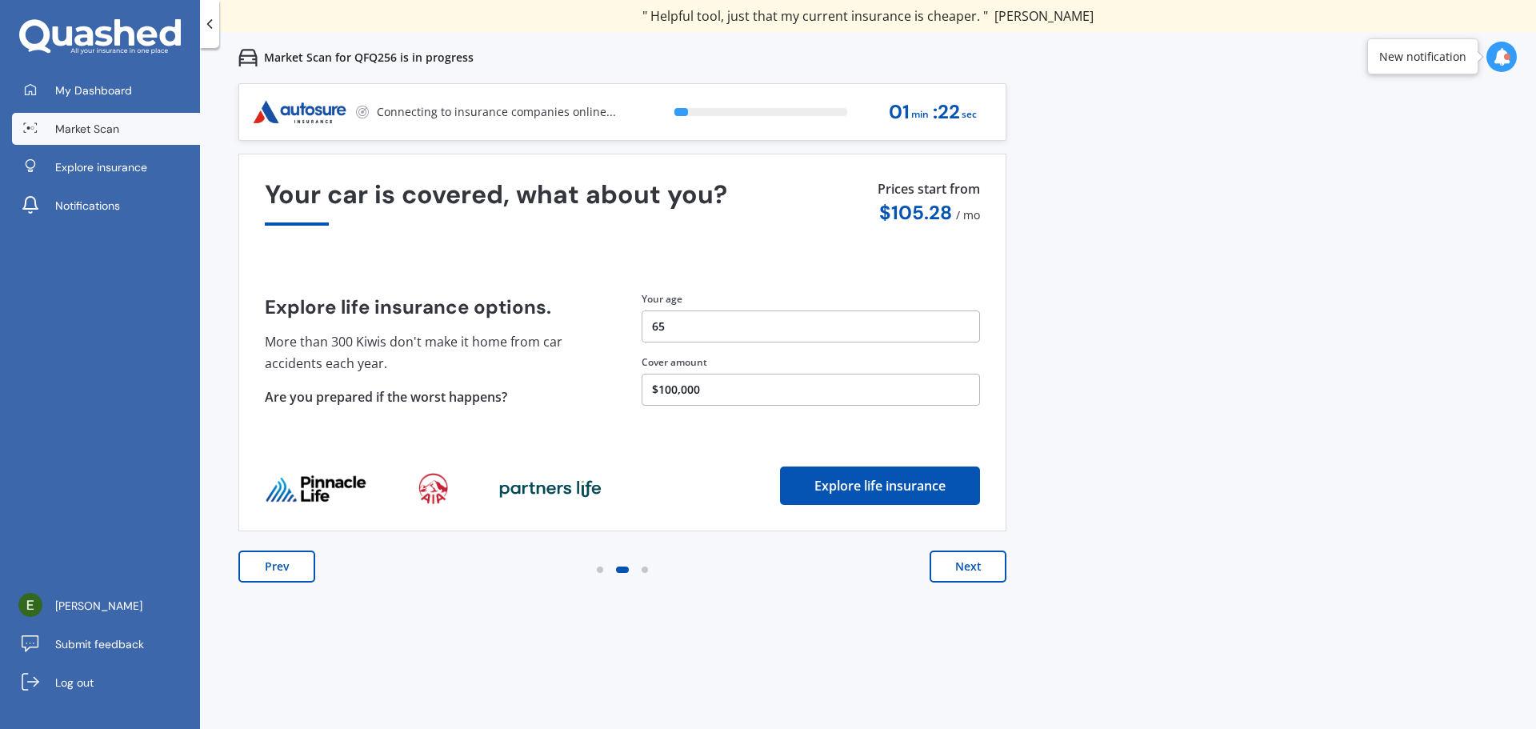
click at [971, 569] on button "Next" at bounding box center [968, 566] width 77 height 32
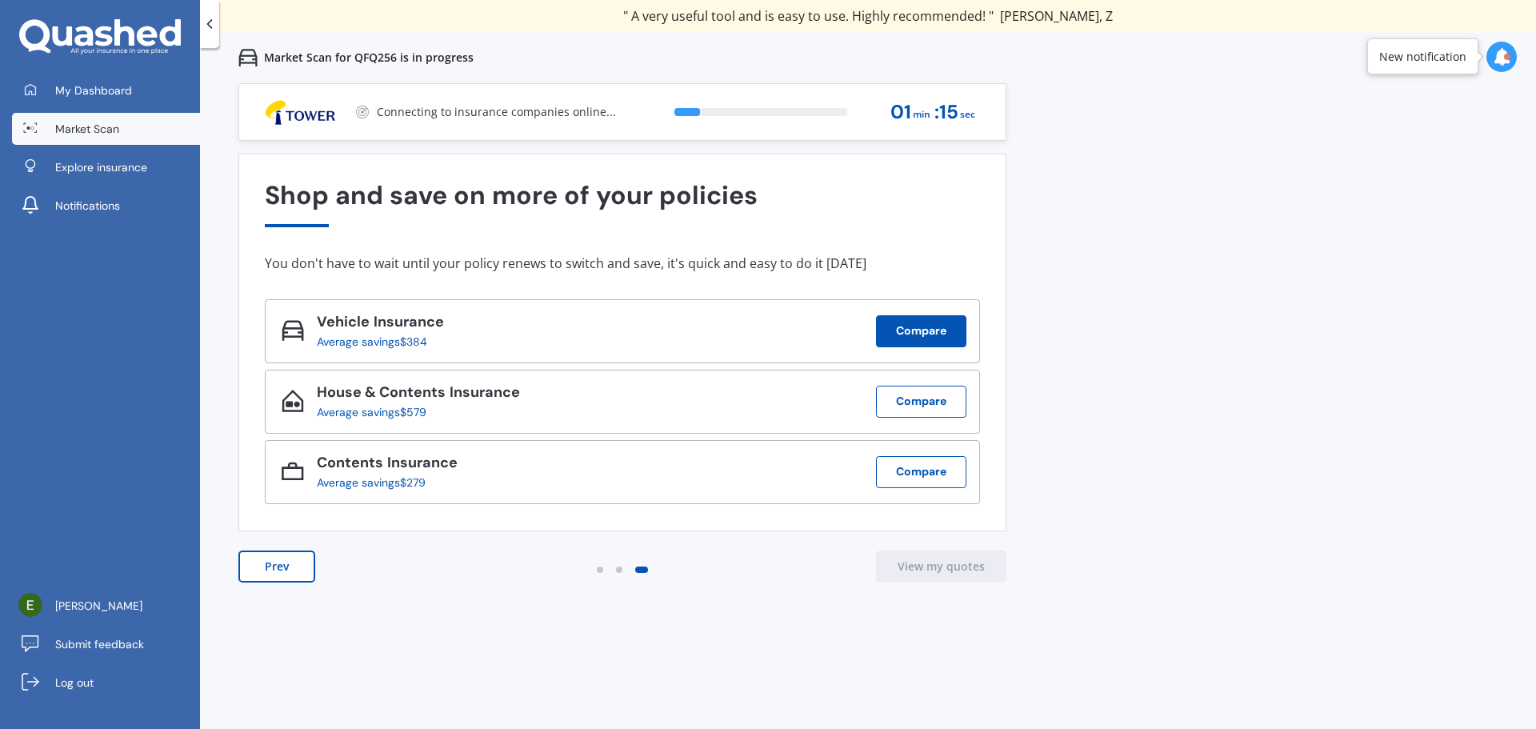
click at [905, 339] on button "Compare" at bounding box center [921, 331] width 90 height 32
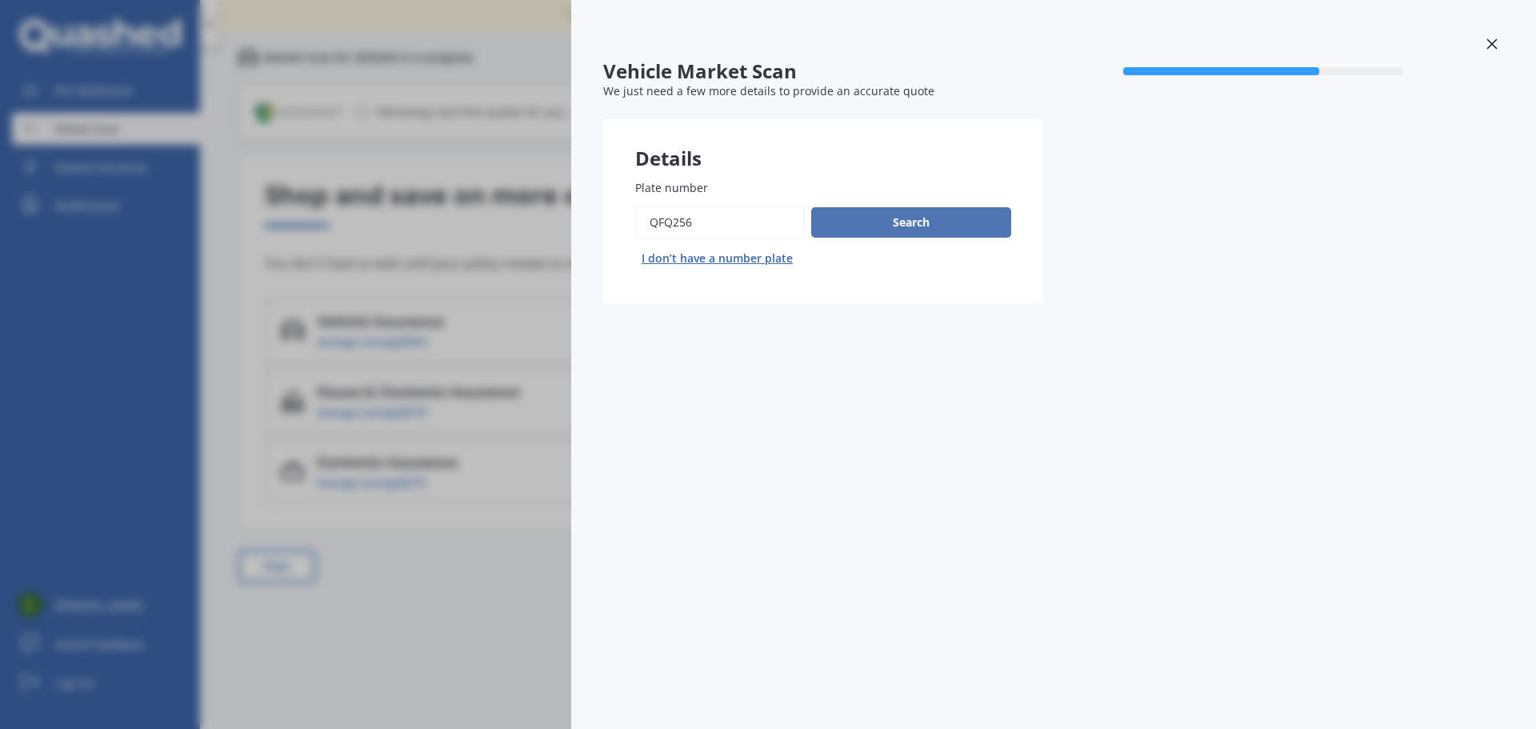
click at [910, 217] on button "Search" at bounding box center [911, 222] width 200 height 30
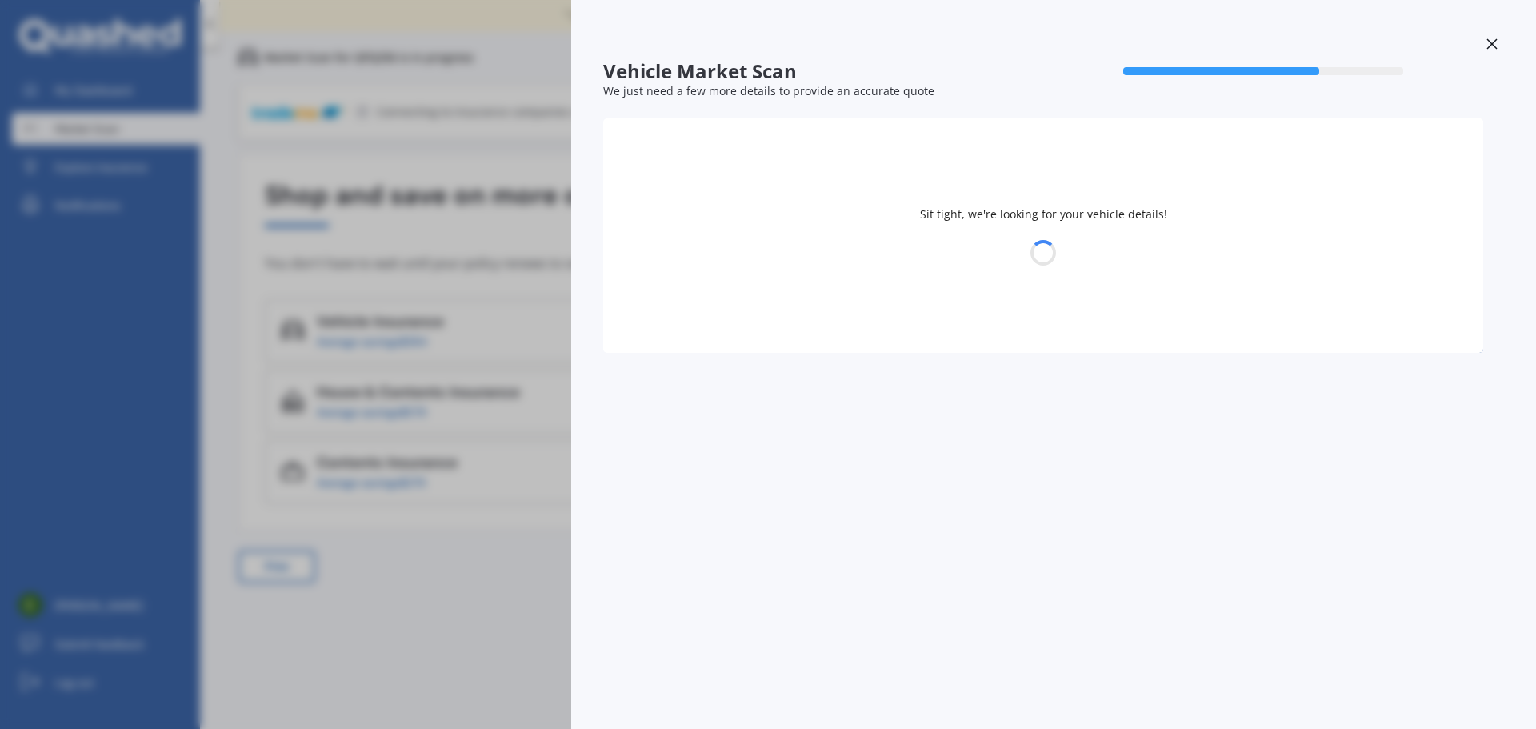
select select "TOYOTA"
select select "PRIUS"
select select "03"
select select "11"
select select "1959"
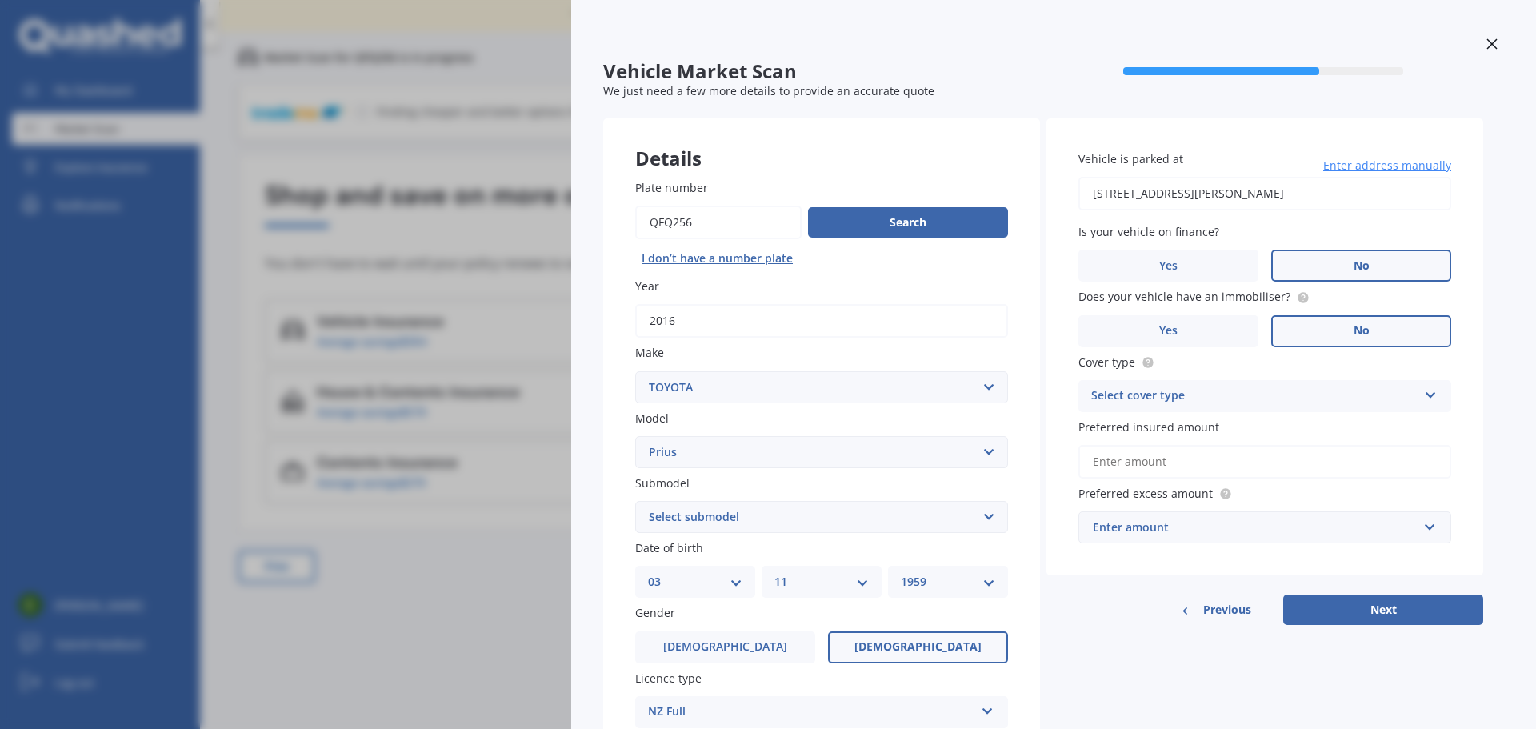
click at [1488, 43] on icon at bounding box center [1491, 43] width 11 height 11
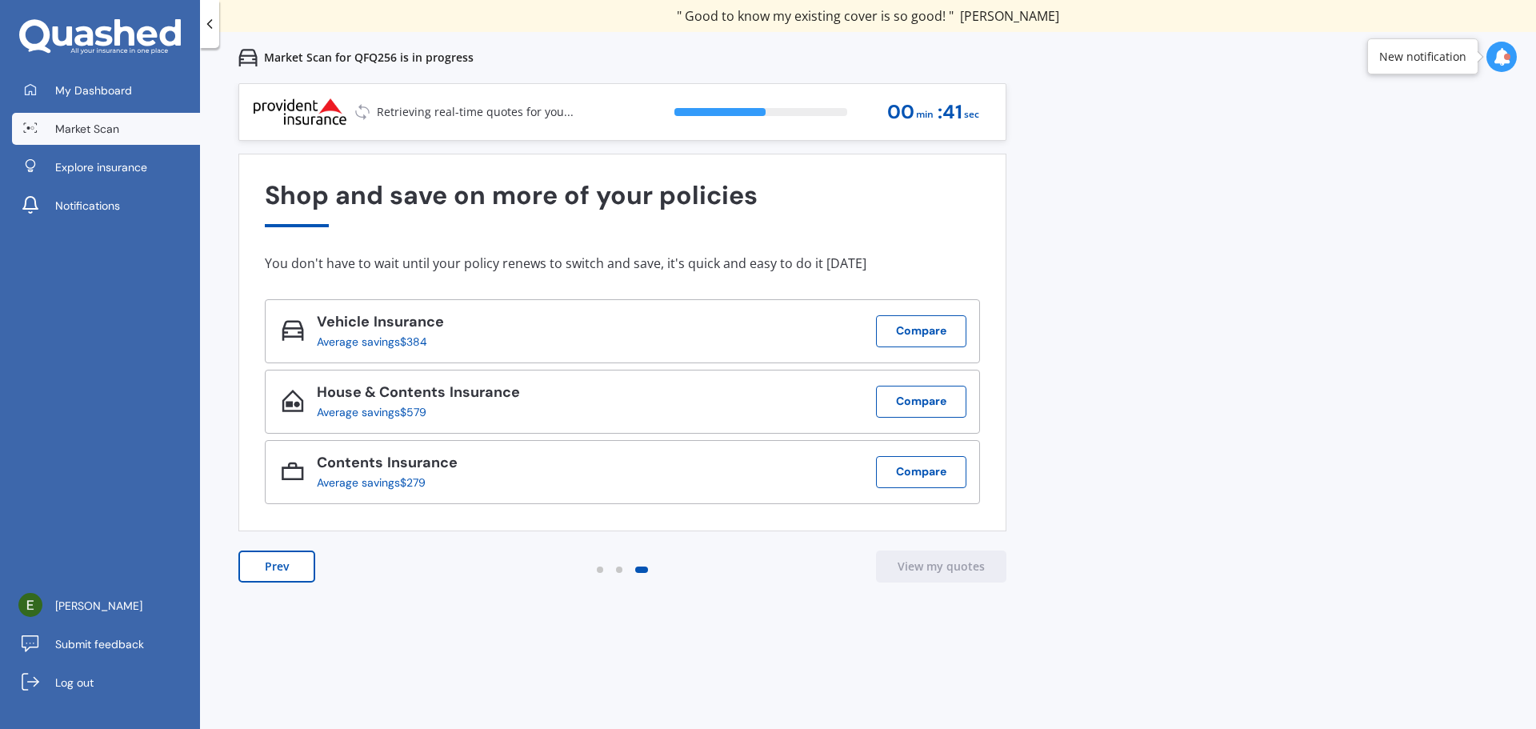
click at [1505, 57] on div at bounding box center [1507, 57] width 6 height 6
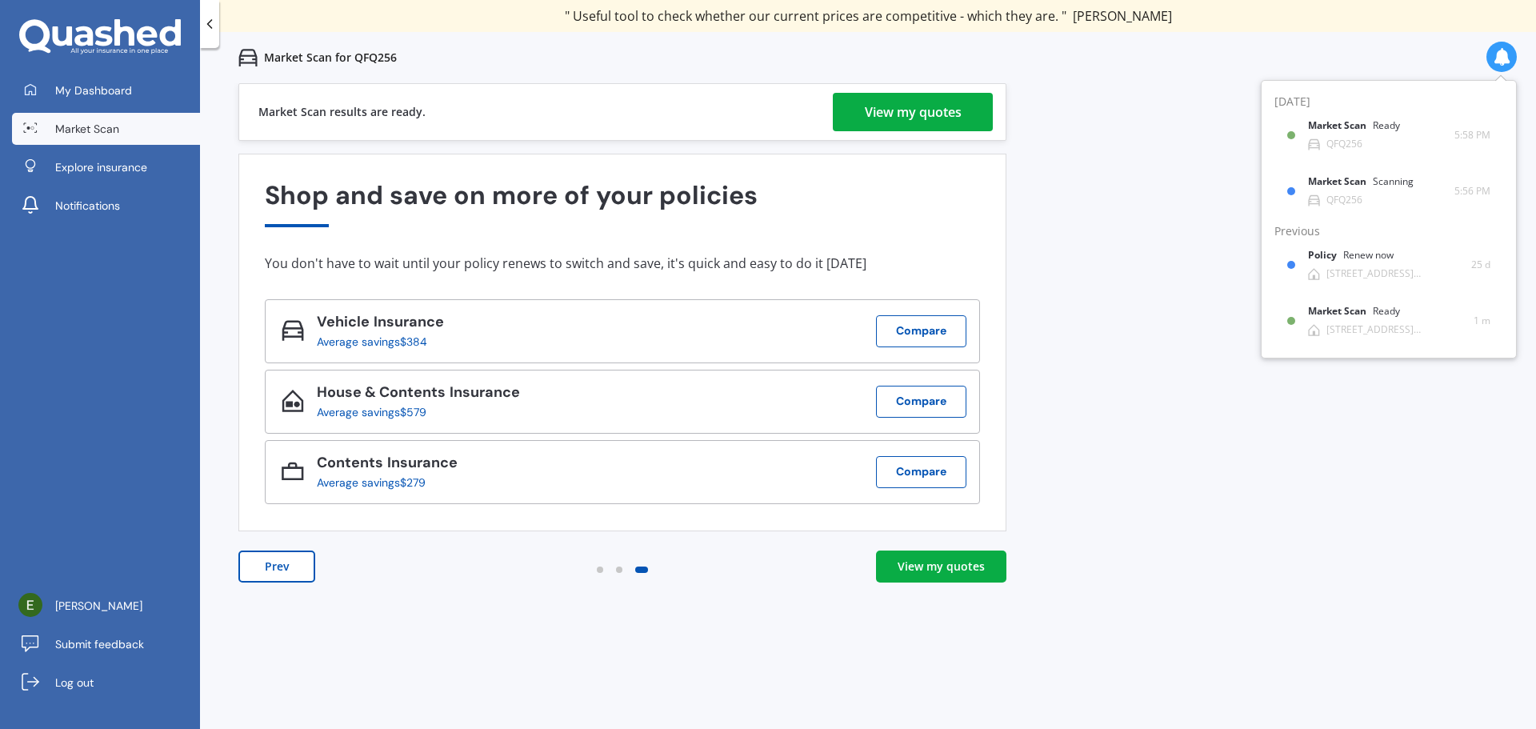
click at [906, 109] on div "View my quotes" at bounding box center [913, 112] width 97 height 38
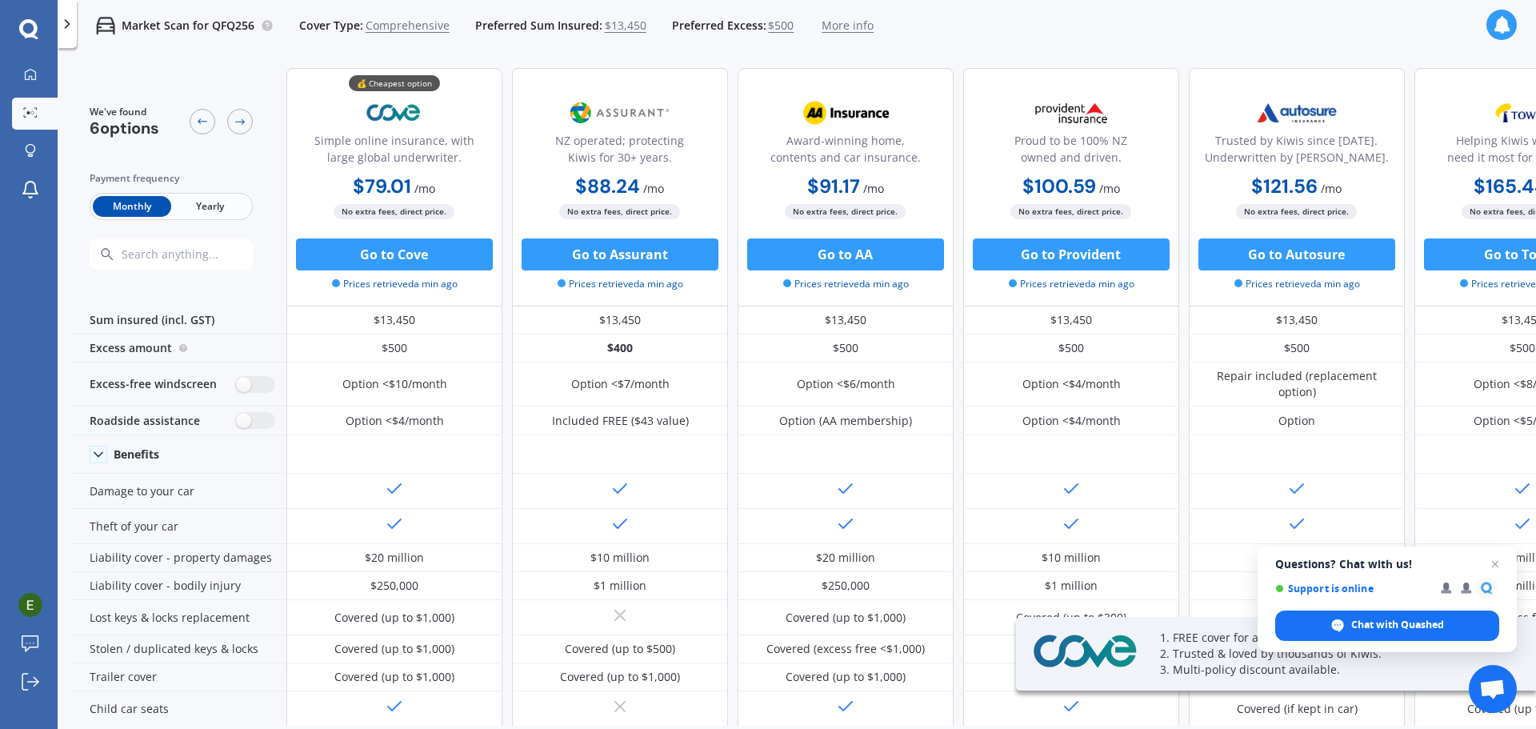
click at [208, 206] on span "Yearly" at bounding box center [210, 206] width 78 height 21
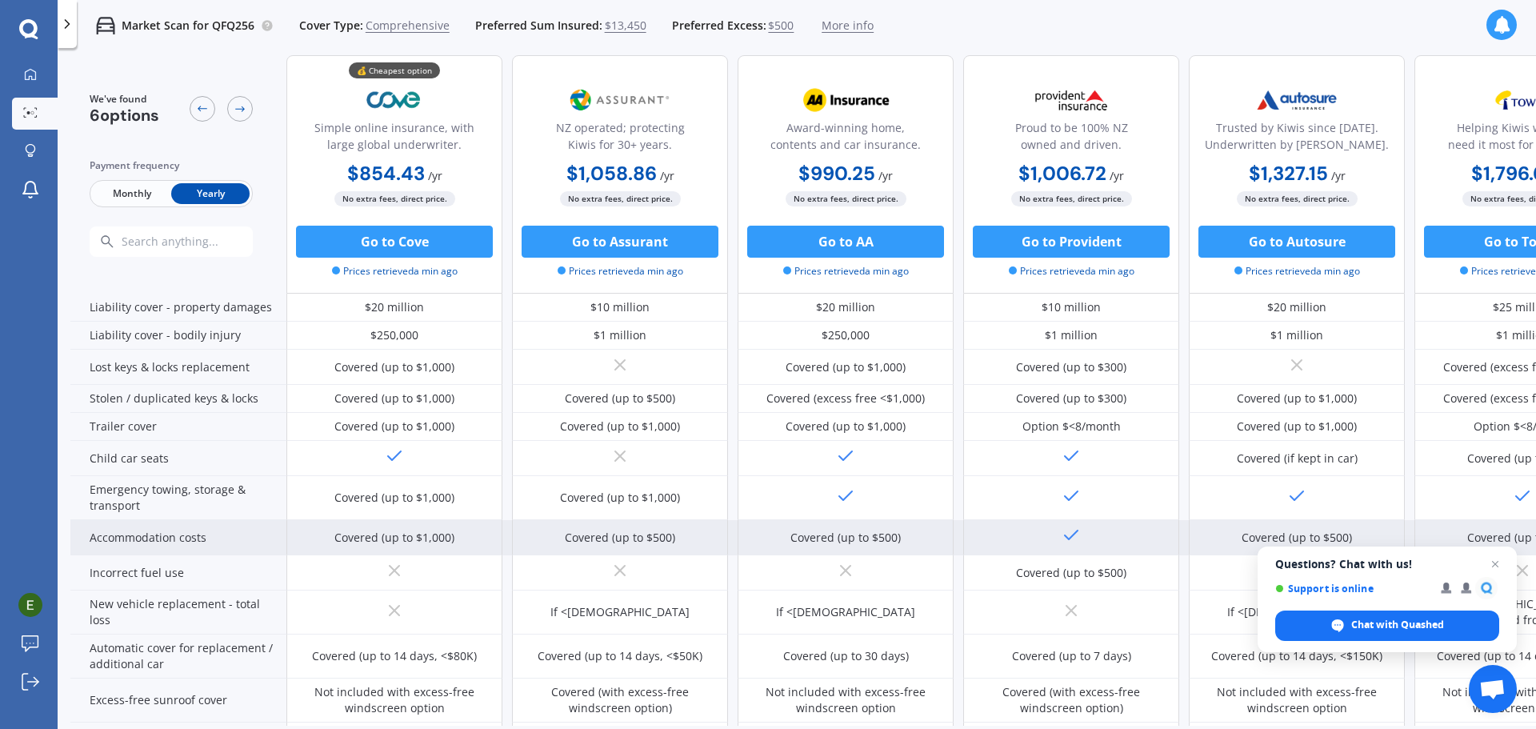
scroll to position [320, 0]
